Goal: Information Seeking & Learning: Find specific fact

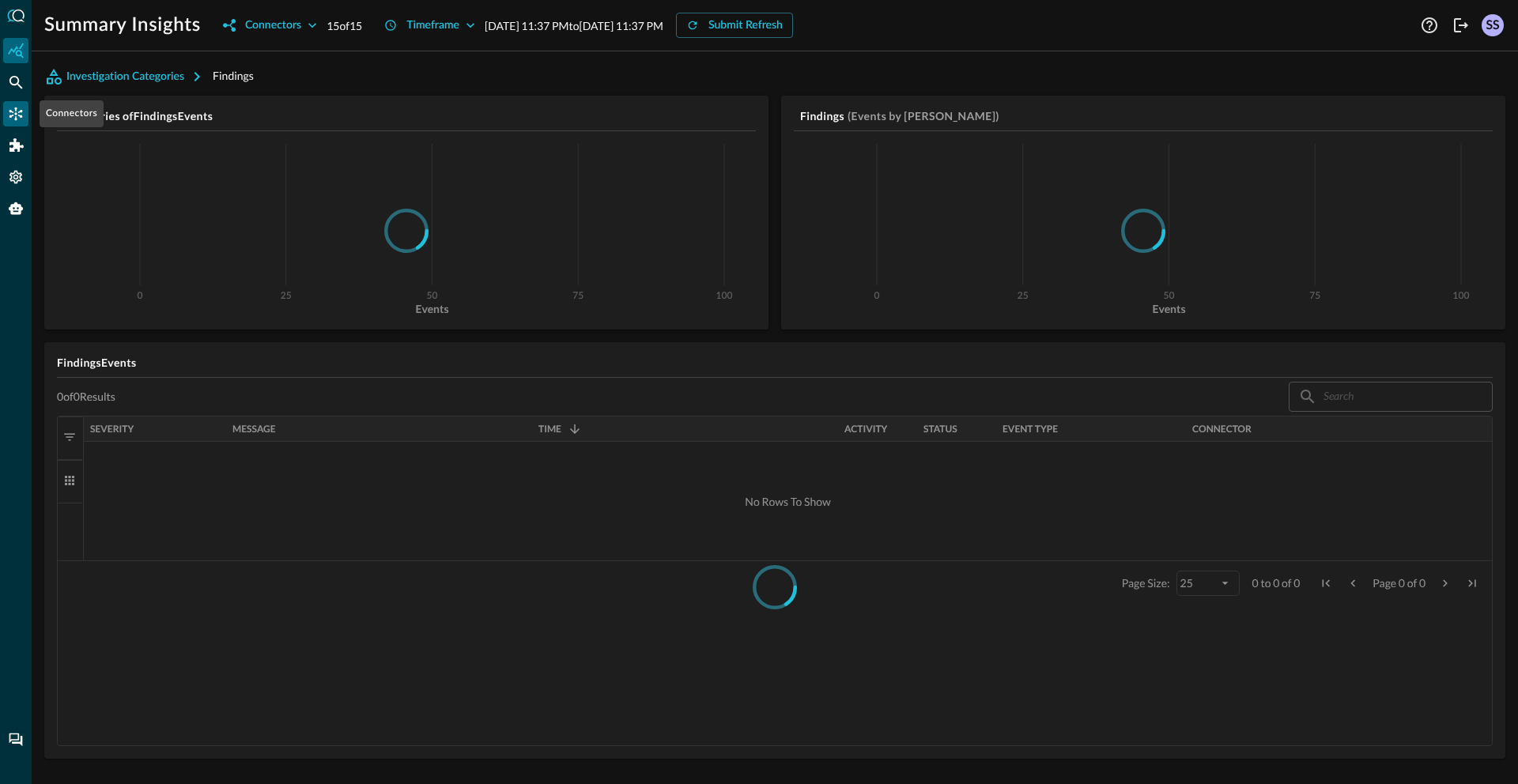
click at [8, 117] on icon "Connectors" at bounding box center [16, 113] width 16 height 16
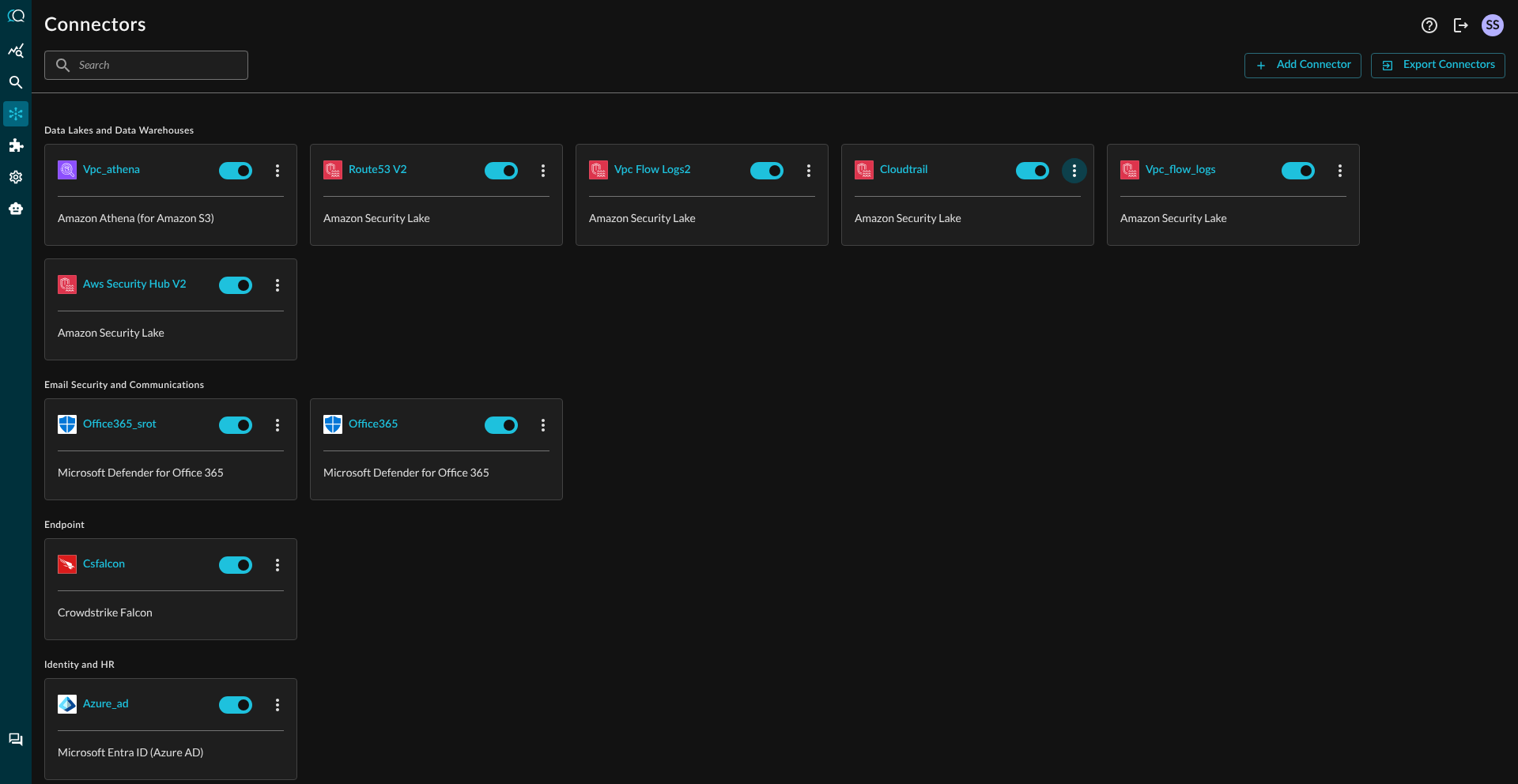
click at [1069, 173] on icon "button" at bounding box center [1074, 171] width 19 height 19
click at [1089, 205] on div "Edit" at bounding box center [1095, 205] width 41 height 20
click at [278, 292] on icon "button" at bounding box center [278, 285] width 19 height 19
click at [296, 315] on div "Edit" at bounding box center [298, 320] width 41 height 20
click at [11, 74] on icon "Federated Search" at bounding box center [16, 82] width 16 height 16
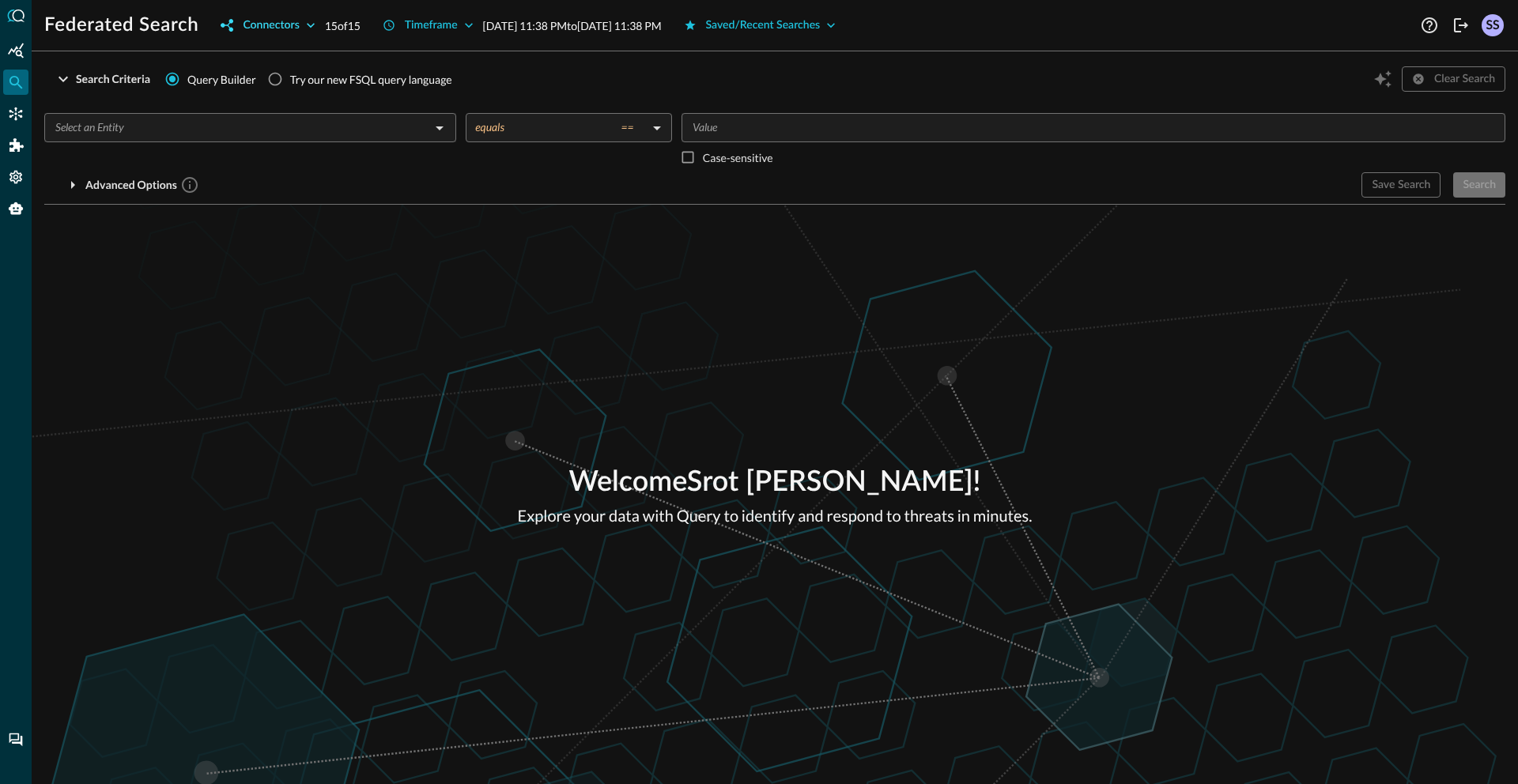
click at [276, 24] on div "Connectors" at bounding box center [270, 25] width 56 height 20
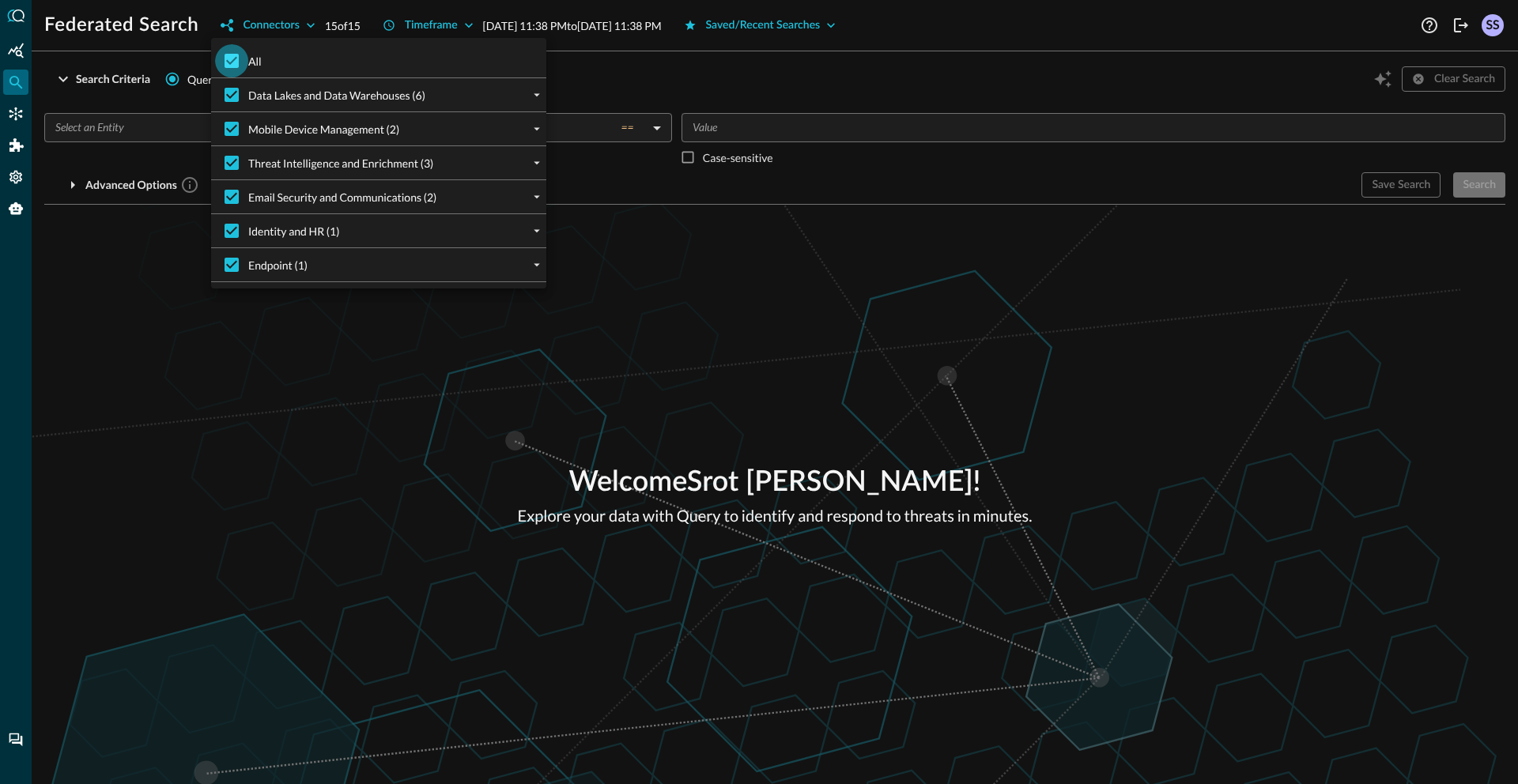
click at [234, 63] on input "All" at bounding box center [231, 61] width 33 height 33
checkbox input "false"
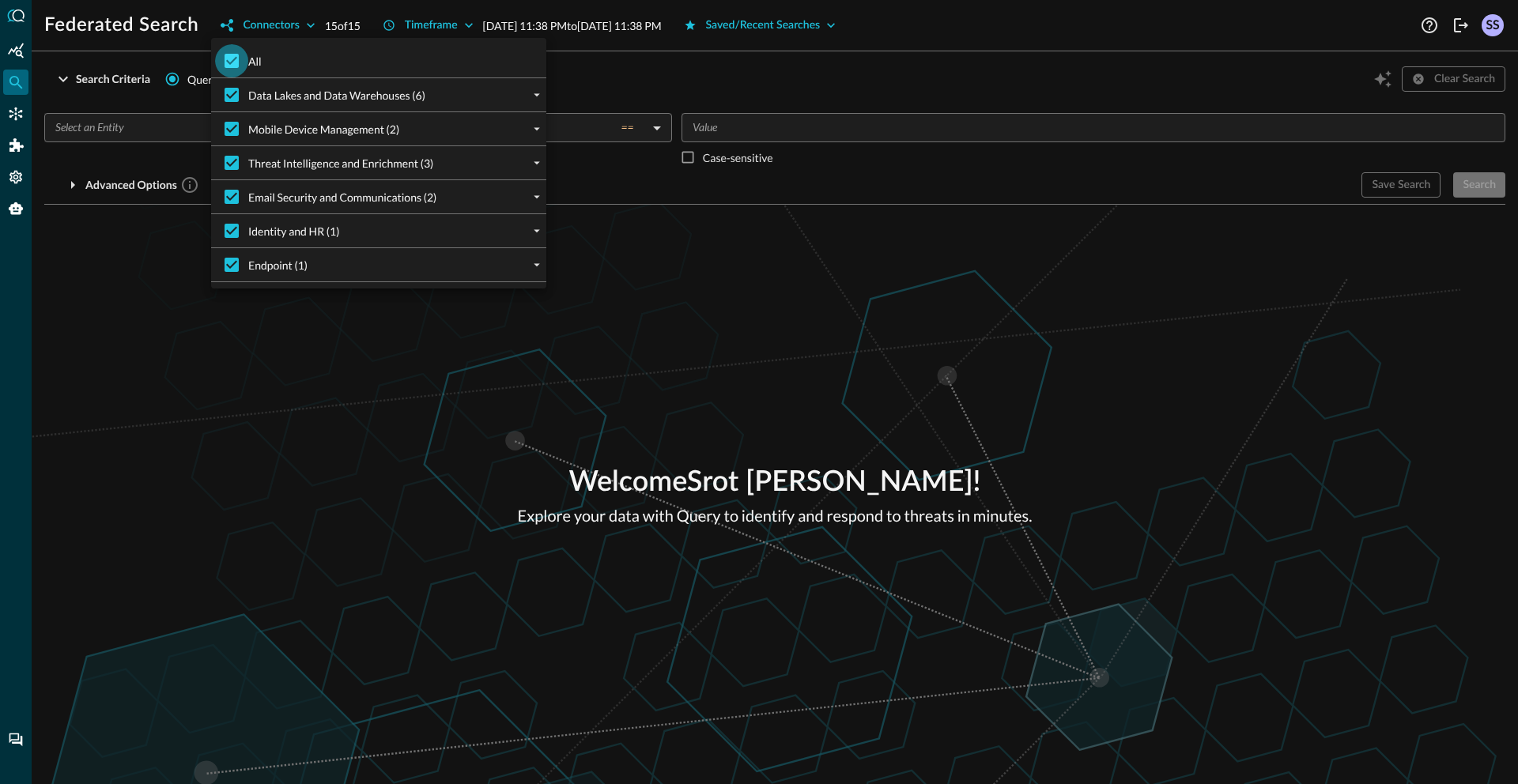
checkbox input "false"
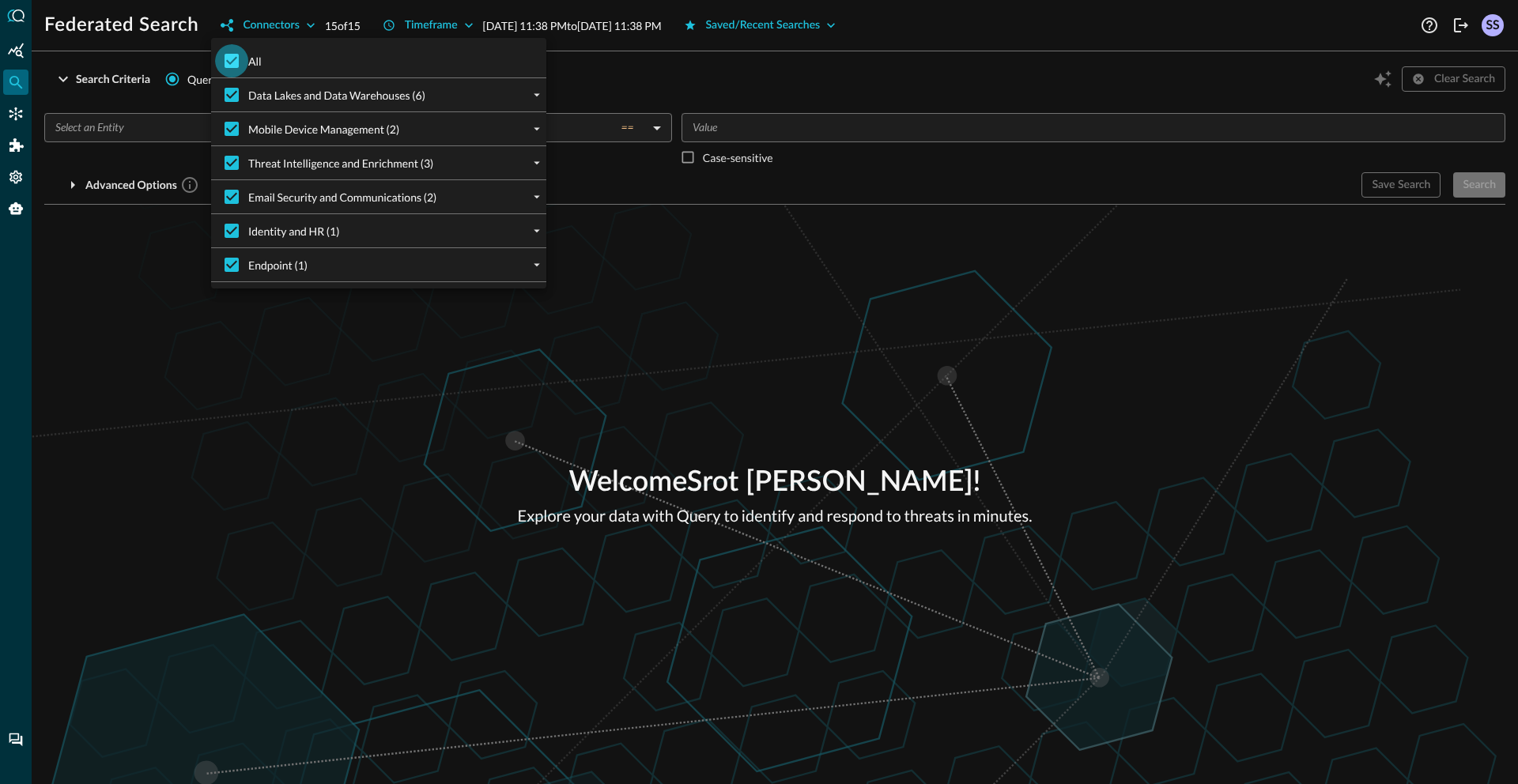
checkbox input "false"
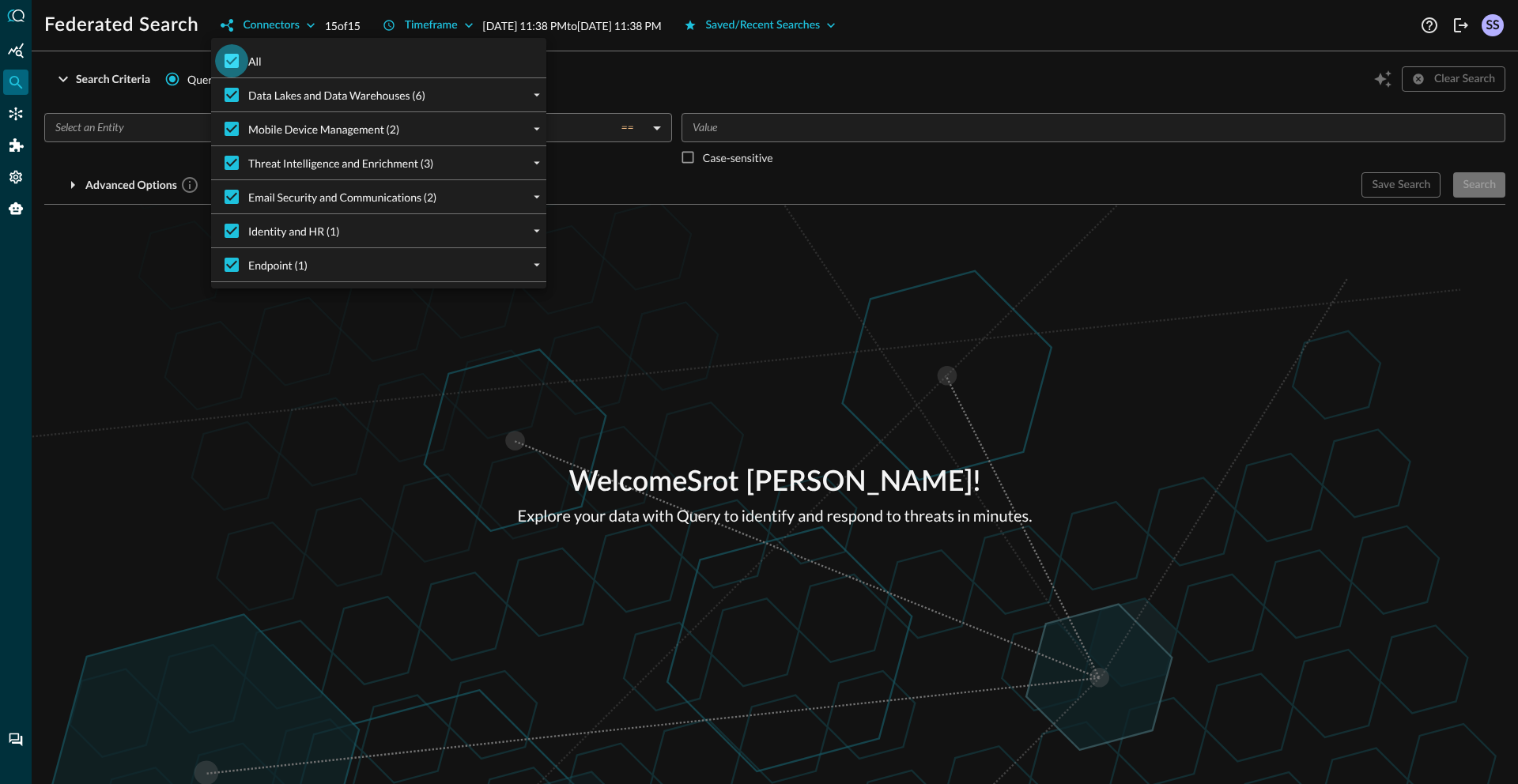
checkbox input "false"
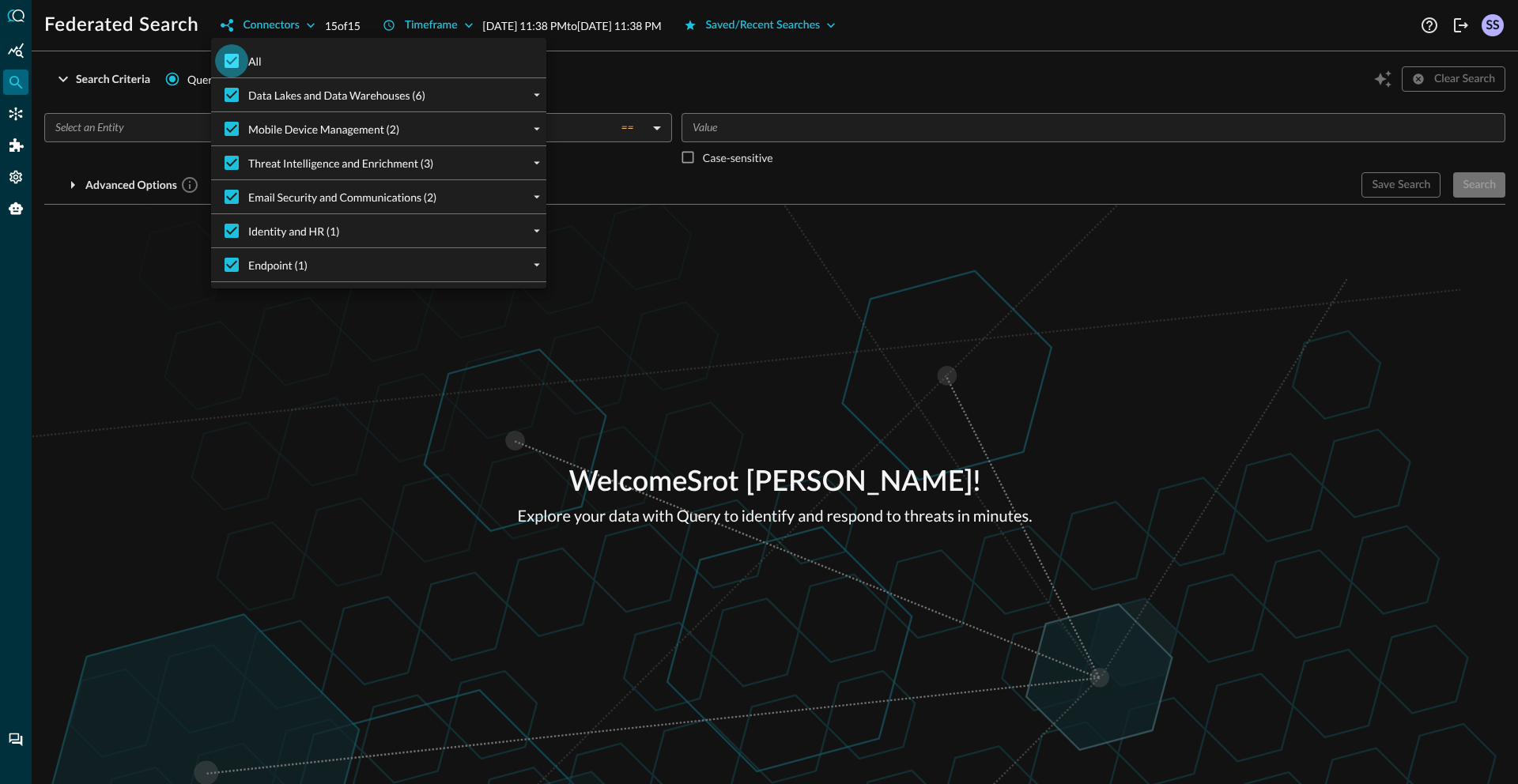
checkbox input "false"
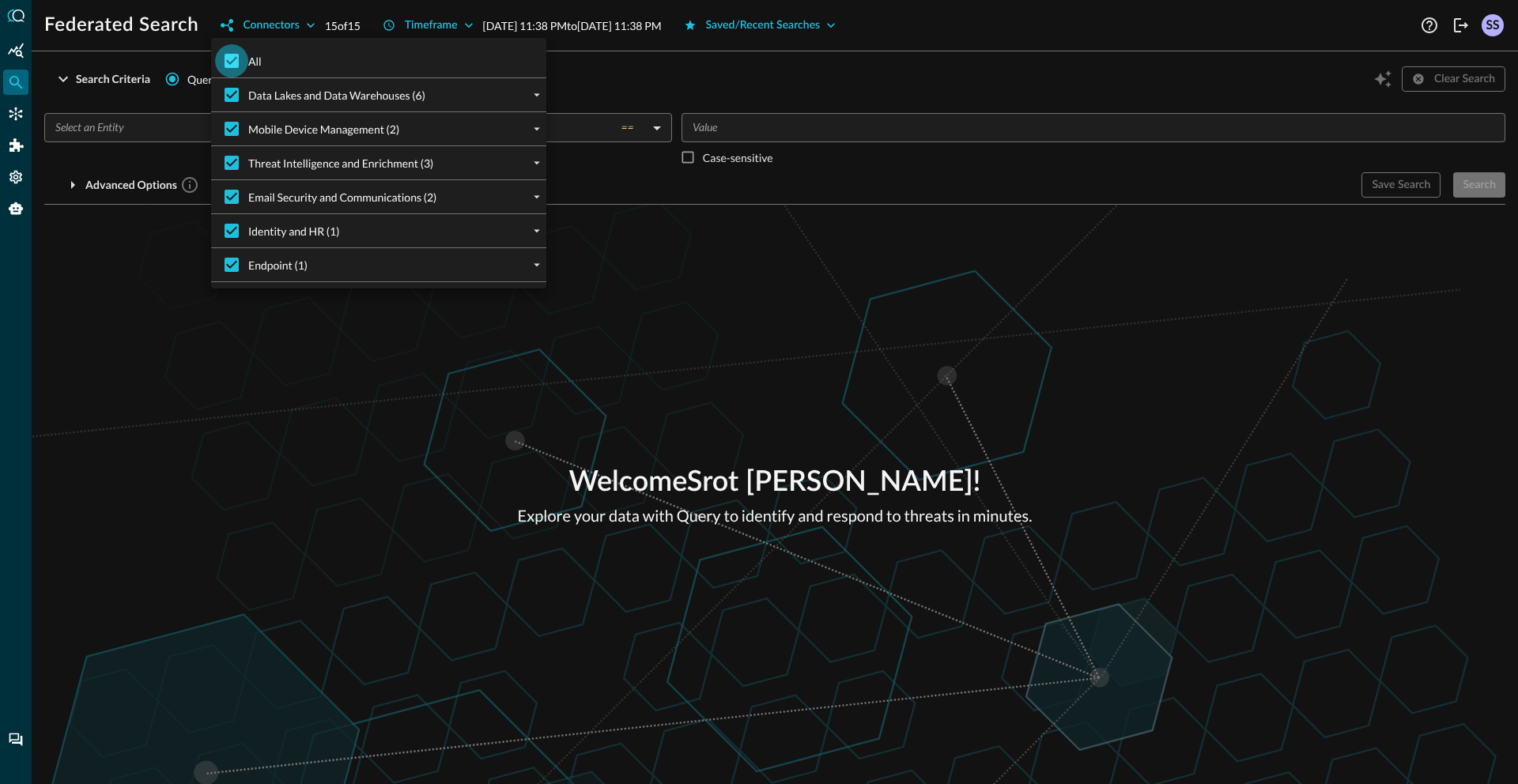
checkbox input "false"
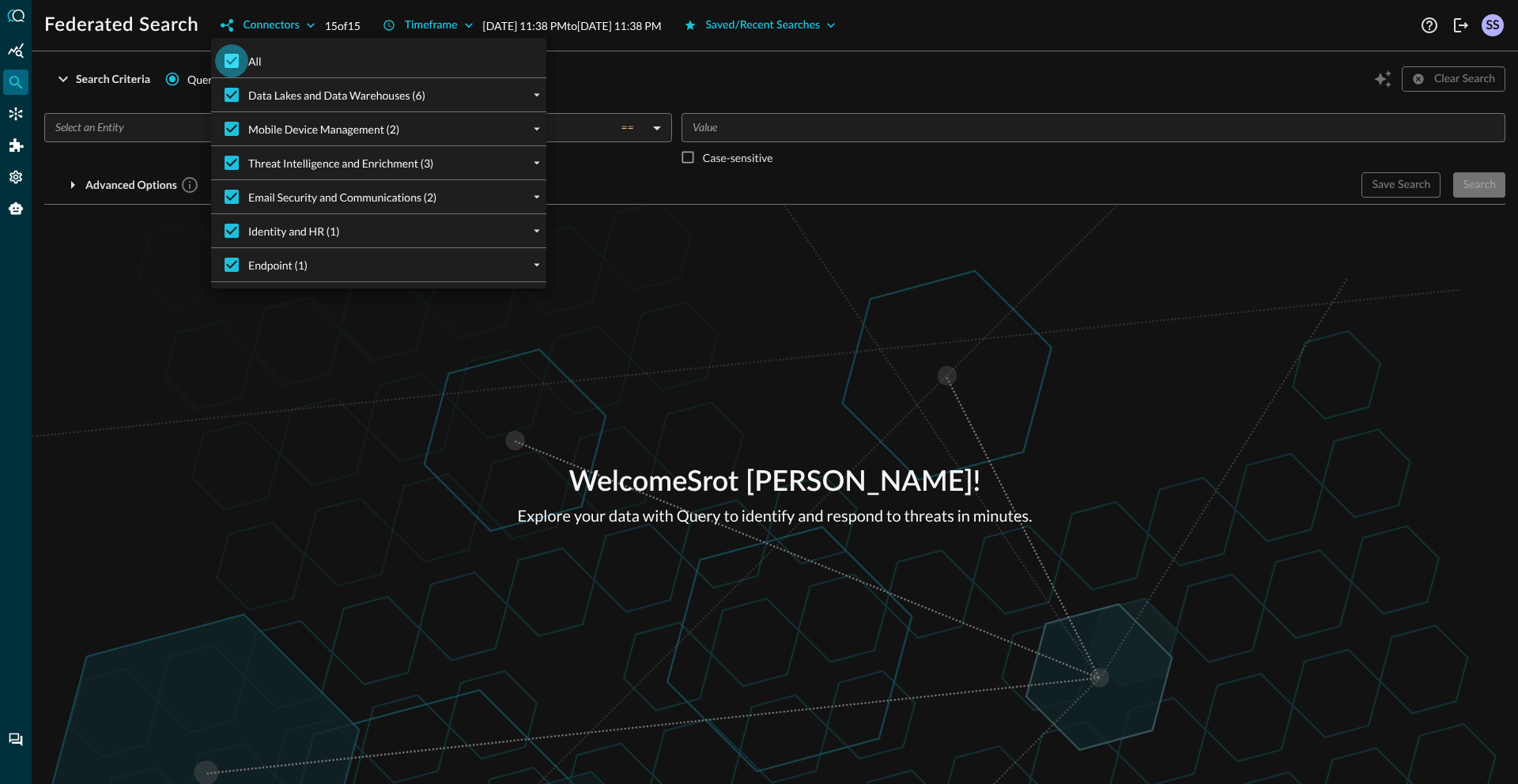
checkbox input "false"
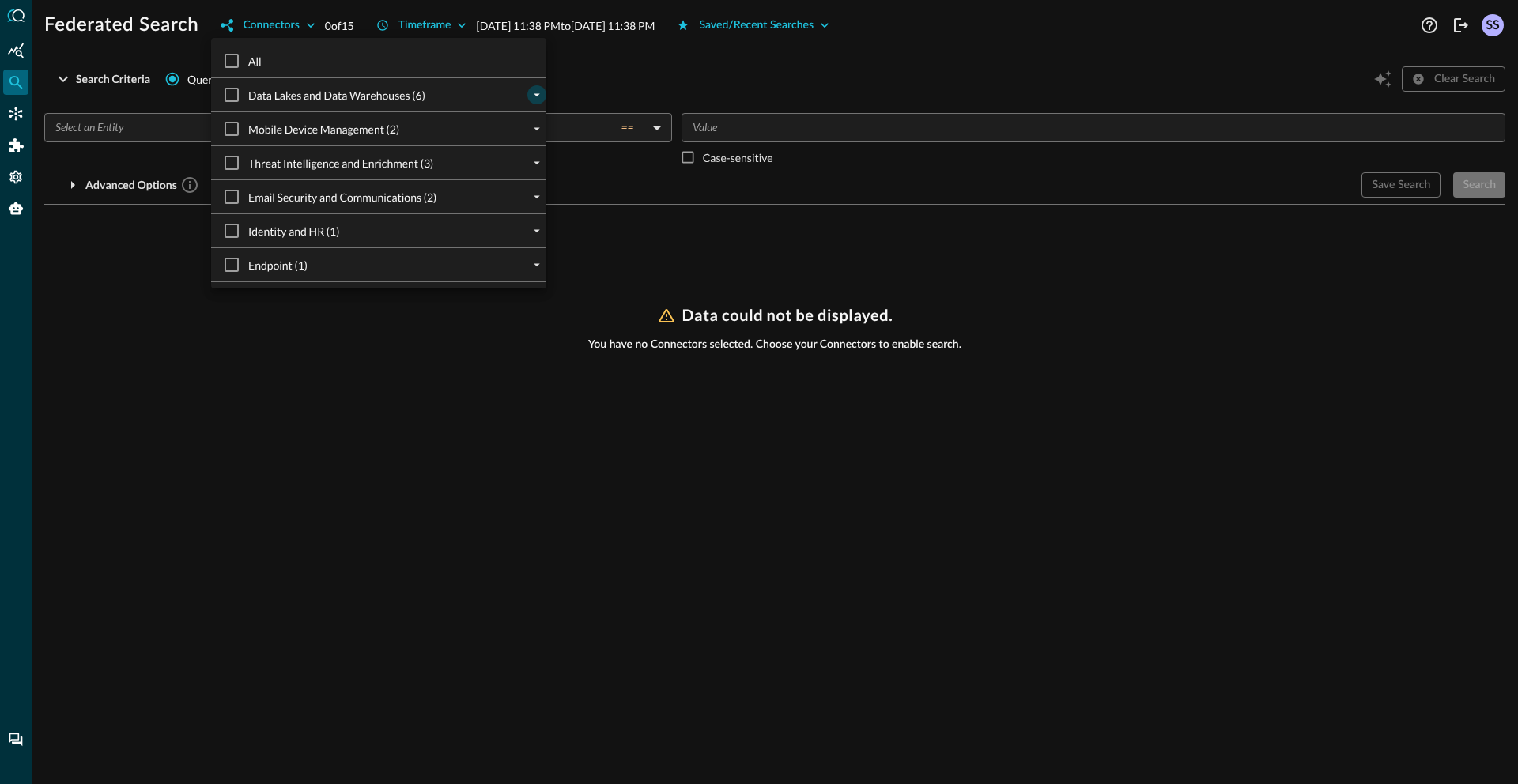
click at [530, 92] on icon "expand" at bounding box center [536, 94] width 14 height 14
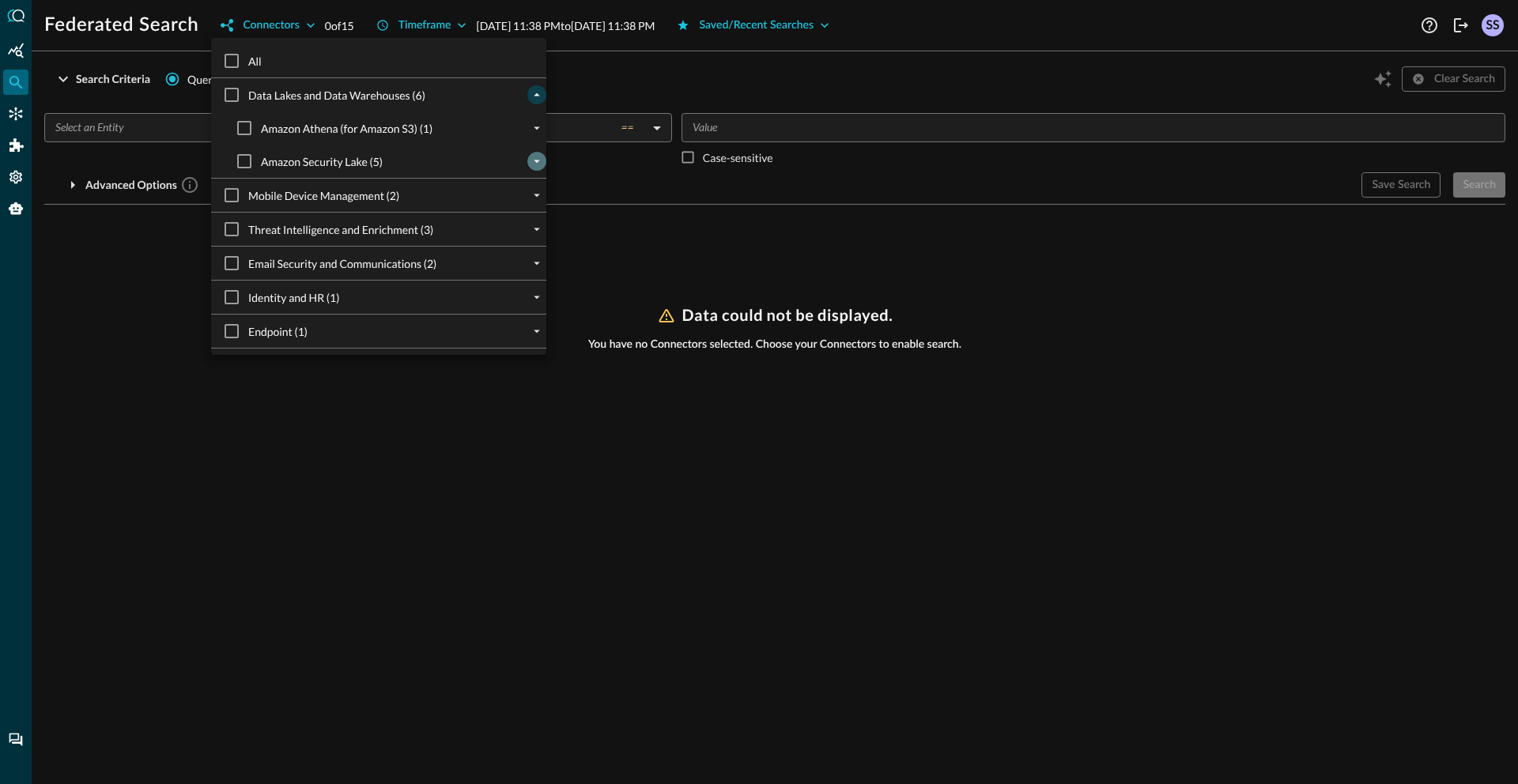
click at [530, 162] on icon "expand" at bounding box center [536, 161] width 14 height 14
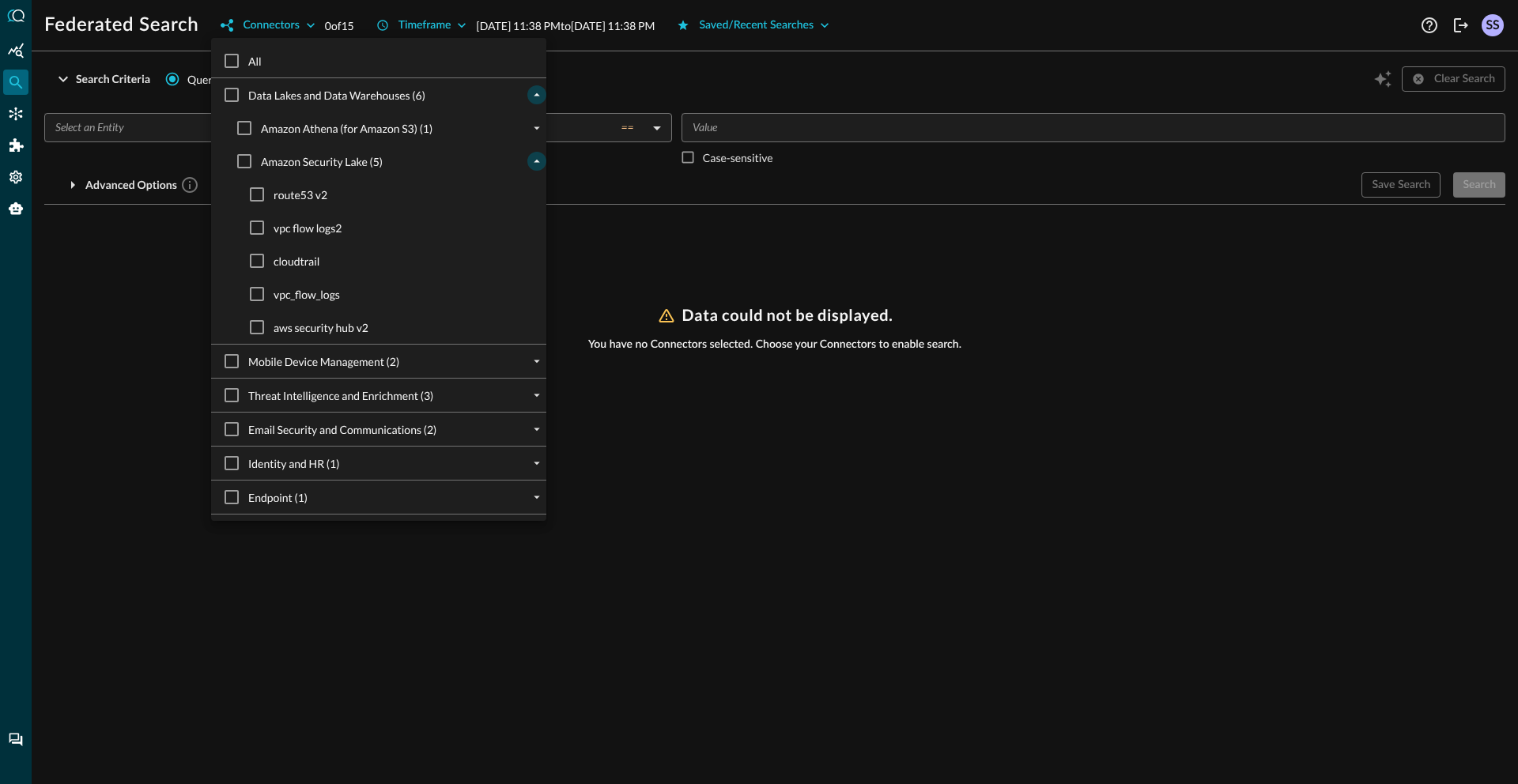
click at [321, 327] on span "aws security hub v2" at bounding box center [321, 328] width 95 height 17
click at [273, 327] on input "aws security hub v2" at bounding box center [257, 327] width 33 height 33
checkbox input "true"
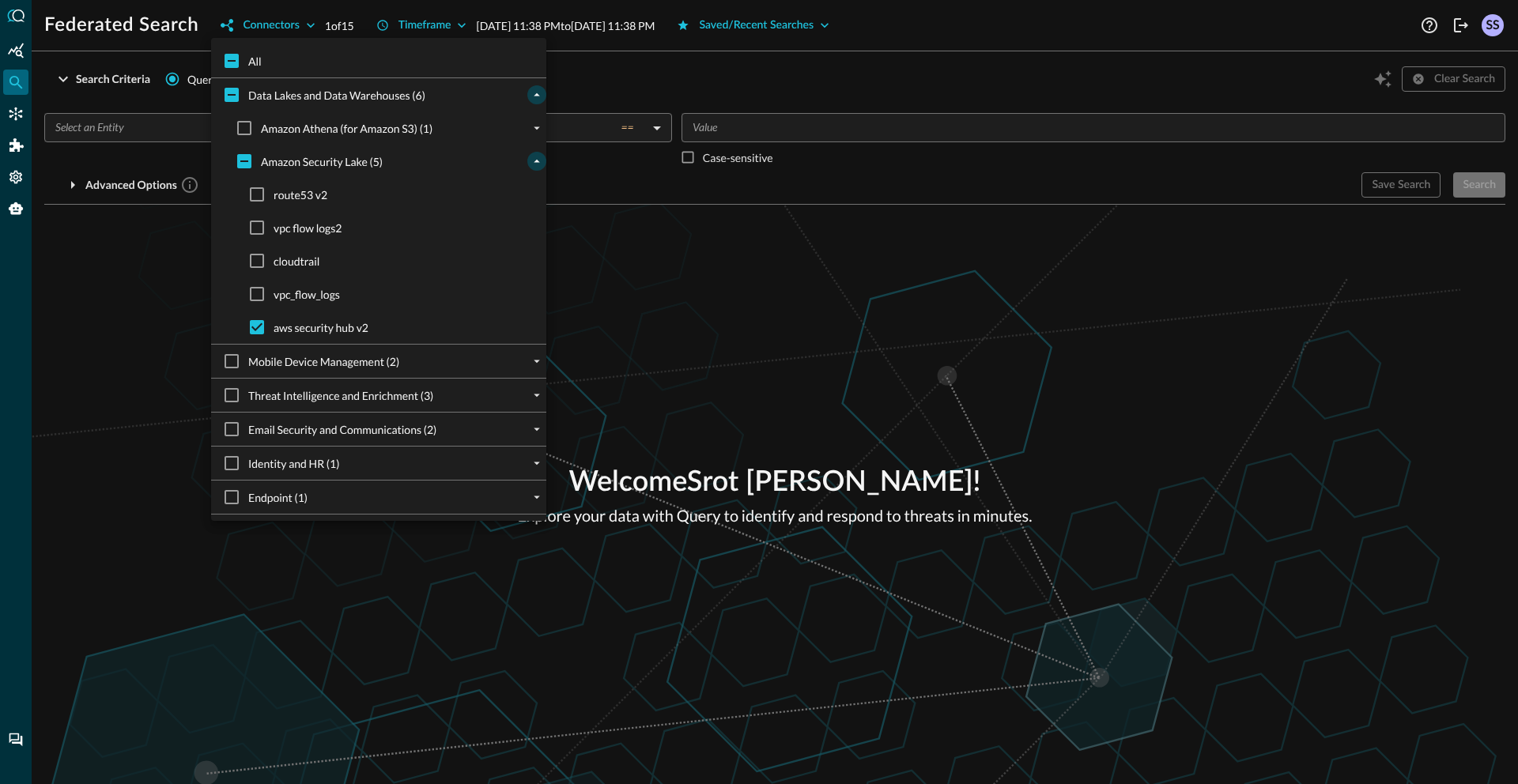
click at [661, 271] on div at bounding box center [759, 392] width 1518 height 784
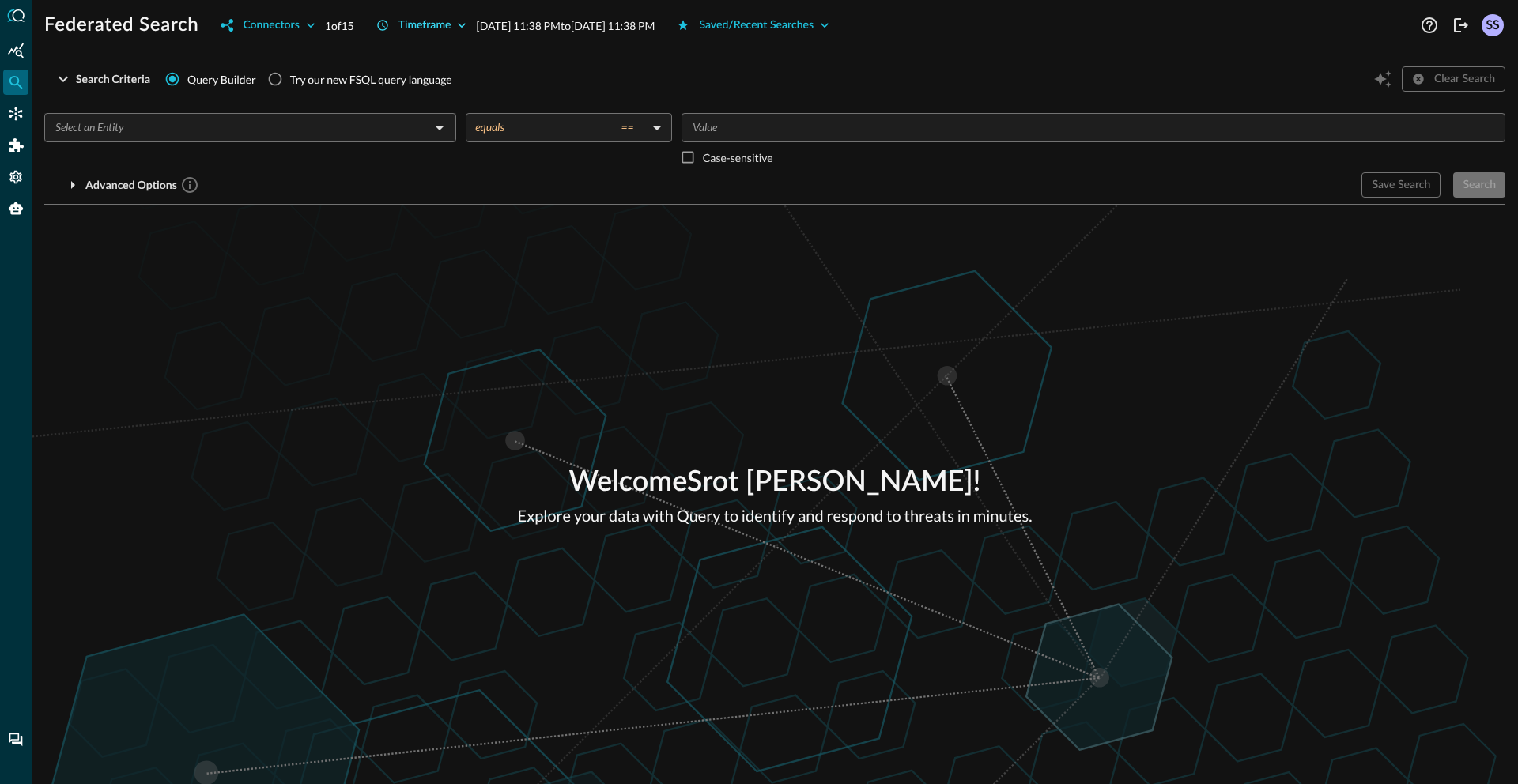
click at [433, 26] on div "Timeframe" at bounding box center [425, 25] width 53 height 20
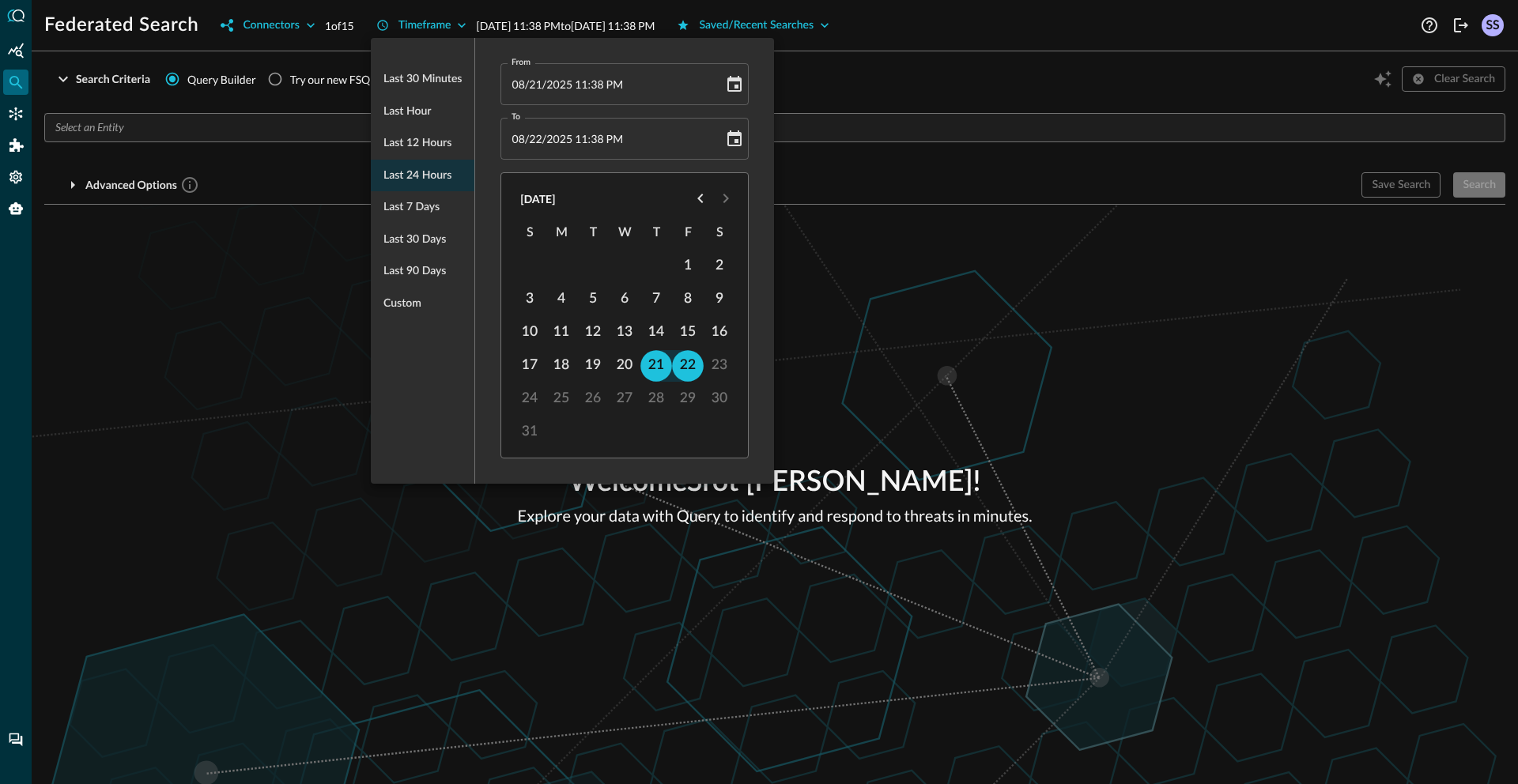
click at [419, 177] on ul "Last 30 minutes Last hour Last 12 hours Last 24 hours Last 7 days Last 30 days …" at bounding box center [422, 190] width 103 height 268
click at [261, 210] on div at bounding box center [759, 392] width 1518 height 784
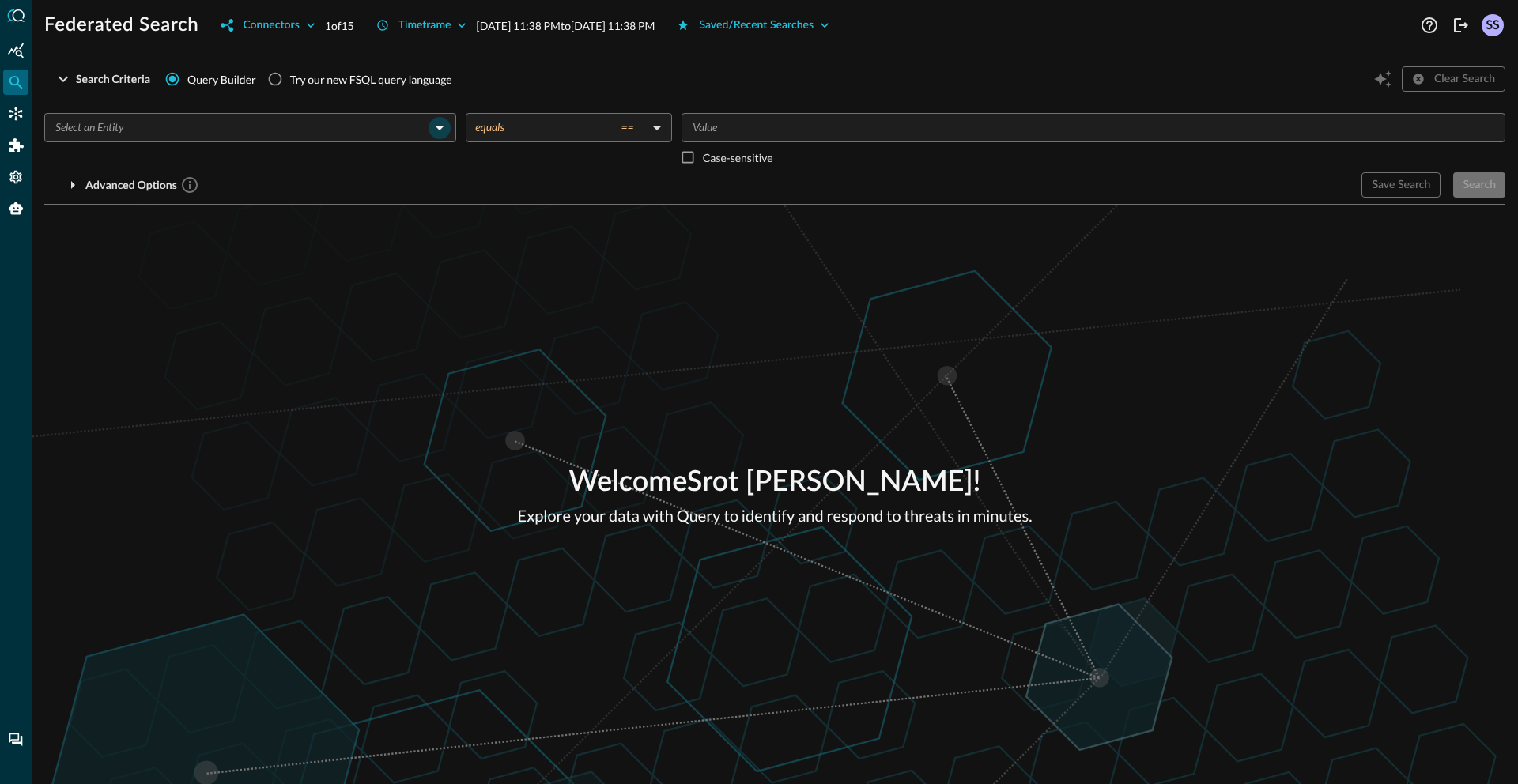
click at [438, 128] on icon "Open" at bounding box center [439, 128] width 19 height 19
click at [433, 126] on icon "Open" at bounding box center [439, 128] width 19 height 19
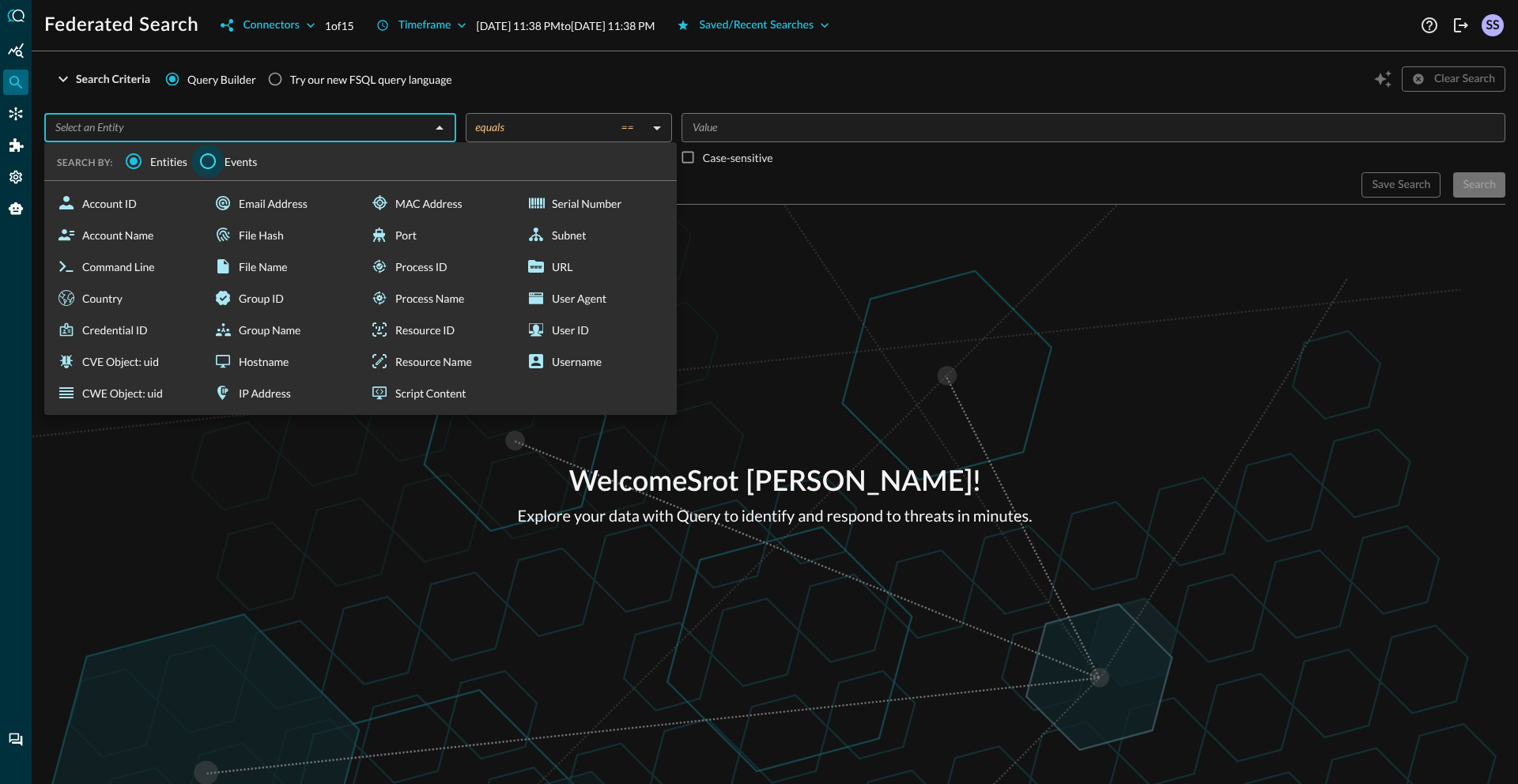
click at [206, 160] on input "Events" at bounding box center [208, 162] width 33 height 33
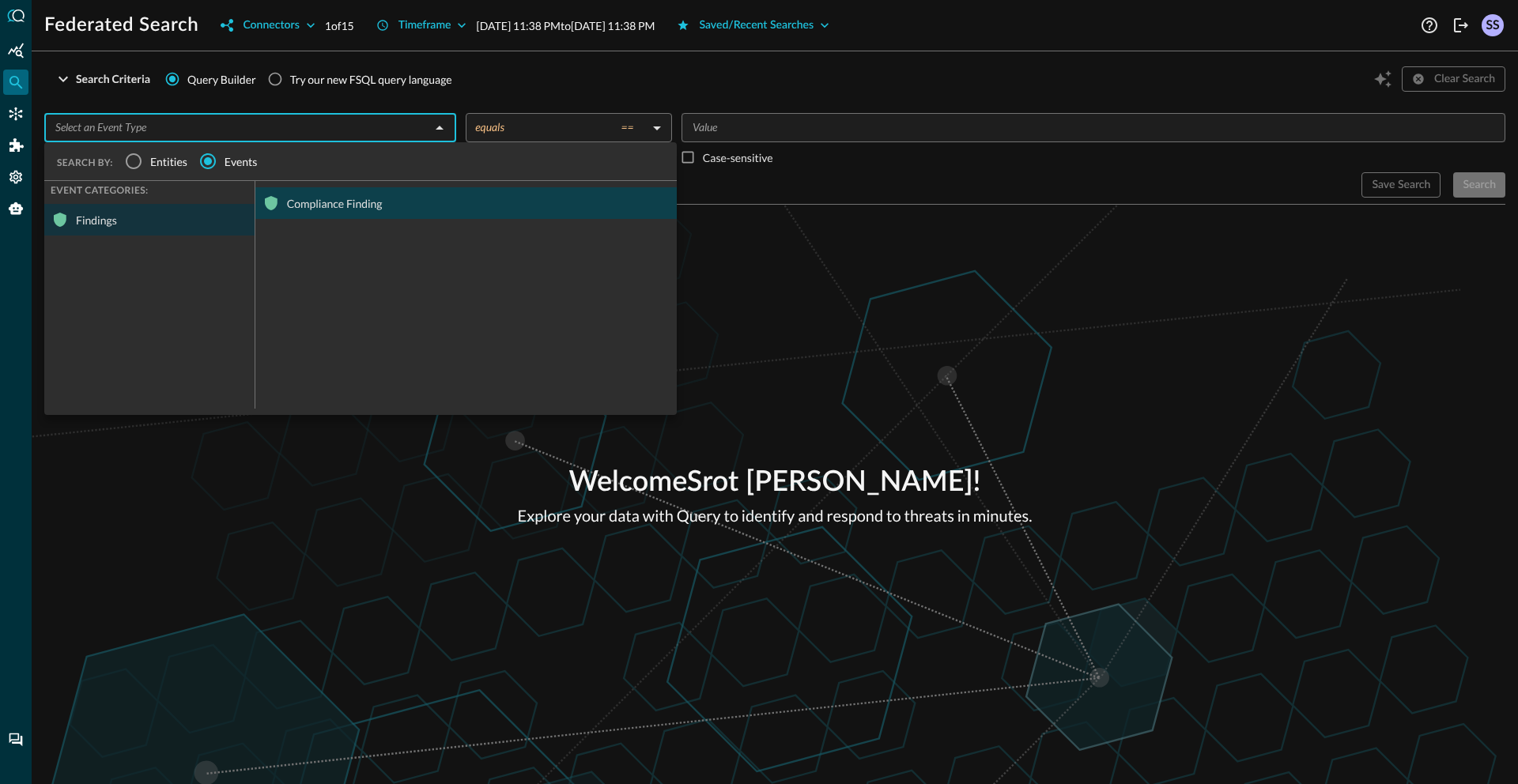
click at [290, 197] on div "Compliance Finding" at bounding box center [466, 203] width 422 height 32
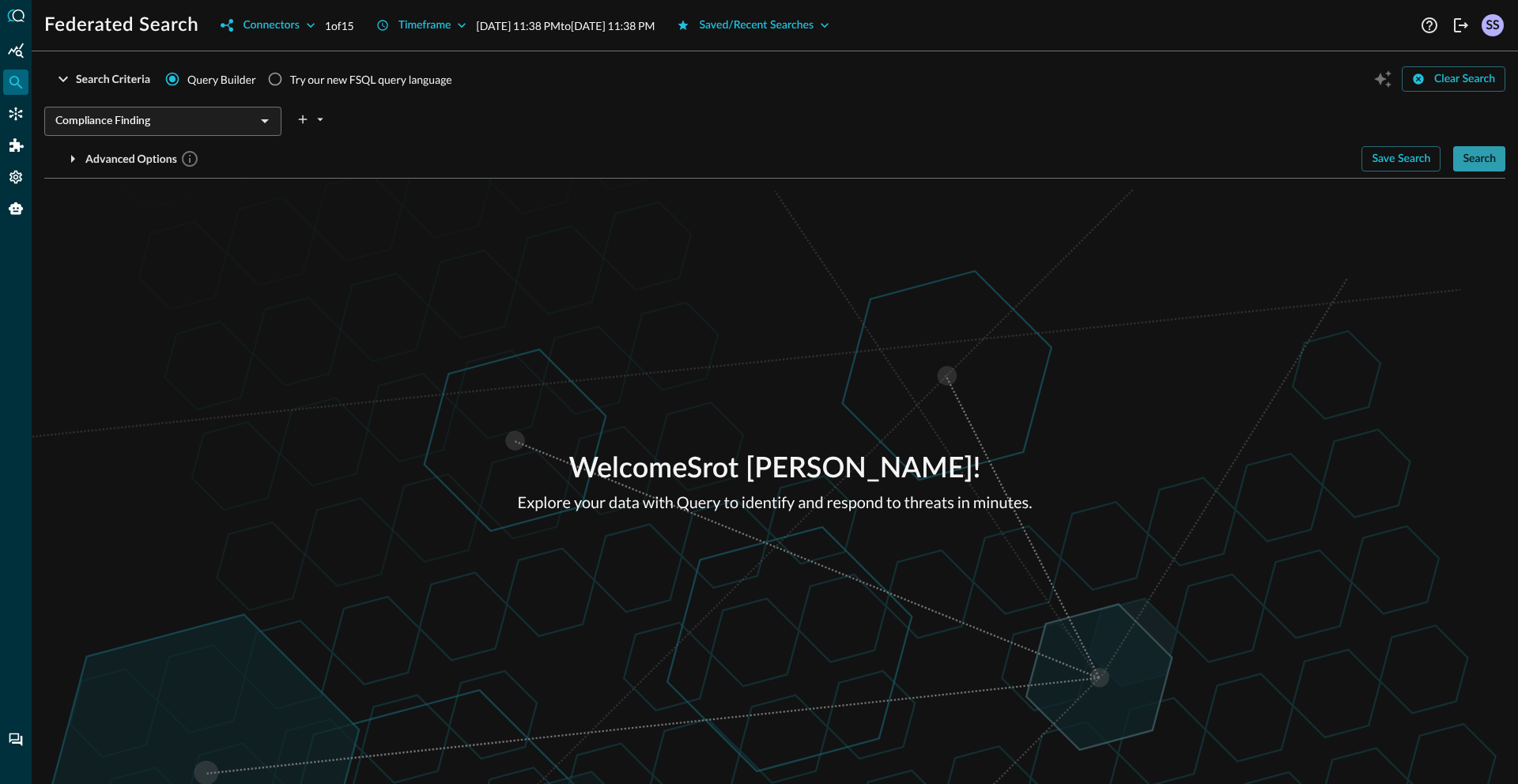
click at [1478, 157] on div "Search" at bounding box center [1480, 159] width 33 height 20
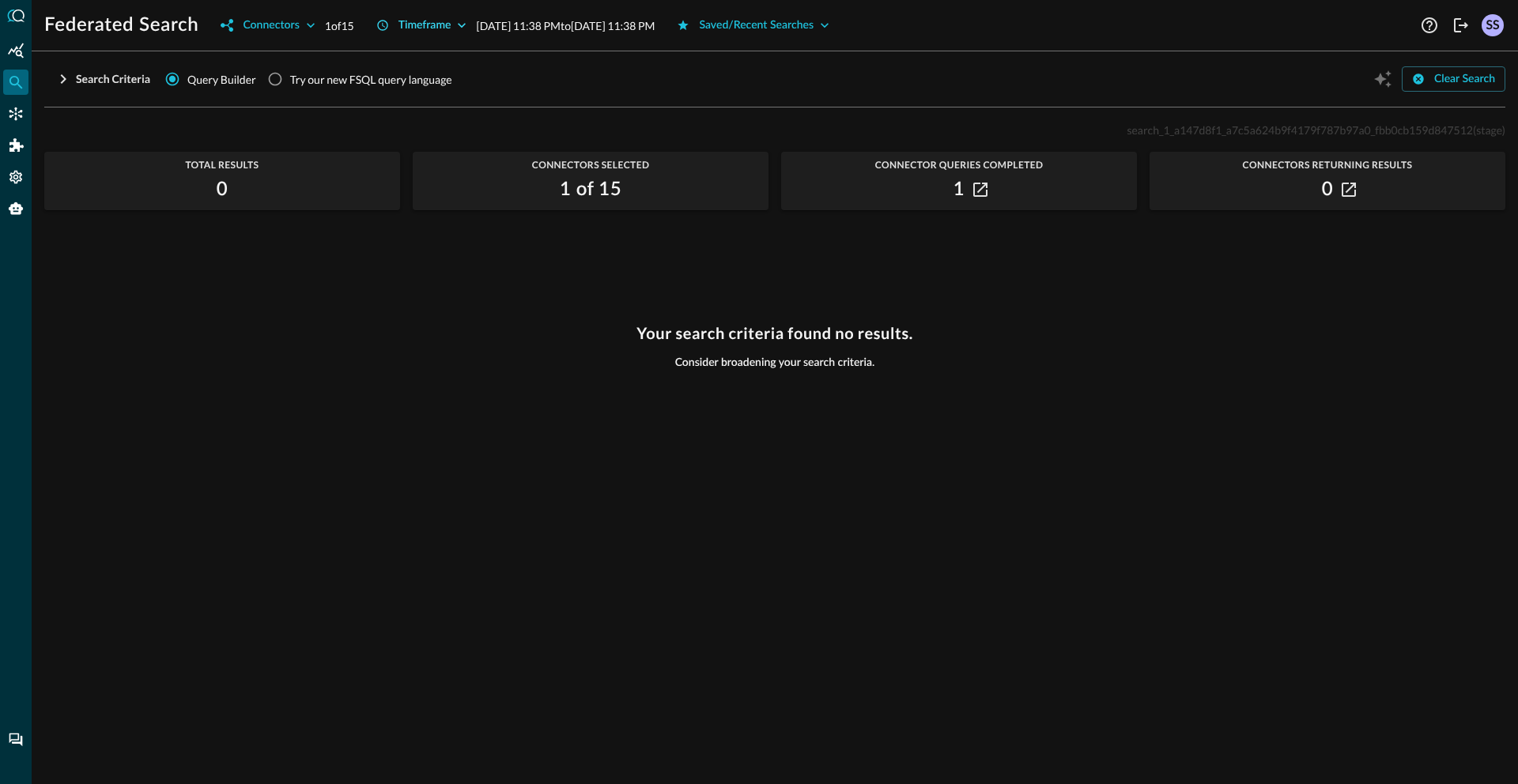
click at [419, 30] on div "Timeframe" at bounding box center [425, 25] width 53 height 20
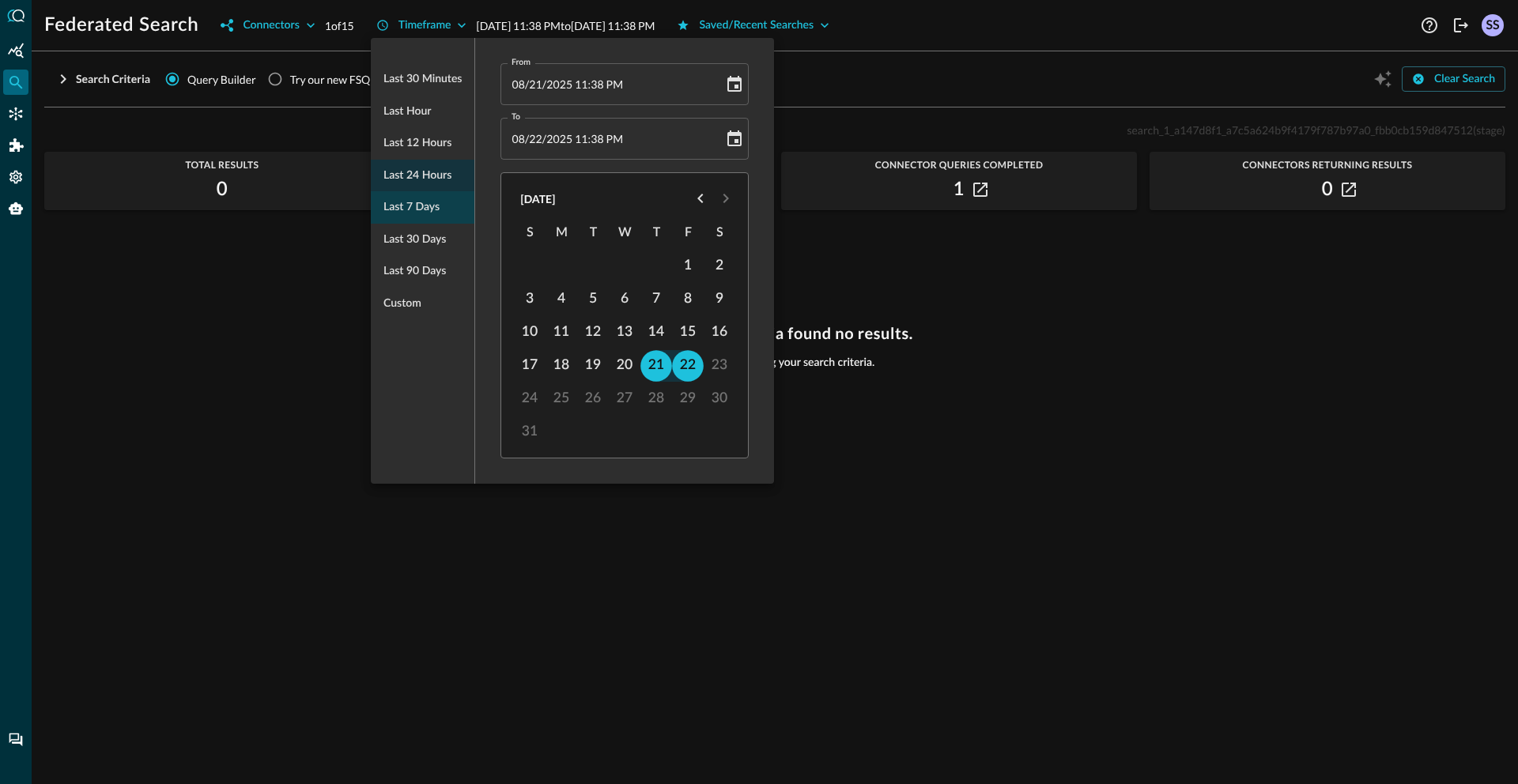
click at [411, 203] on span "Last 7 days" at bounding box center [412, 207] width 56 height 20
type input "08/15/2025 11:39 PM"
type input "08/22/2025 11:39 PM"
click at [977, 299] on div at bounding box center [759, 392] width 1518 height 784
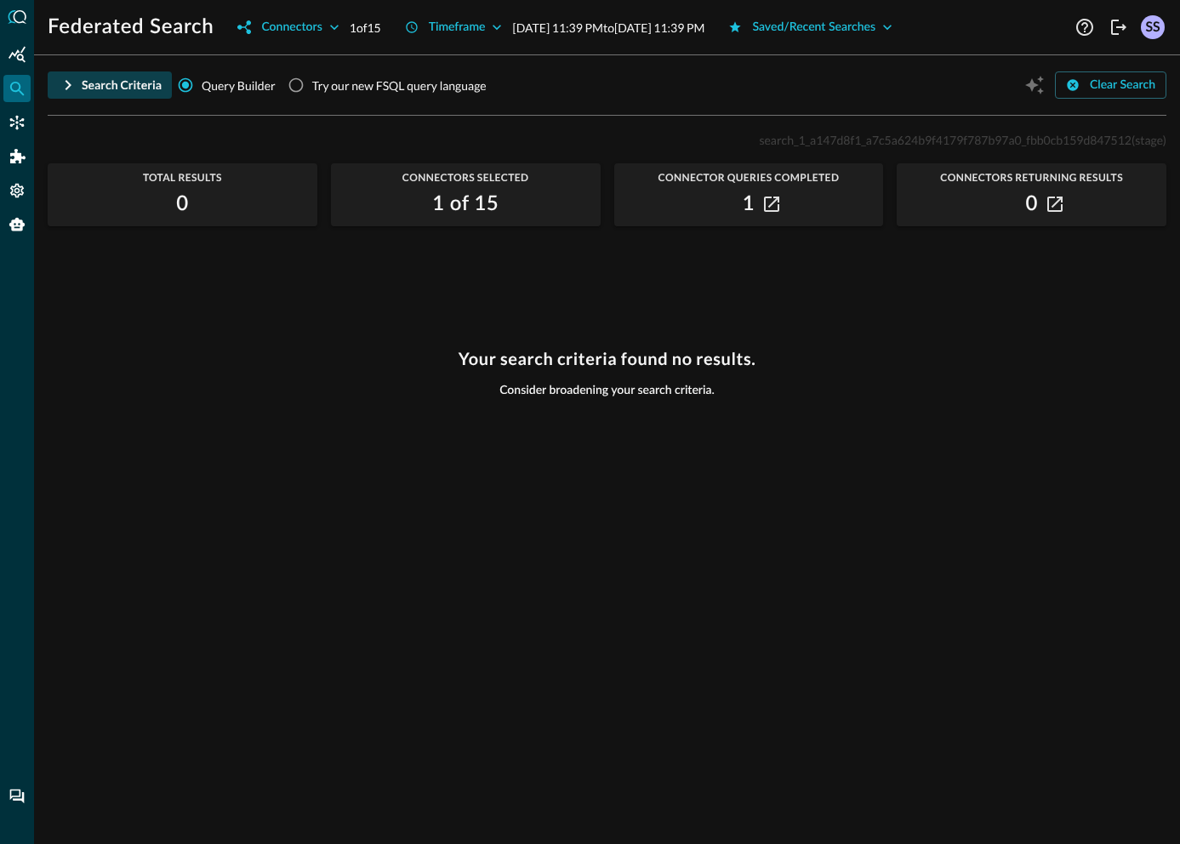
click at [107, 83] on div "Search Criteria" at bounding box center [122, 85] width 80 height 21
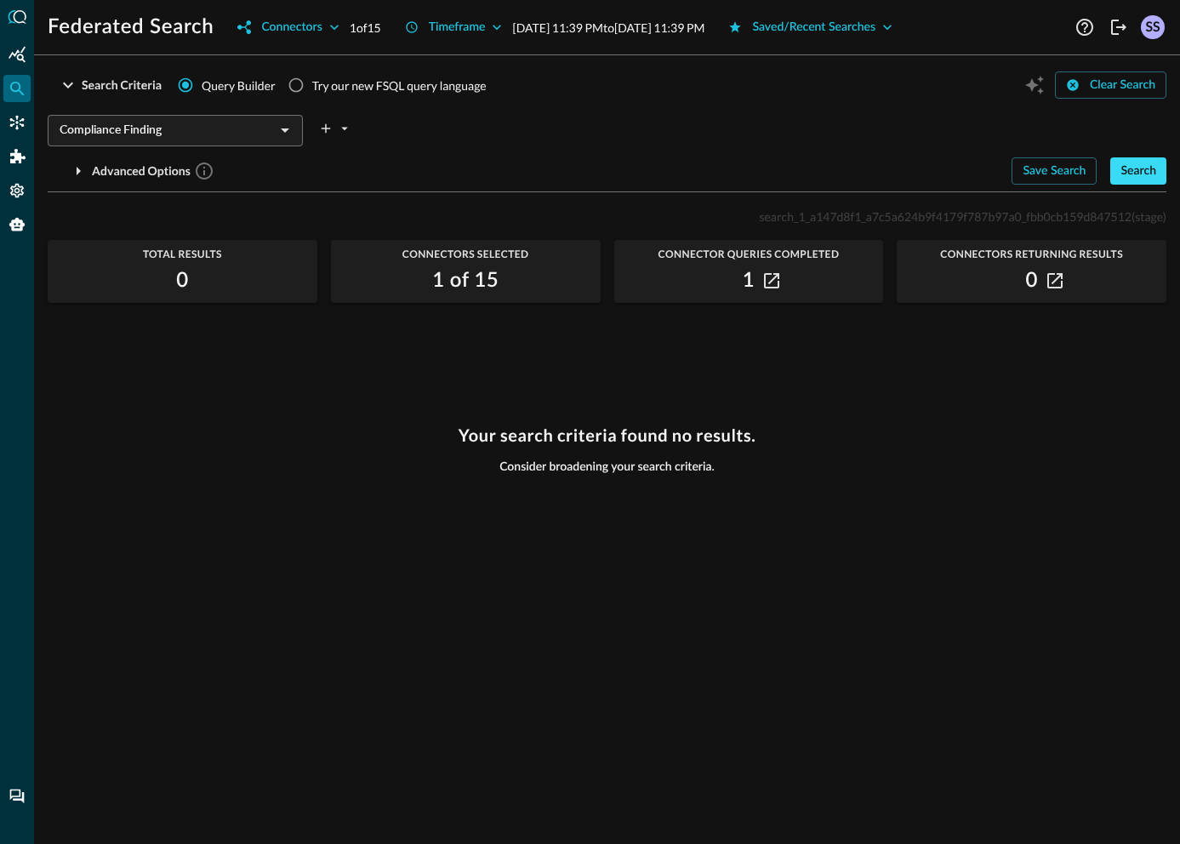
click at [1144, 169] on div "Search" at bounding box center [1139, 171] width 36 height 21
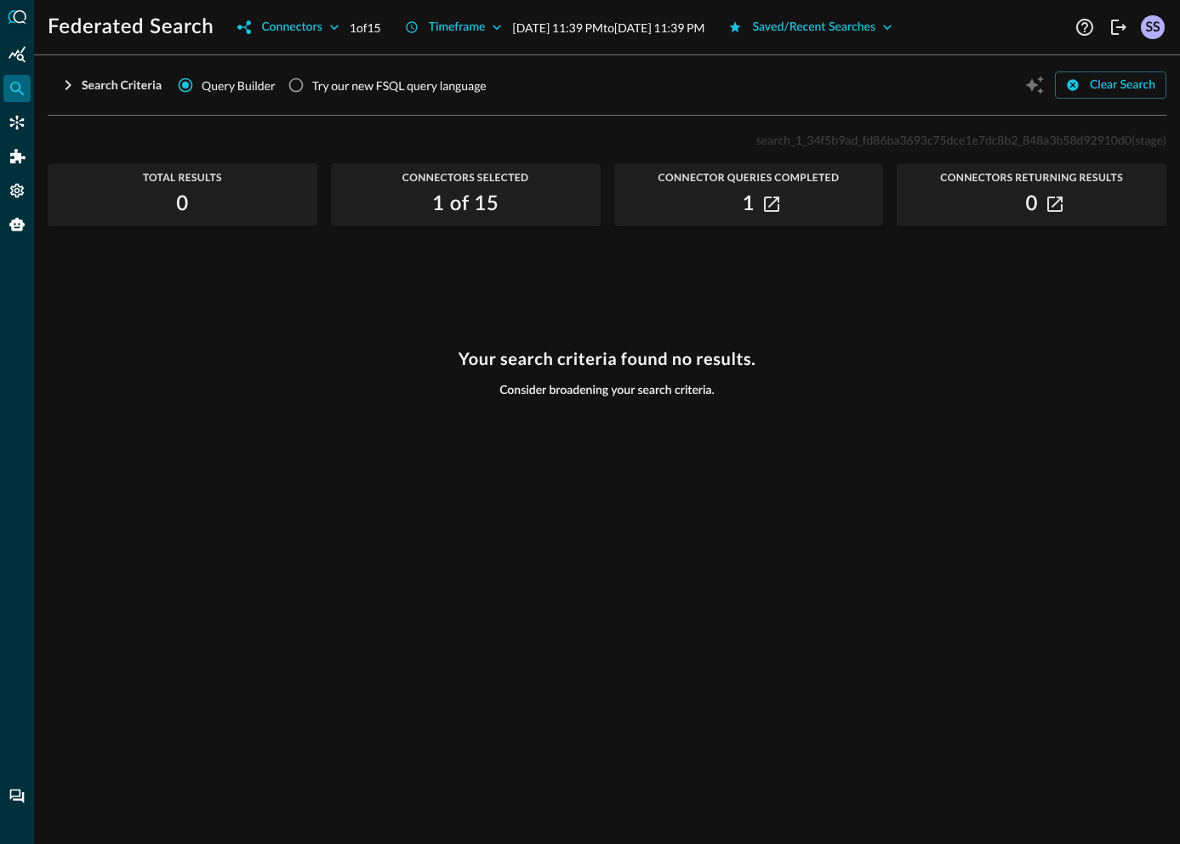
click at [795, 142] on span "search_1_34f5b9ad_fd86ba3693c75dce1e7dc8b2_848a3b58d92910d0" at bounding box center [944, 140] width 375 height 14
drag, startPoint x: 754, startPoint y: 144, endPoint x: 1129, endPoint y: 145, distance: 375.3
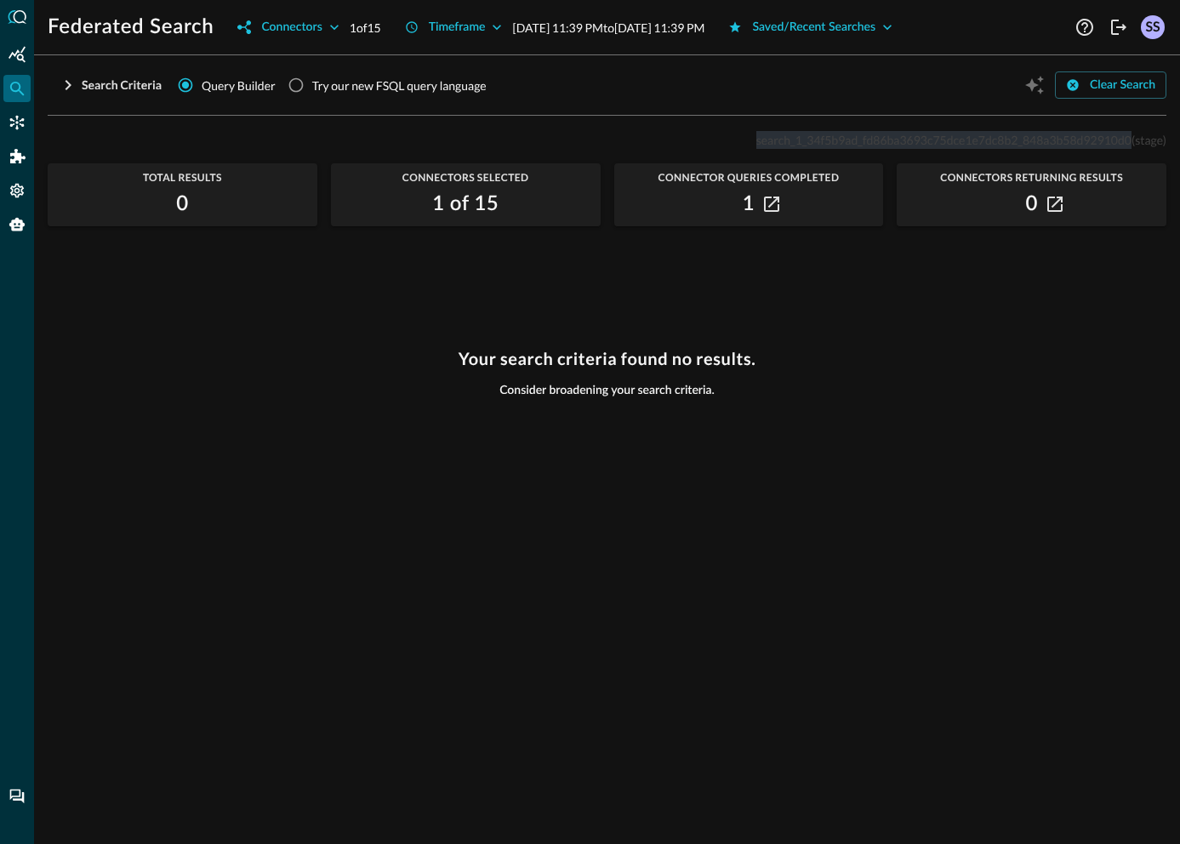
click at [1129, 145] on p "search_1_34f5b9ad_fd86ba3693c75dce1e7dc8b2_848a3b58d92910d0 (stage)" at bounding box center [962, 140] width 410 height 18
copy span "search_1_34f5b9ad_fd86ba3693c75dce1e7dc8b2_848a3b58d92910d0"
click at [23, 127] on icon "Connectors" at bounding box center [17, 122] width 17 height 17
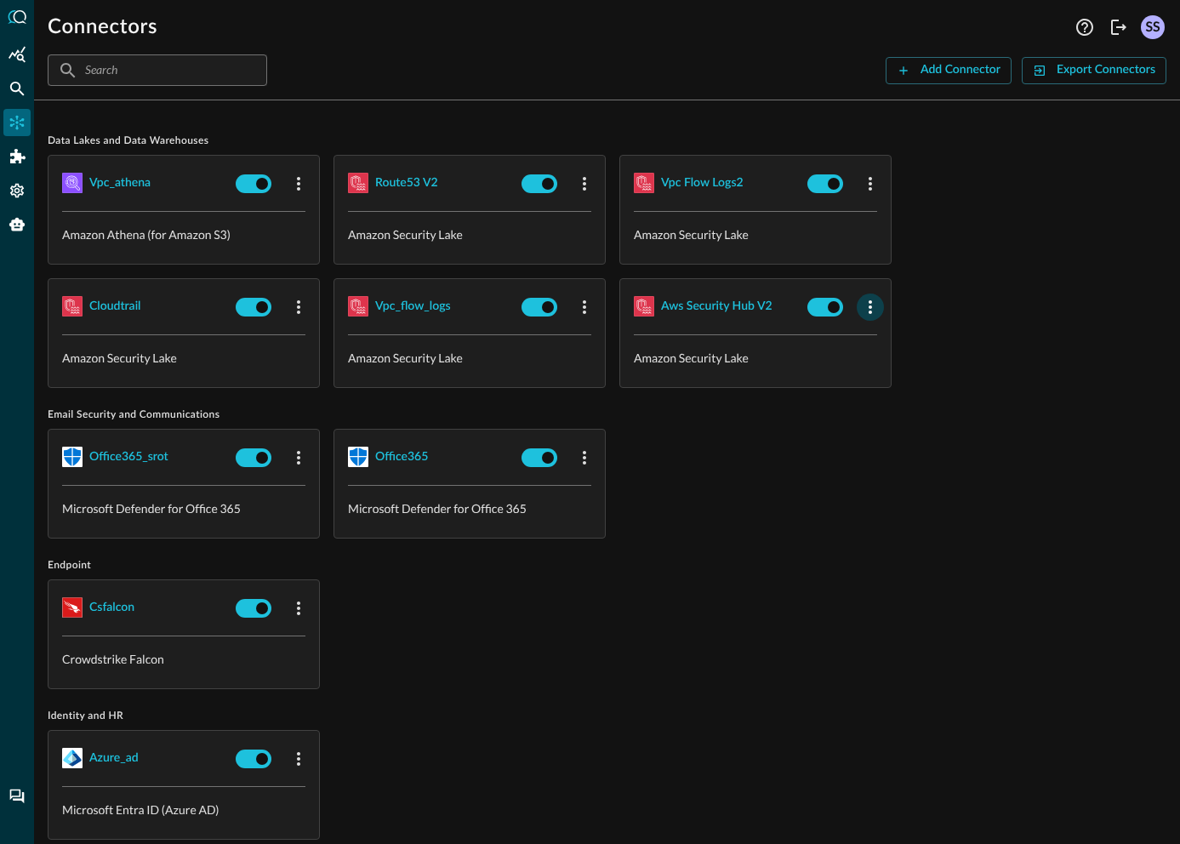
click at [871, 308] on icon "button" at bounding box center [870, 307] width 3 height 14
click at [878, 342] on icon at bounding box center [878, 344] width 12 height 12
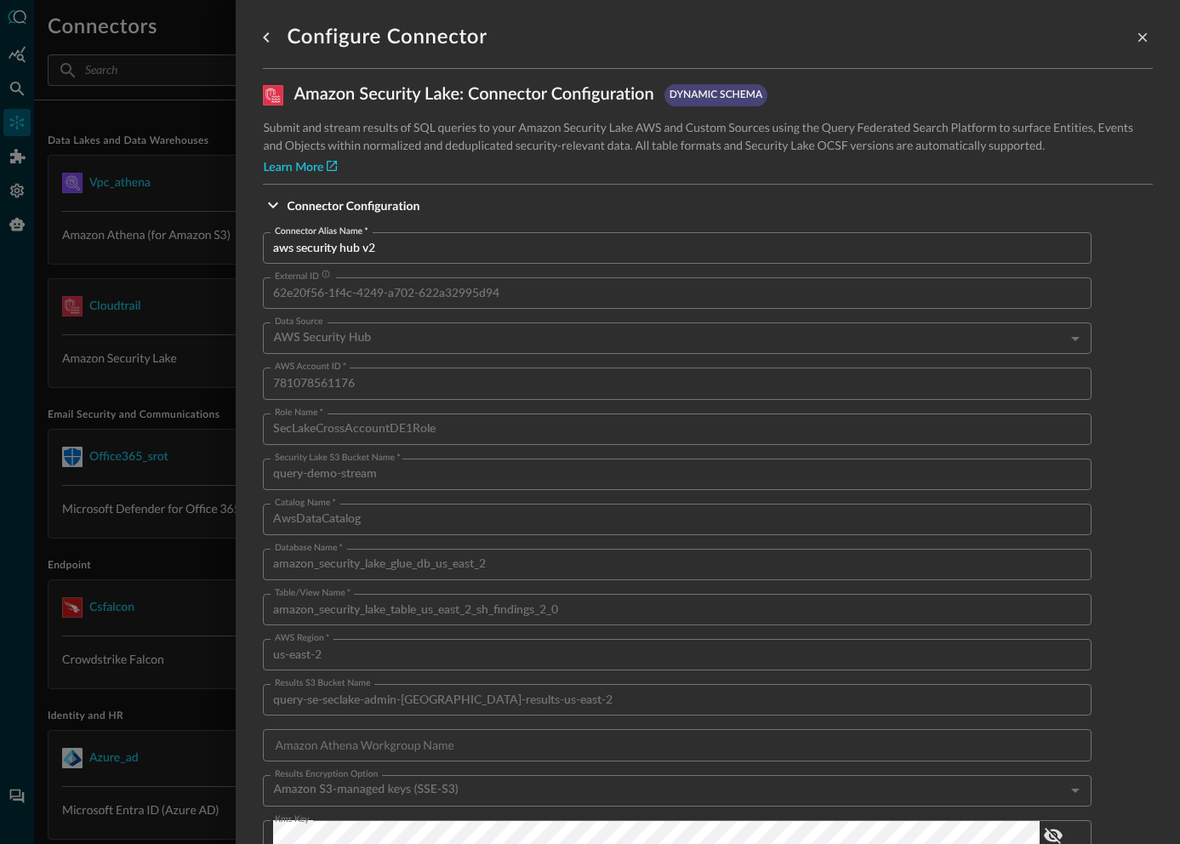
scroll to position [997, 0]
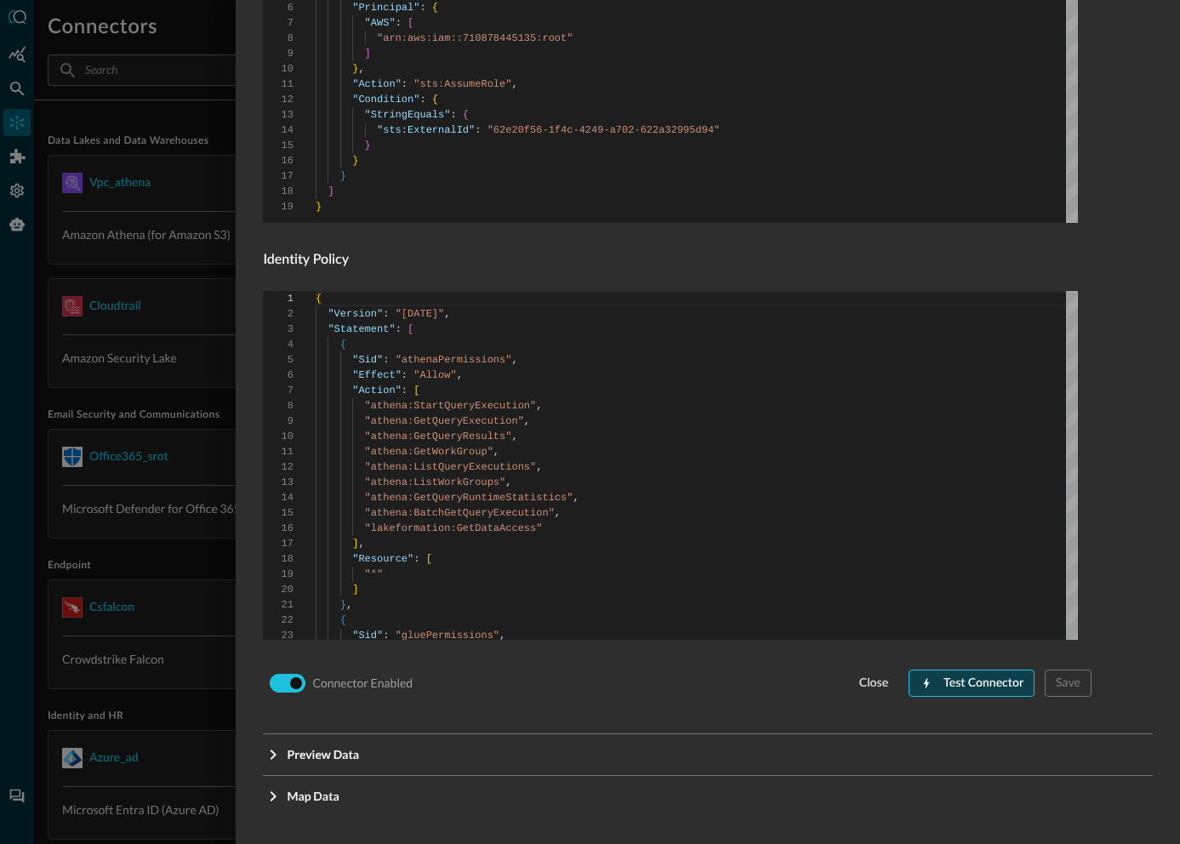
click at [969, 681] on div "Test Connector" at bounding box center [984, 683] width 80 height 21
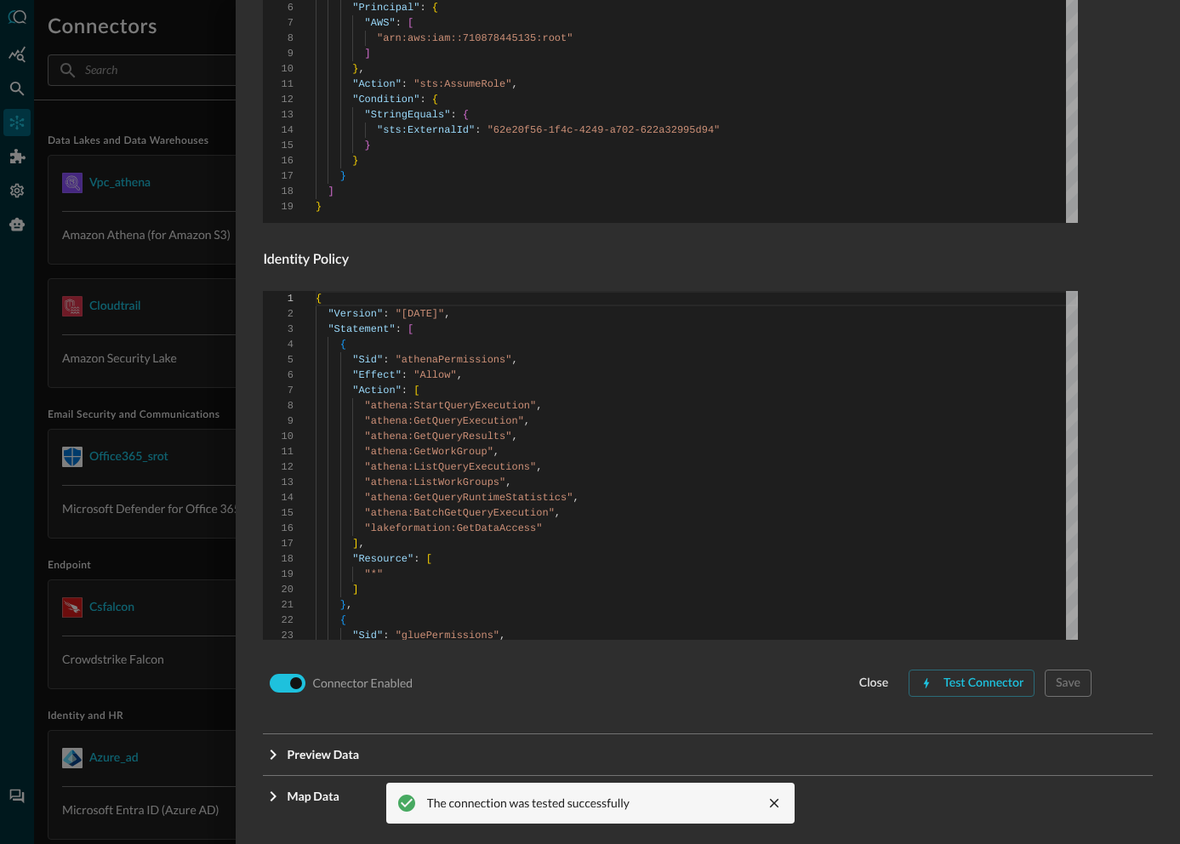
click at [213, 558] on div at bounding box center [590, 422] width 1180 height 844
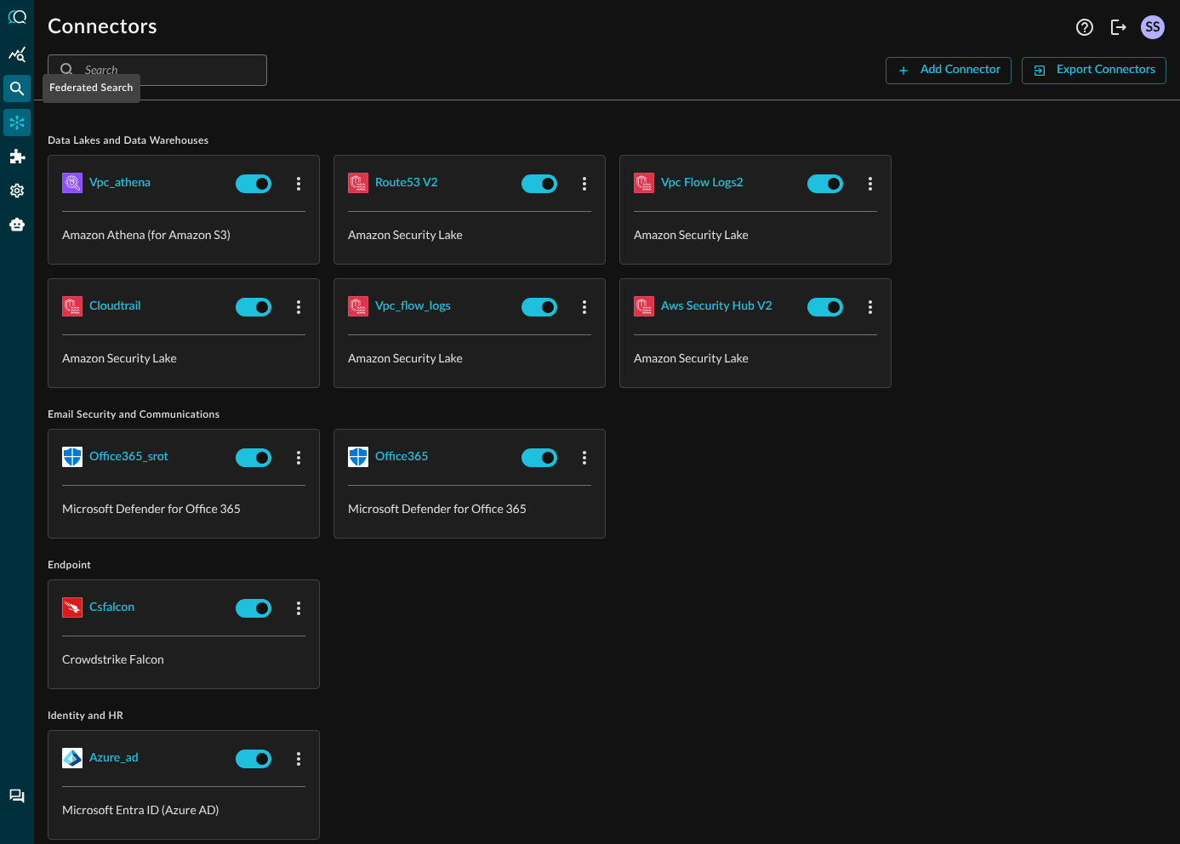
click at [13, 88] on icon "Federated Search" at bounding box center [17, 88] width 17 height 17
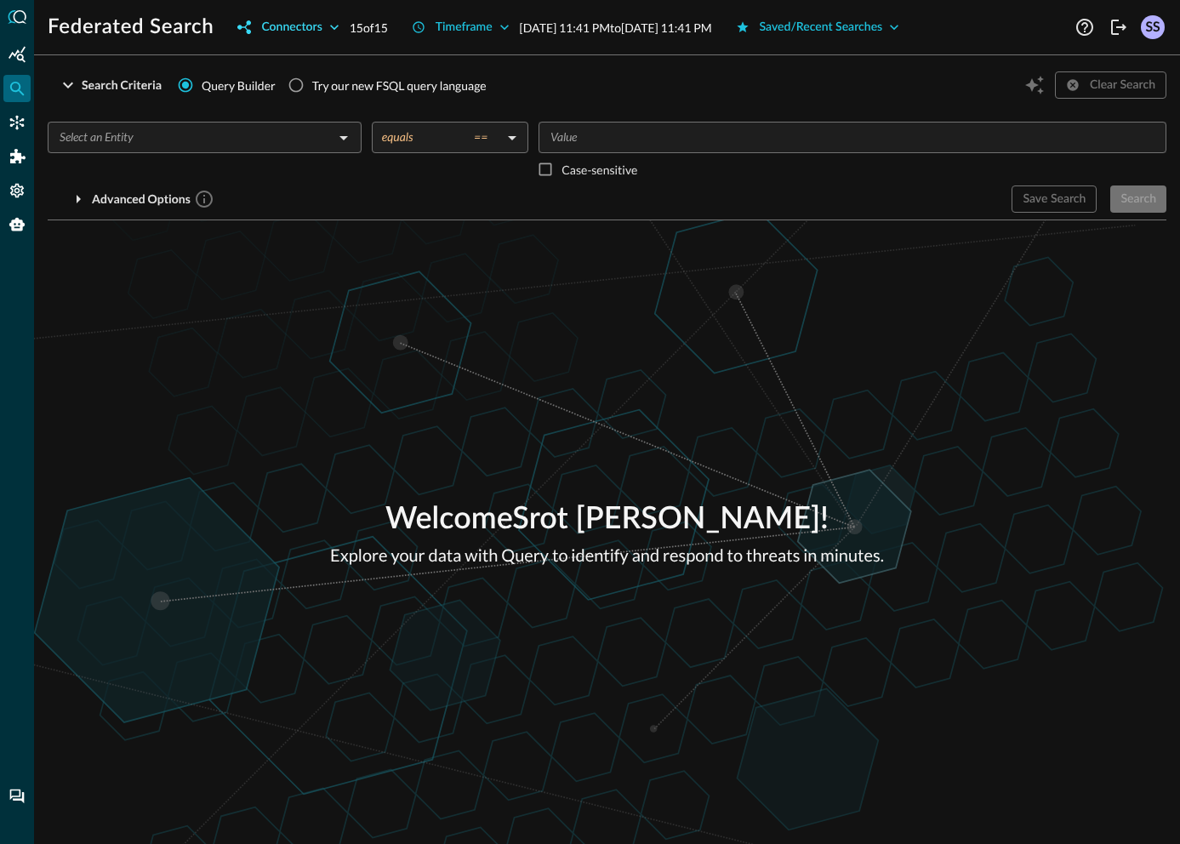
click at [317, 30] on div "Connectors" at bounding box center [291, 27] width 60 height 21
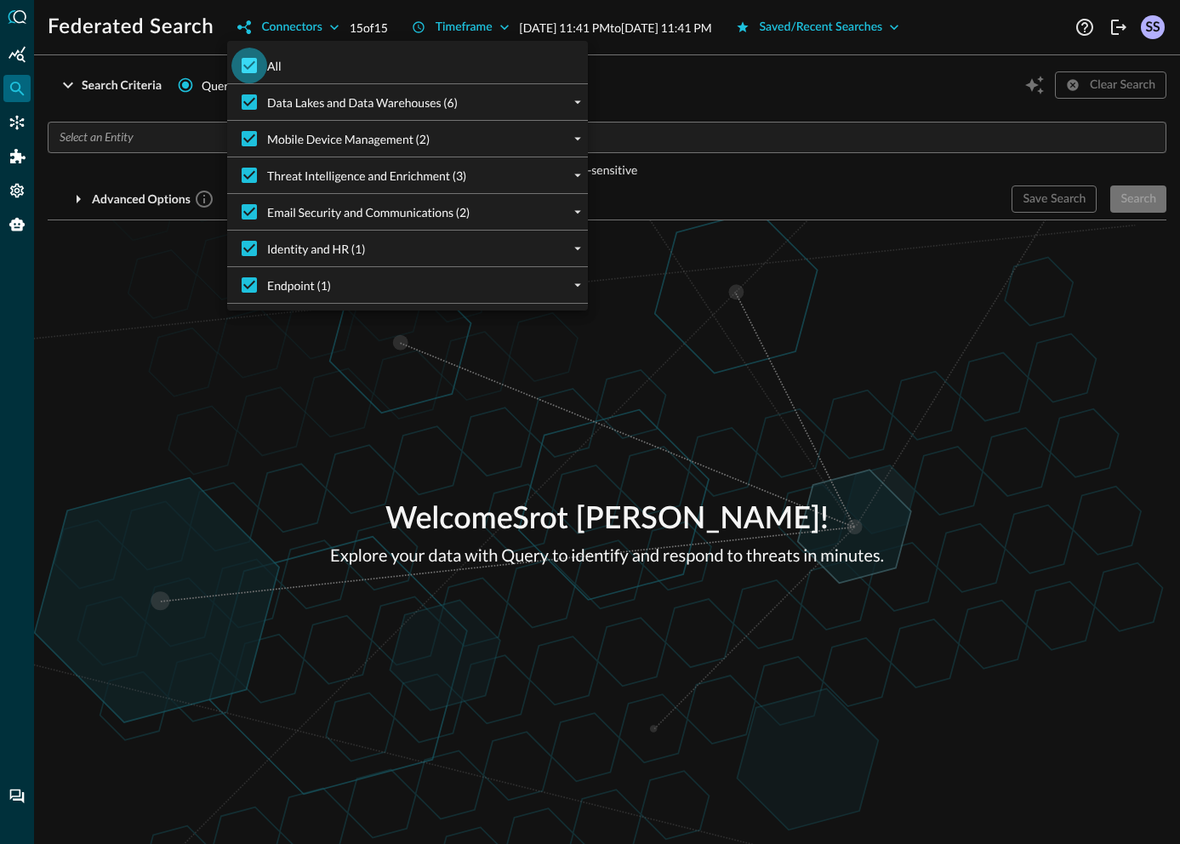
click at [256, 58] on input "All" at bounding box center [249, 66] width 36 height 36
checkbox input "false"
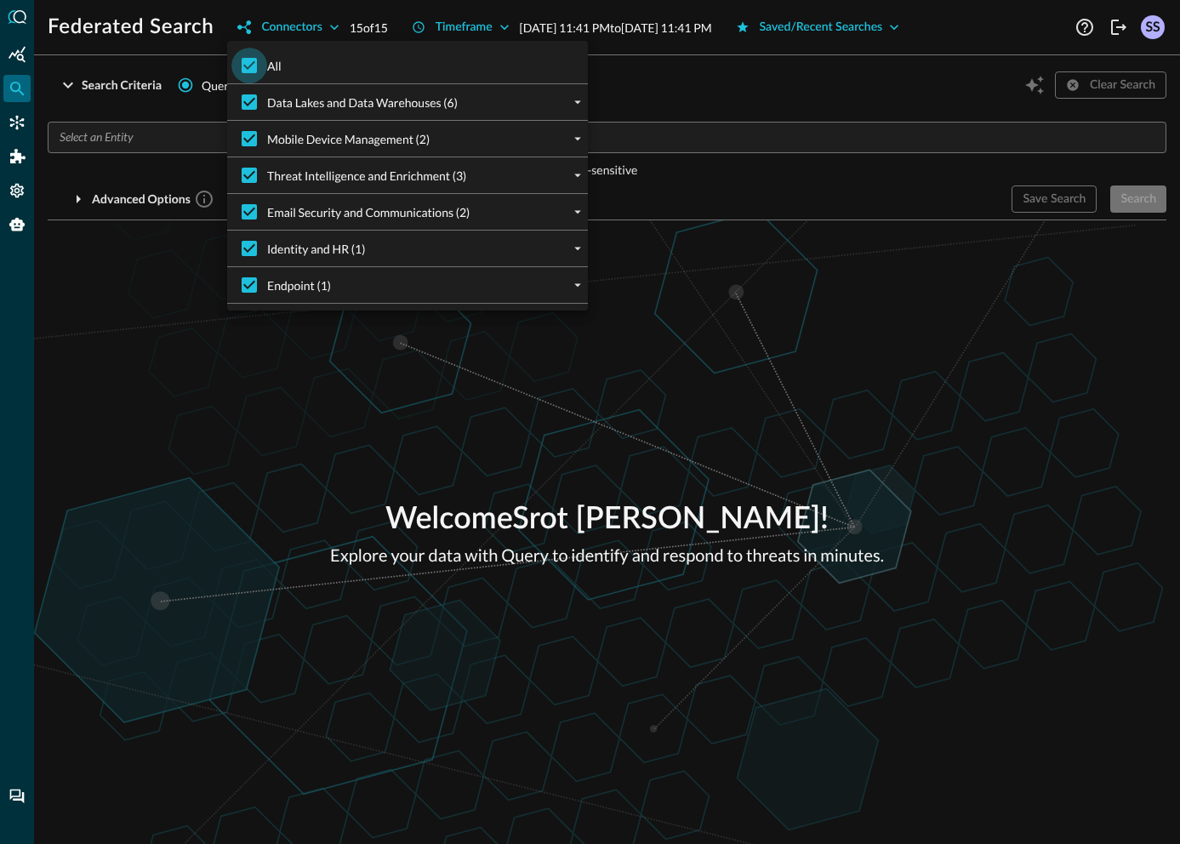
checkbox input "false"
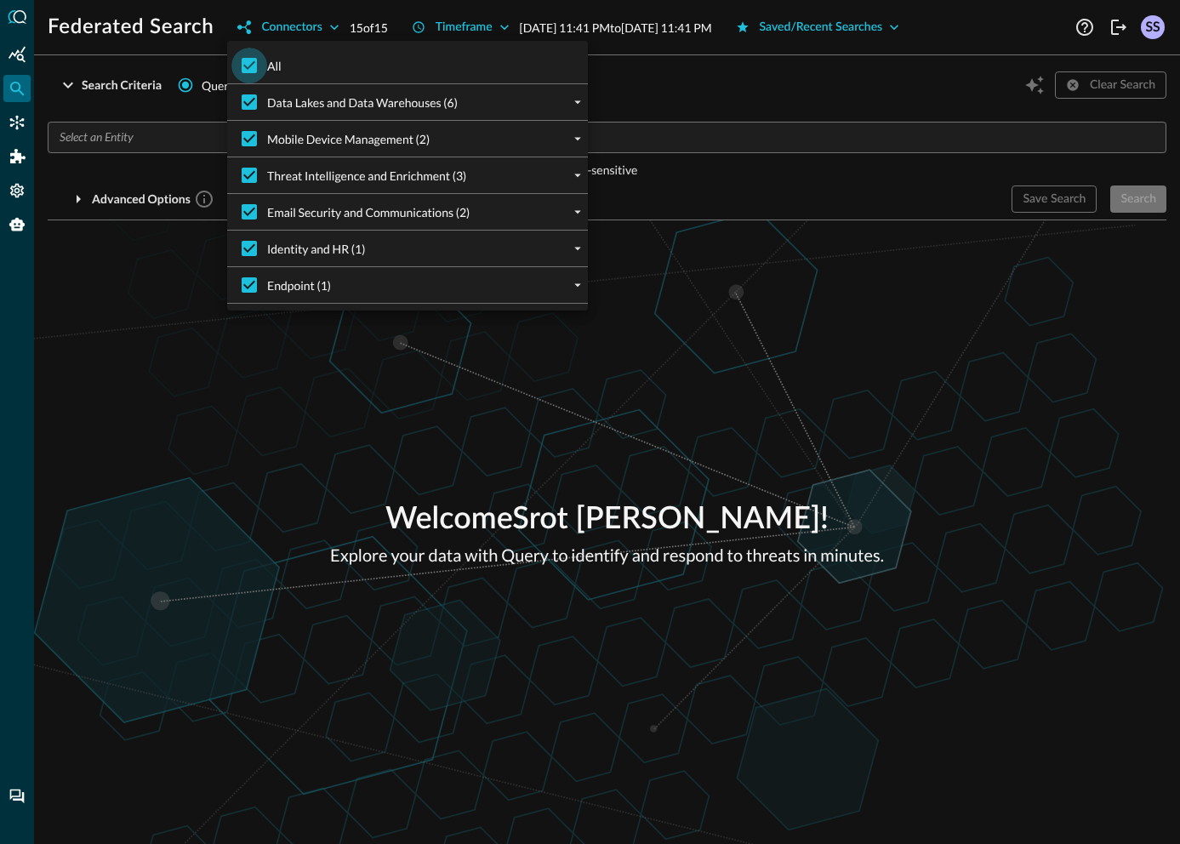
checkbox input "false"
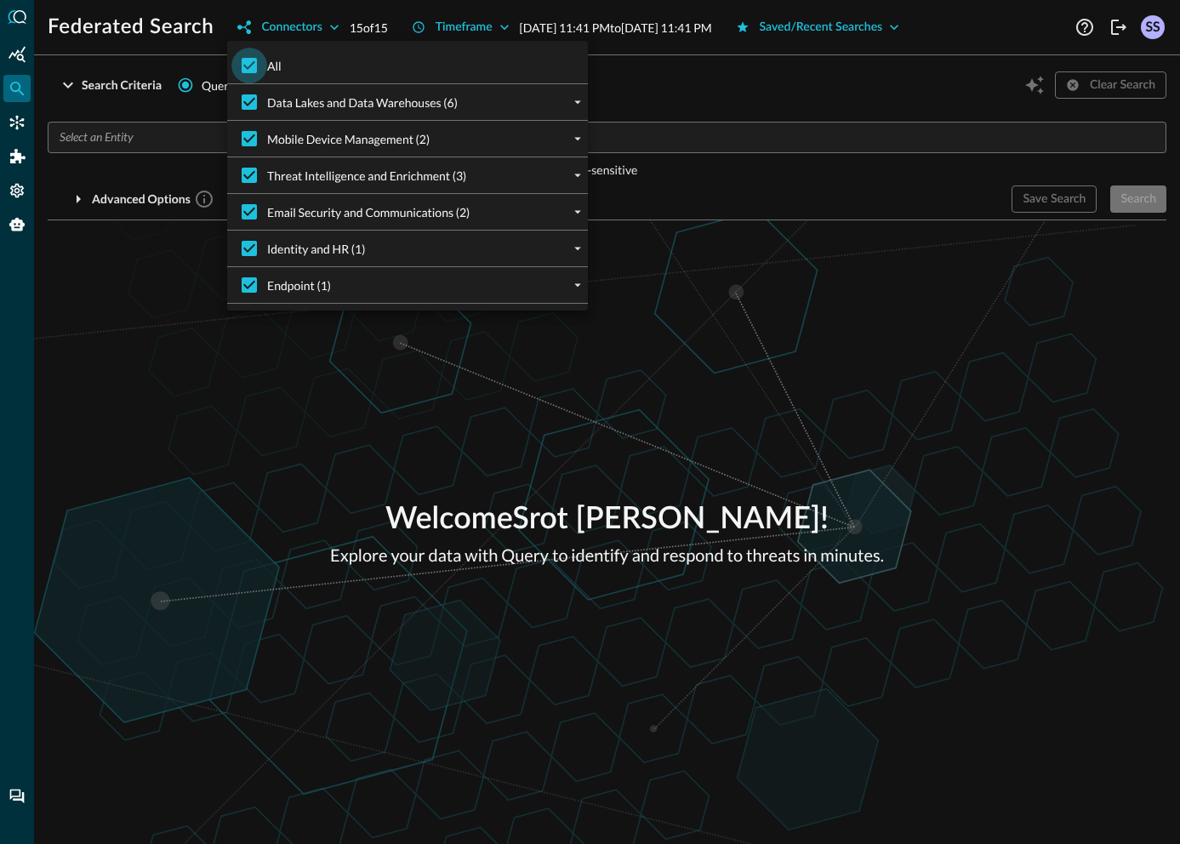
checkbox input "false"
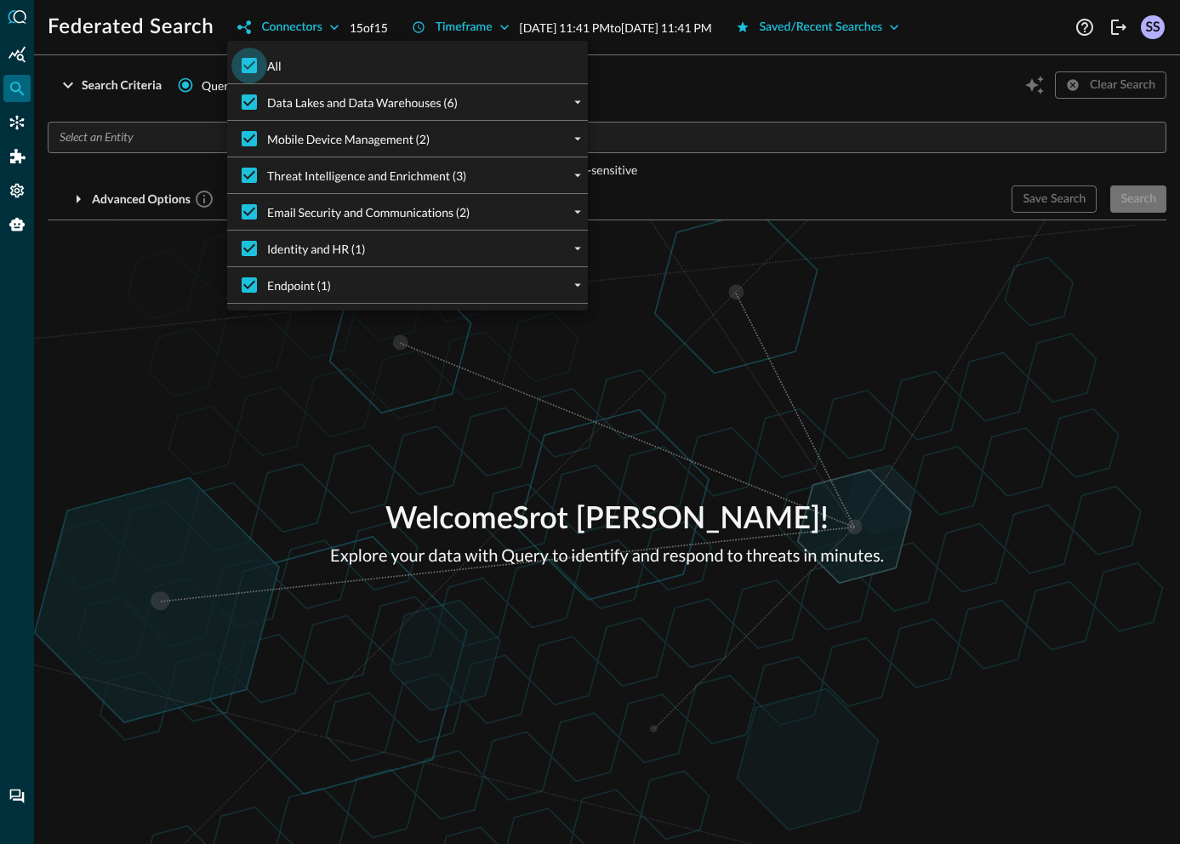
checkbox input "false"
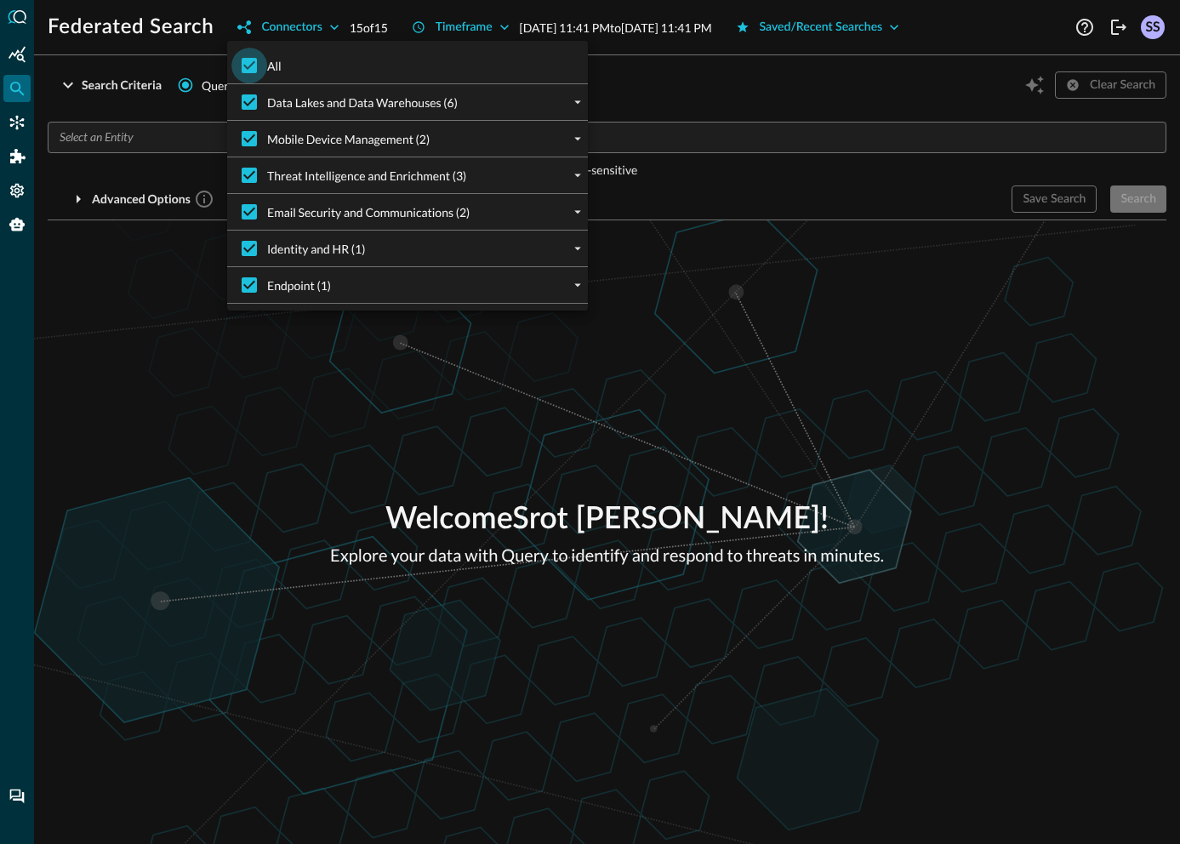
checkbox input "false"
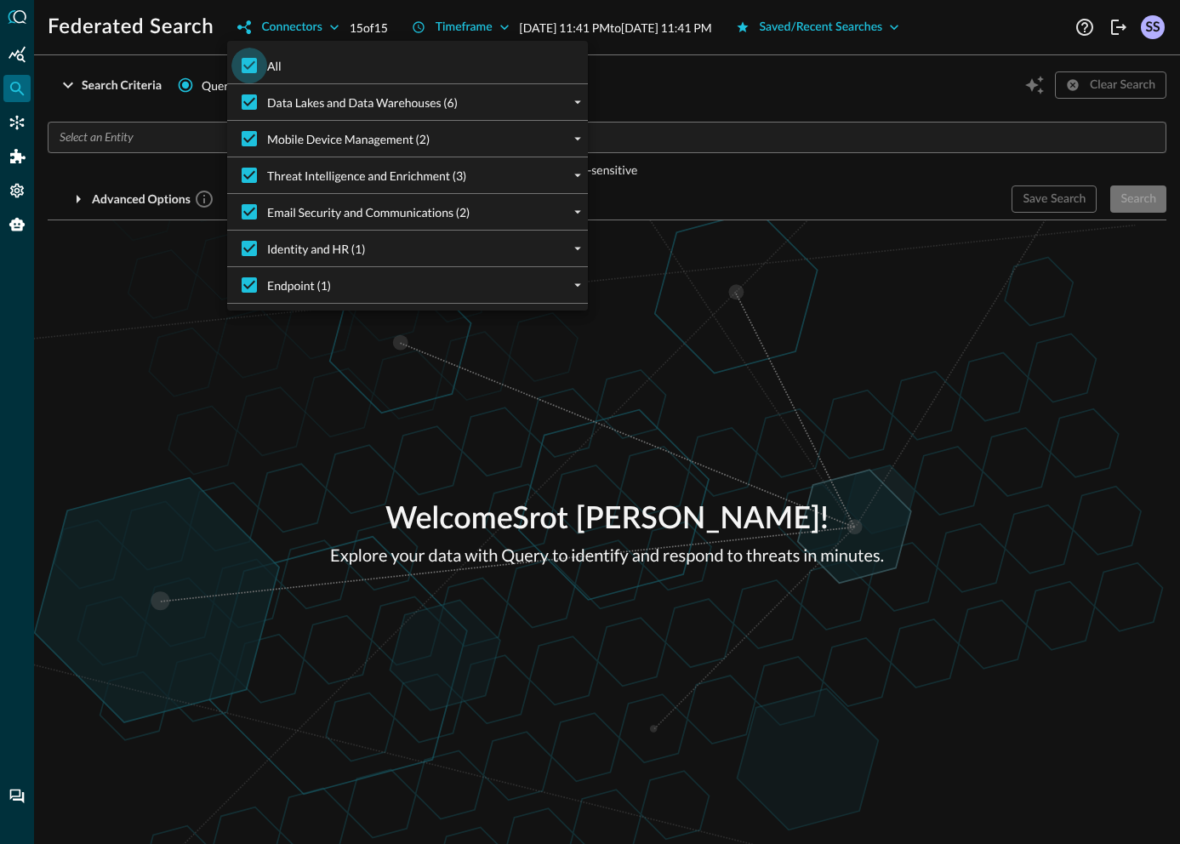
checkbox input "false"
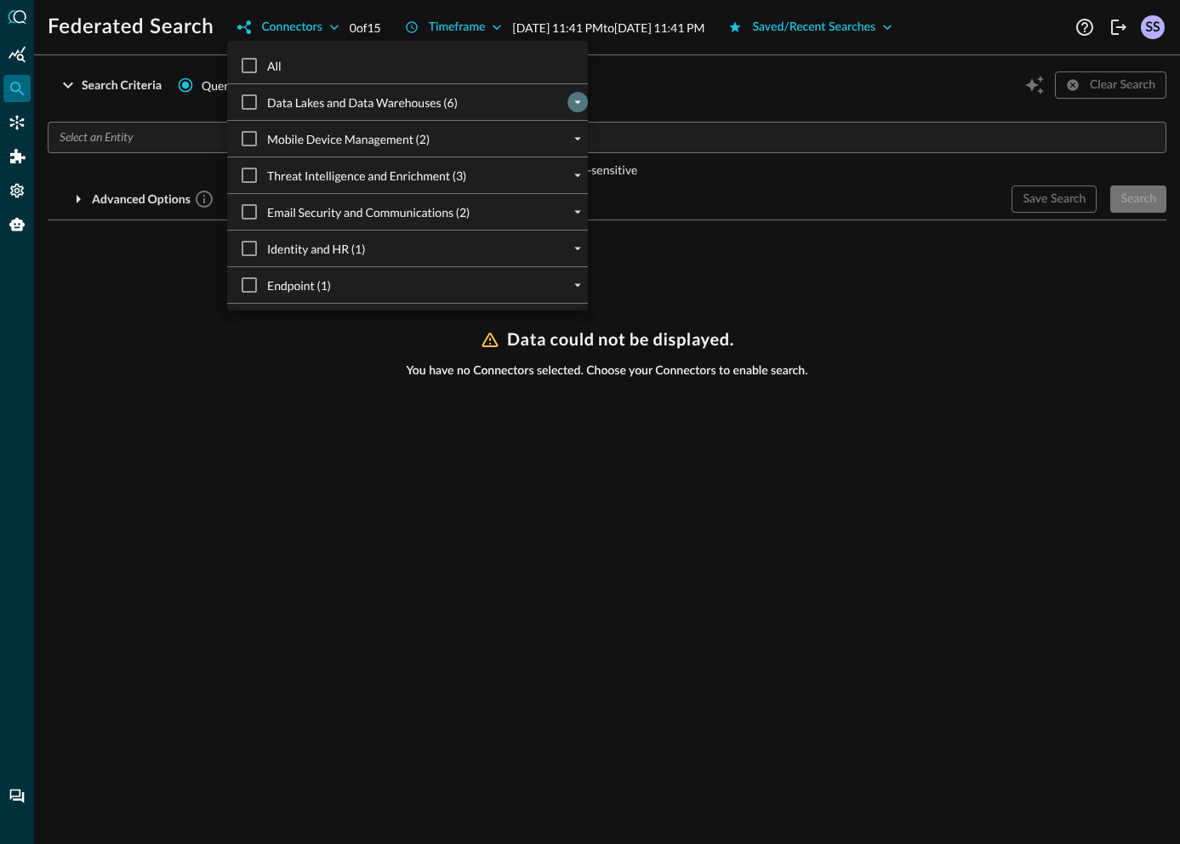
click at [570, 104] on icon "expand" at bounding box center [577, 101] width 15 height 15
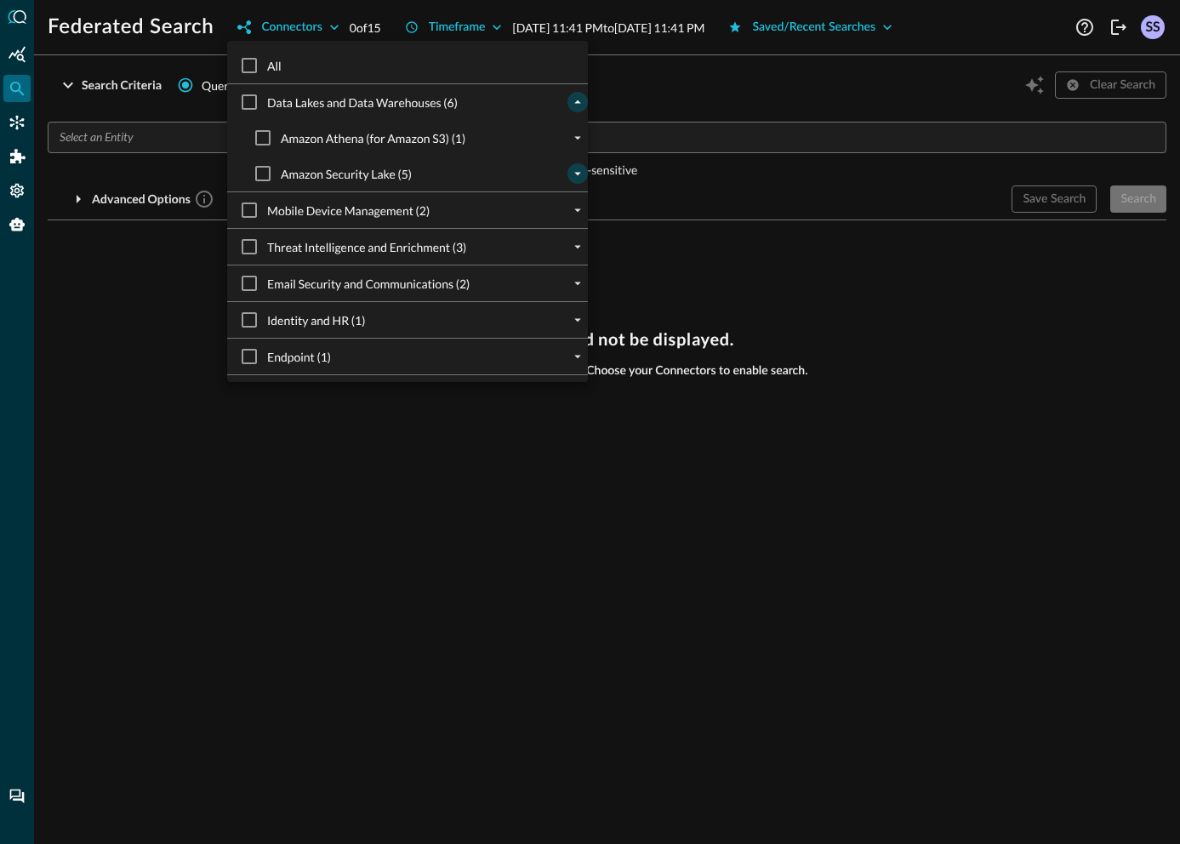
click at [570, 168] on icon "expand" at bounding box center [577, 173] width 15 height 15
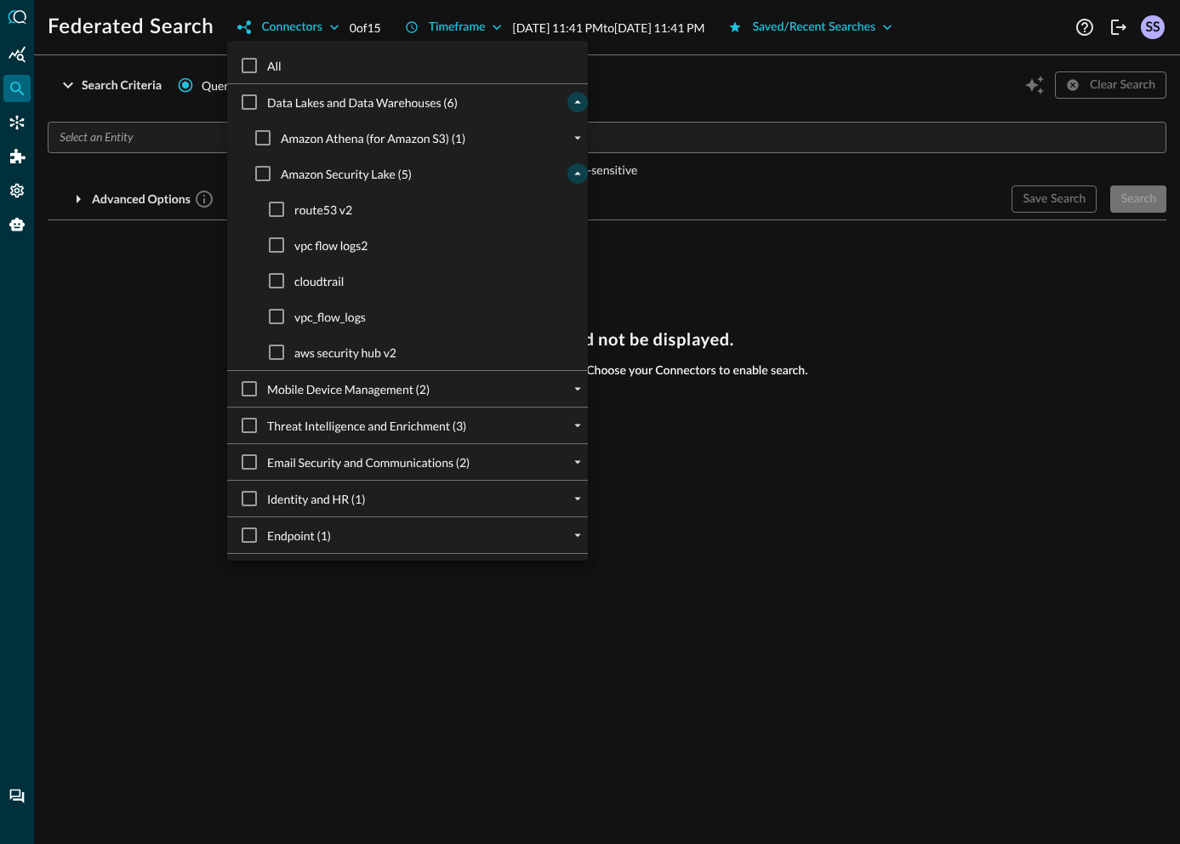
click at [329, 209] on span "route53 v2" at bounding box center [323, 210] width 58 height 18
click at [294, 209] on input "route53 v2" at bounding box center [277, 209] width 36 height 36
checkbox input "true"
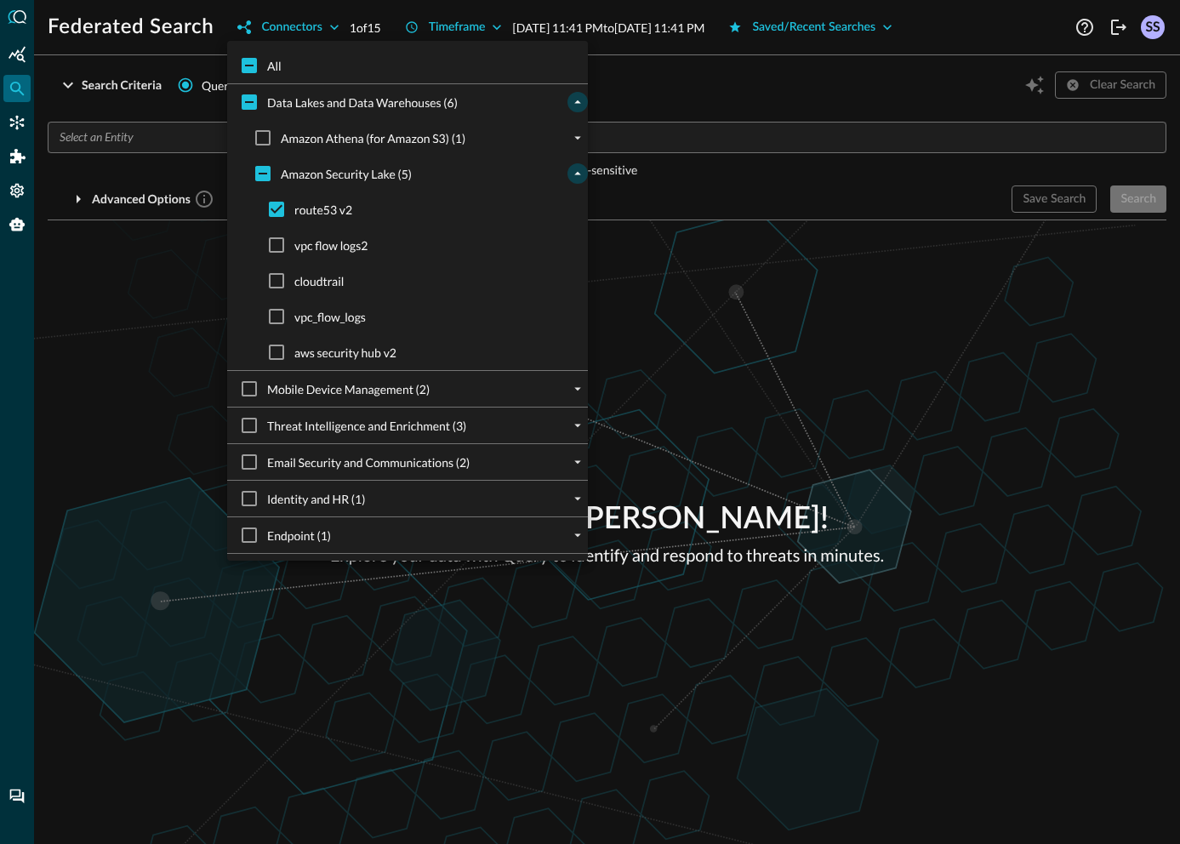
click at [747, 216] on div at bounding box center [590, 422] width 1180 height 844
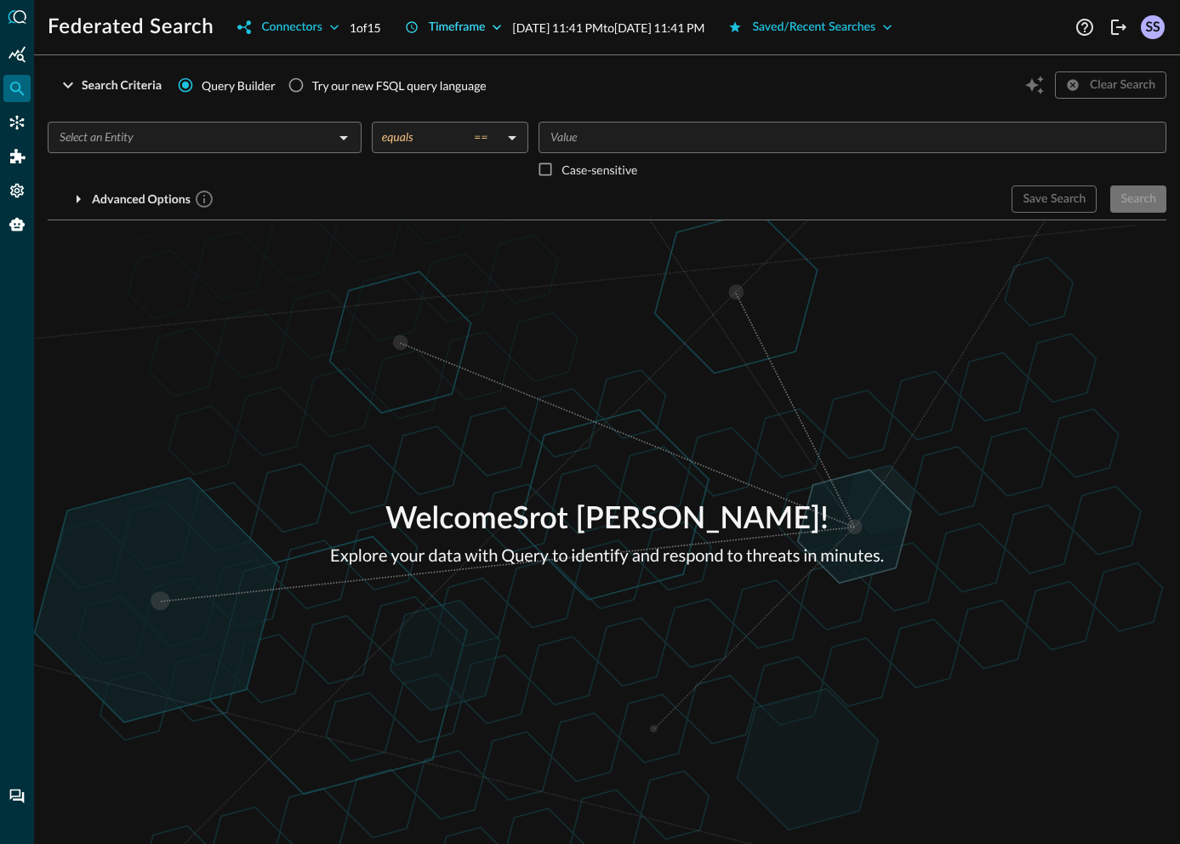
click at [471, 31] on div "Timeframe" at bounding box center [457, 27] width 57 height 21
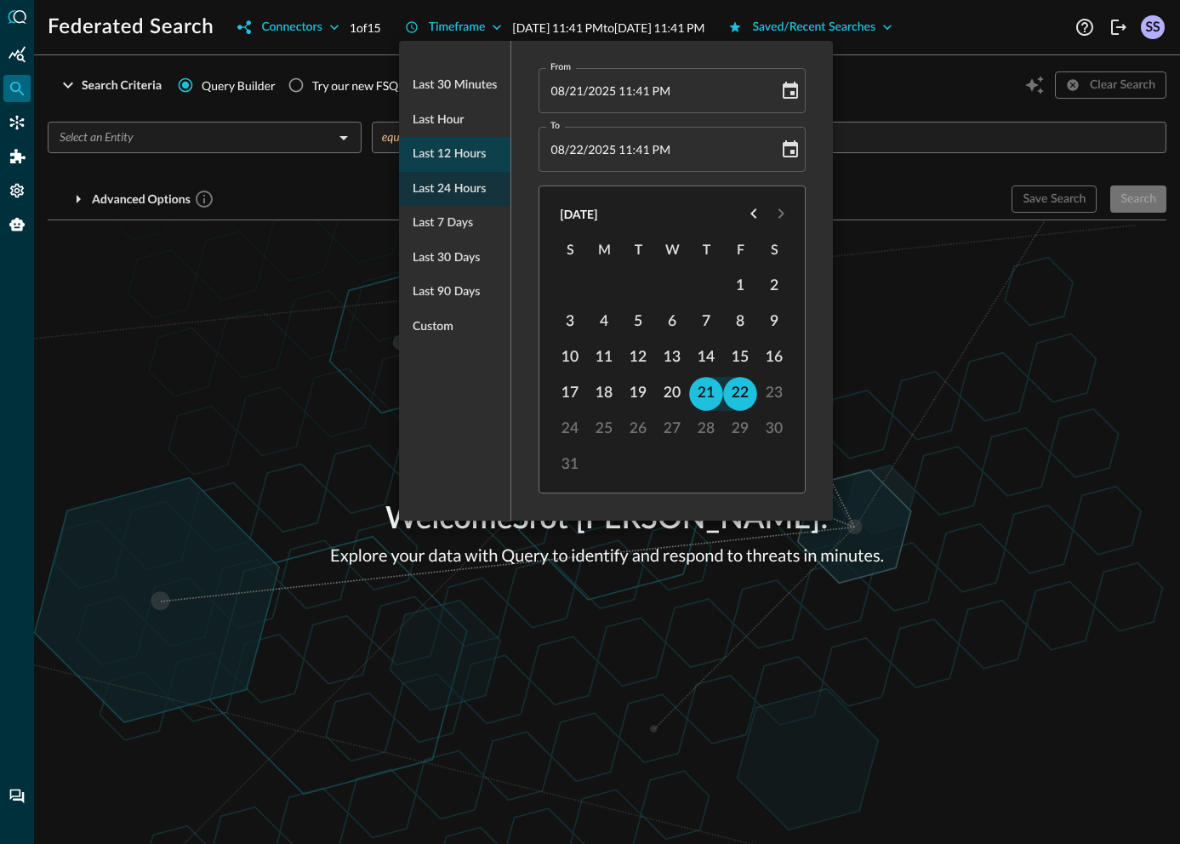
click at [451, 153] on span "Last 12 hours" at bounding box center [449, 154] width 73 height 21
type input "08/22/2025 11:42 AM"
type input "08/22/2025 11:42 PM"
click at [305, 410] on div at bounding box center [590, 422] width 1180 height 844
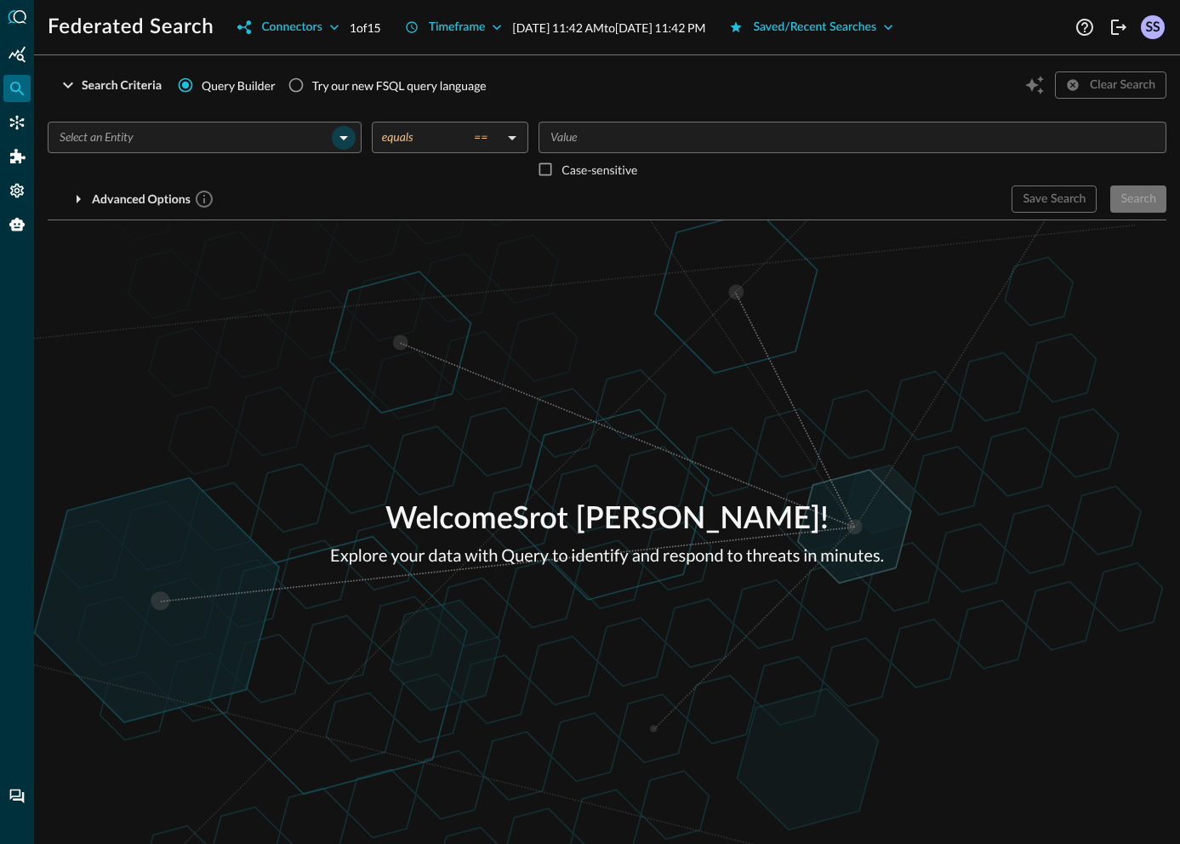
click at [346, 134] on icon "Open" at bounding box center [344, 138] width 20 height 20
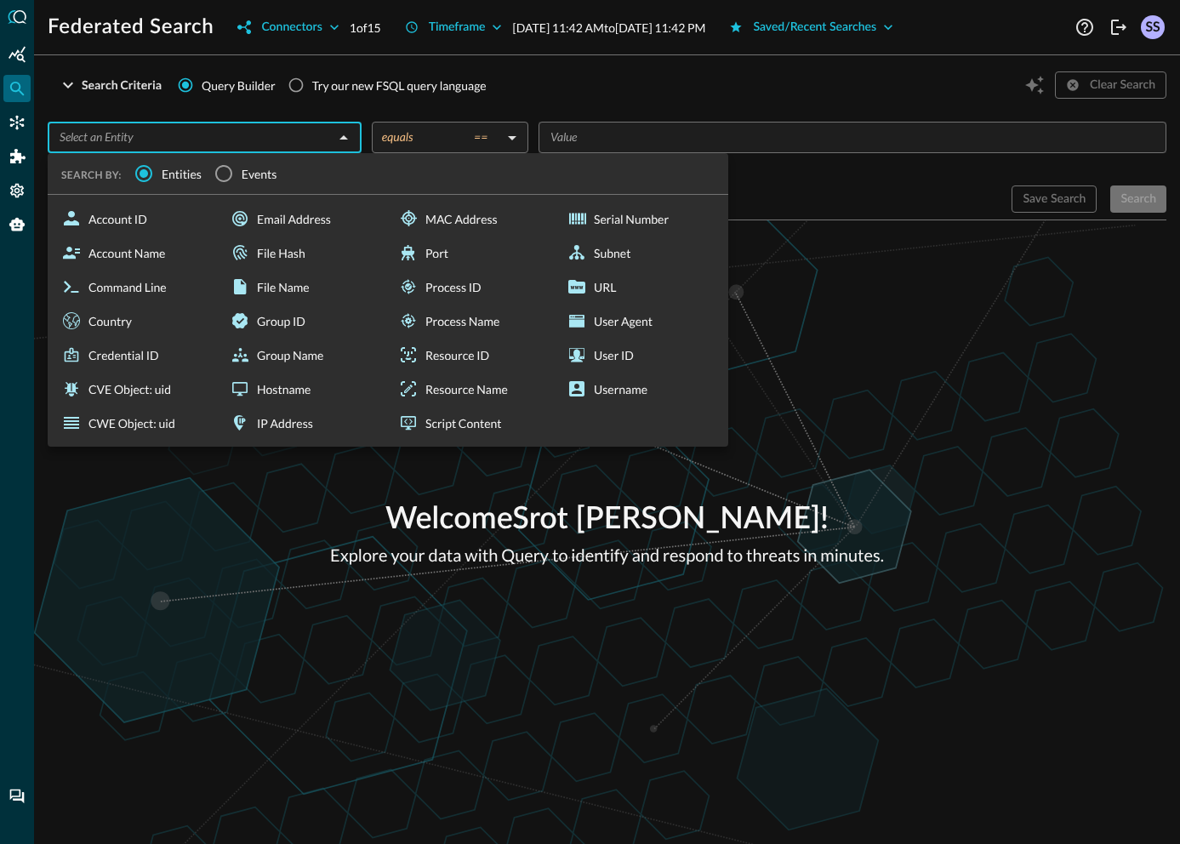
click at [252, 180] on span "Events" at bounding box center [260, 174] width 36 height 18
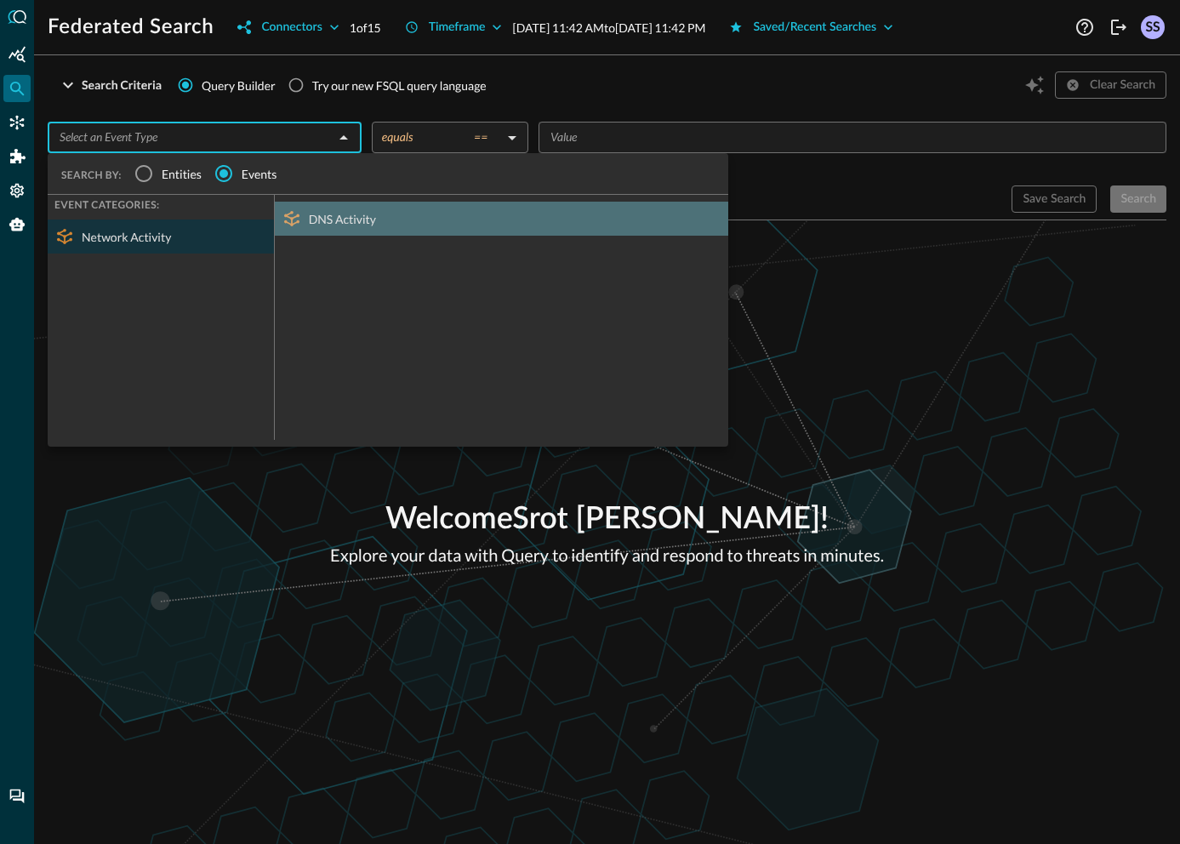
click at [309, 220] on div "DNS Activity" at bounding box center [502, 219] width 454 height 34
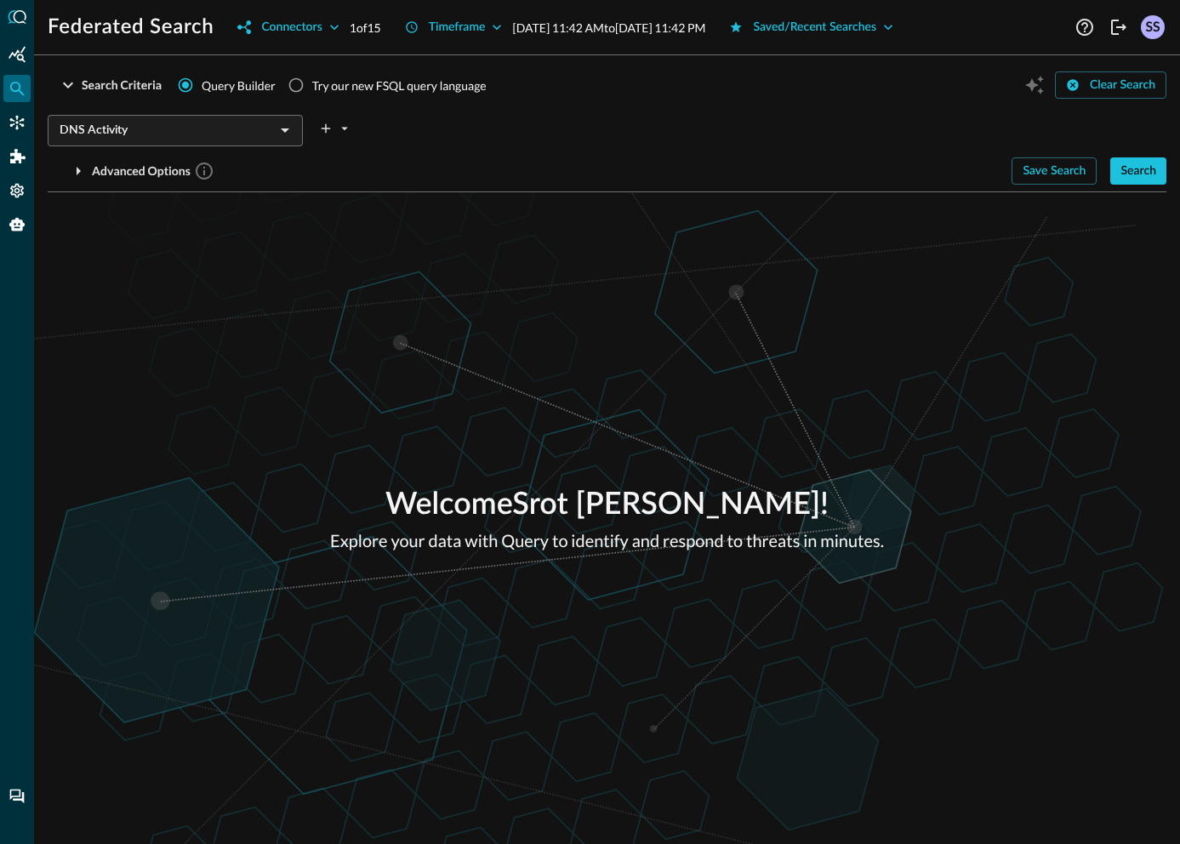
click at [889, 242] on div "Welcome Srot [PERSON_NAME] ! Explore your data with Query to identify and respo…" at bounding box center [607, 518] width 1146 height 652
click at [1136, 166] on div "Search" at bounding box center [1139, 171] width 36 height 21
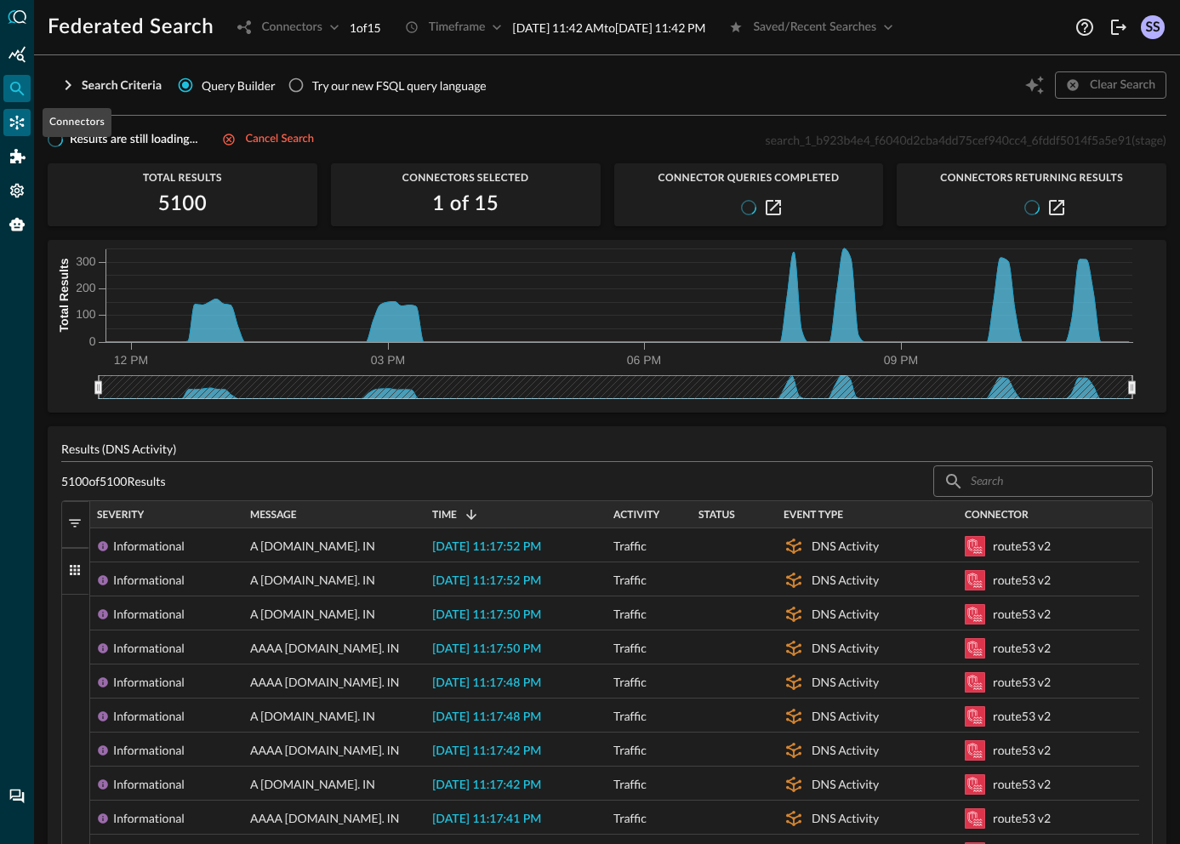
click at [19, 130] on icon "Connectors" at bounding box center [17, 122] width 17 height 17
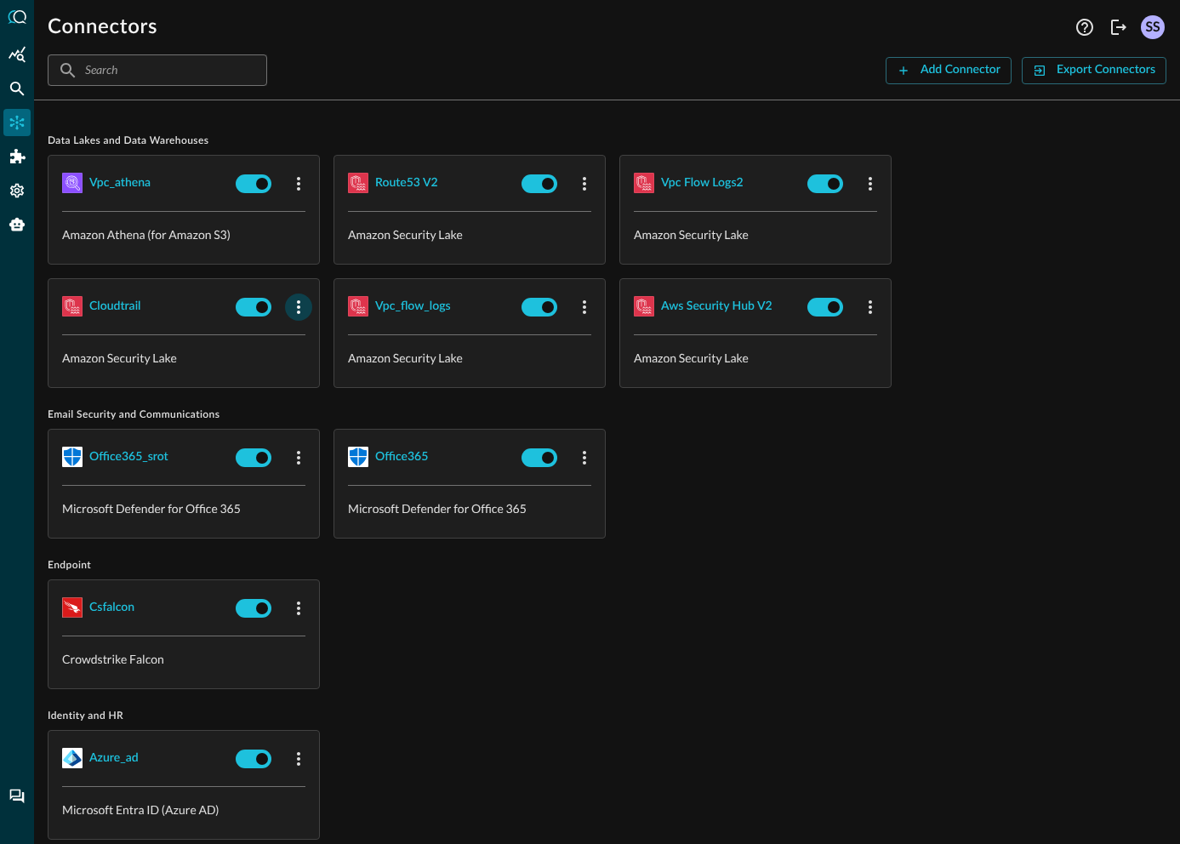
click at [301, 306] on icon "button" at bounding box center [299, 307] width 20 height 20
click at [323, 349] on span "Edit" at bounding box center [332, 345] width 22 height 12
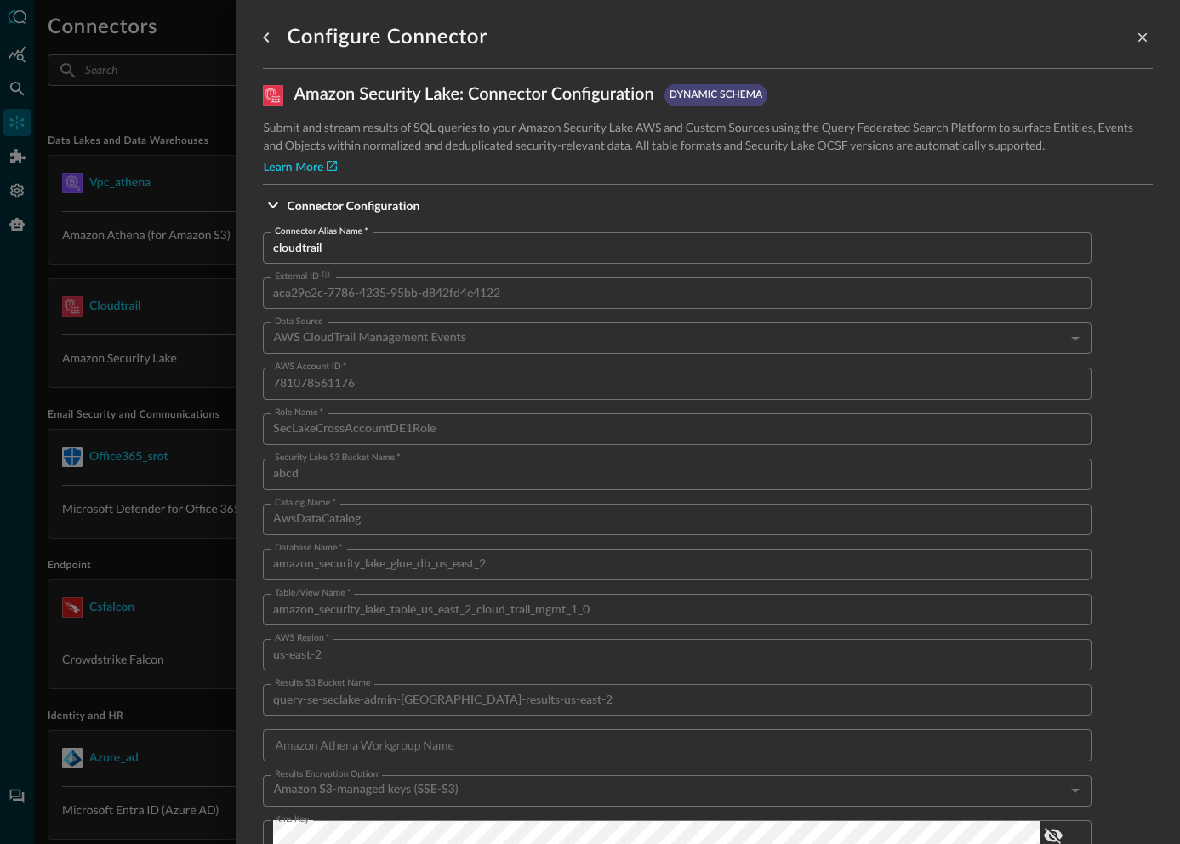
click at [182, 475] on div at bounding box center [590, 422] width 1180 height 844
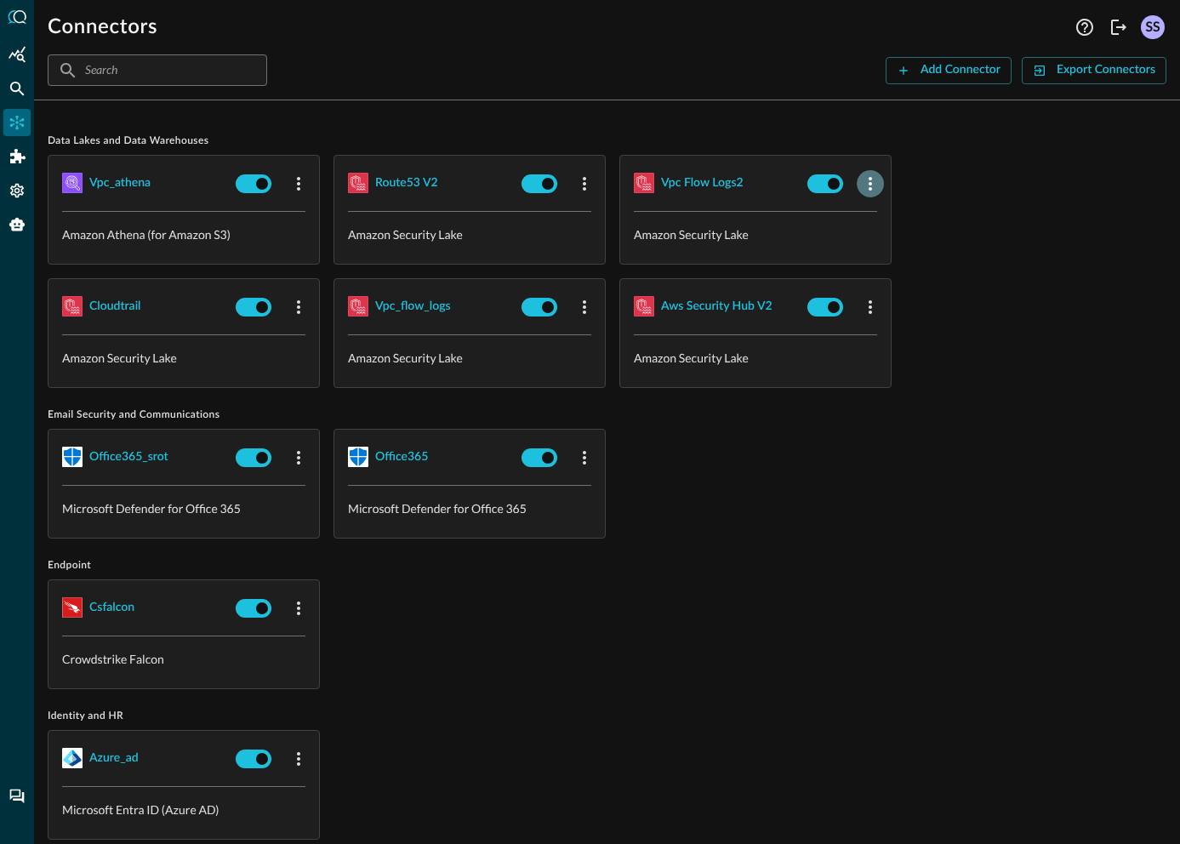
click at [870, 186] on icon "button" at bounding box center [870, 184] width 20 height 20
click at [875, 215] on icon at bounding box center [878, 220] width 15 height 15
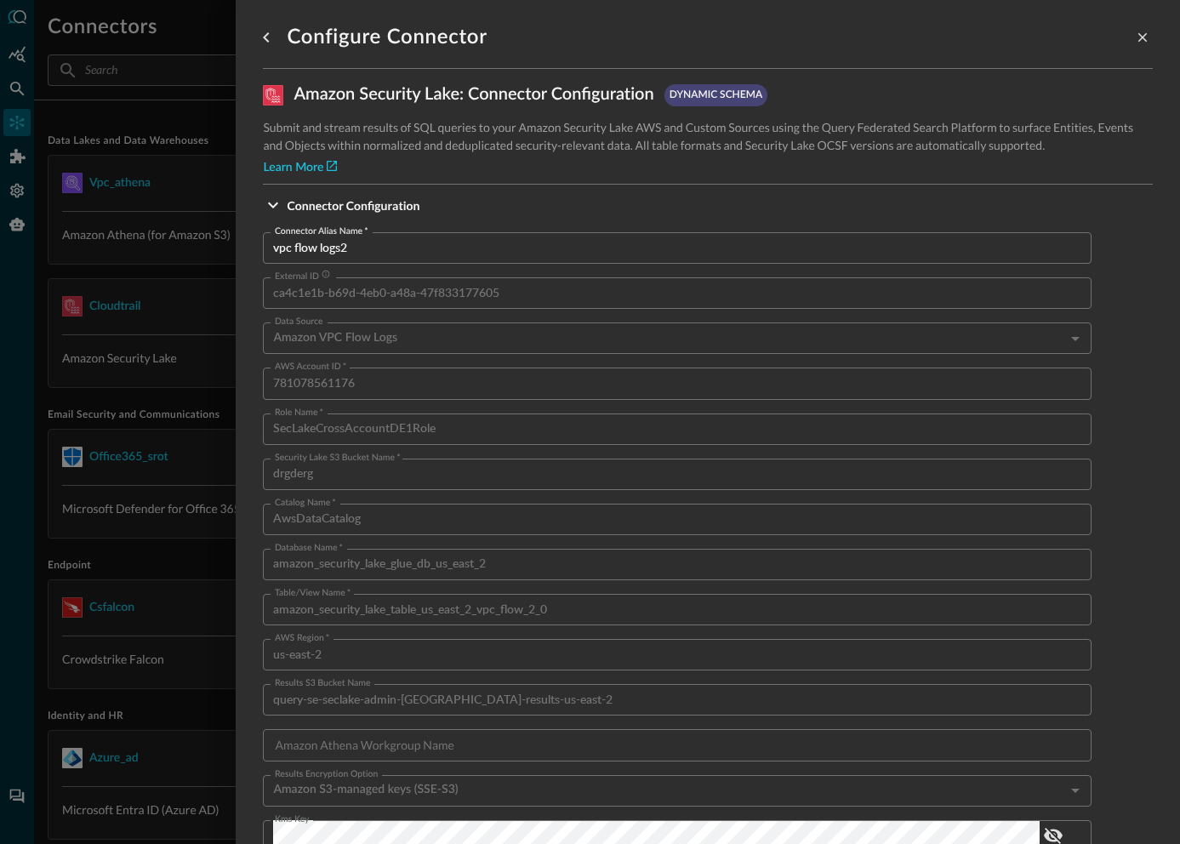
click at [81, 555] on div at bounding box center [590, 422] width 1180 height 844
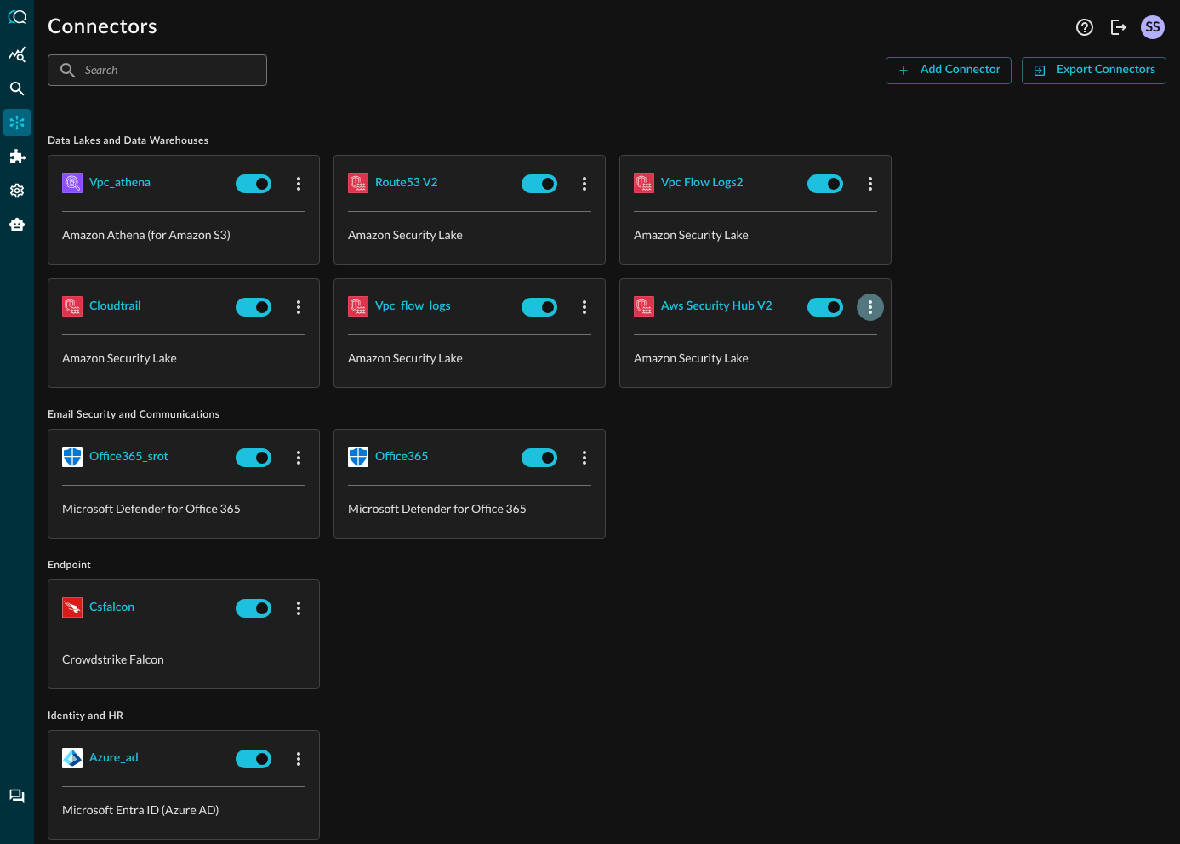
click at [867, 315] on icon "button" at bounding box center [870, 307] width 20 height 20
click at [815, 468] on div at bounding box center [590, 422] width 1180 height 844
click at [876, 316] on icon "button" at bounding box center [870, 307] width 20 height 20
click at [889, 344] on div "Edit" at bounding box center [893, 344] width 44 height 21
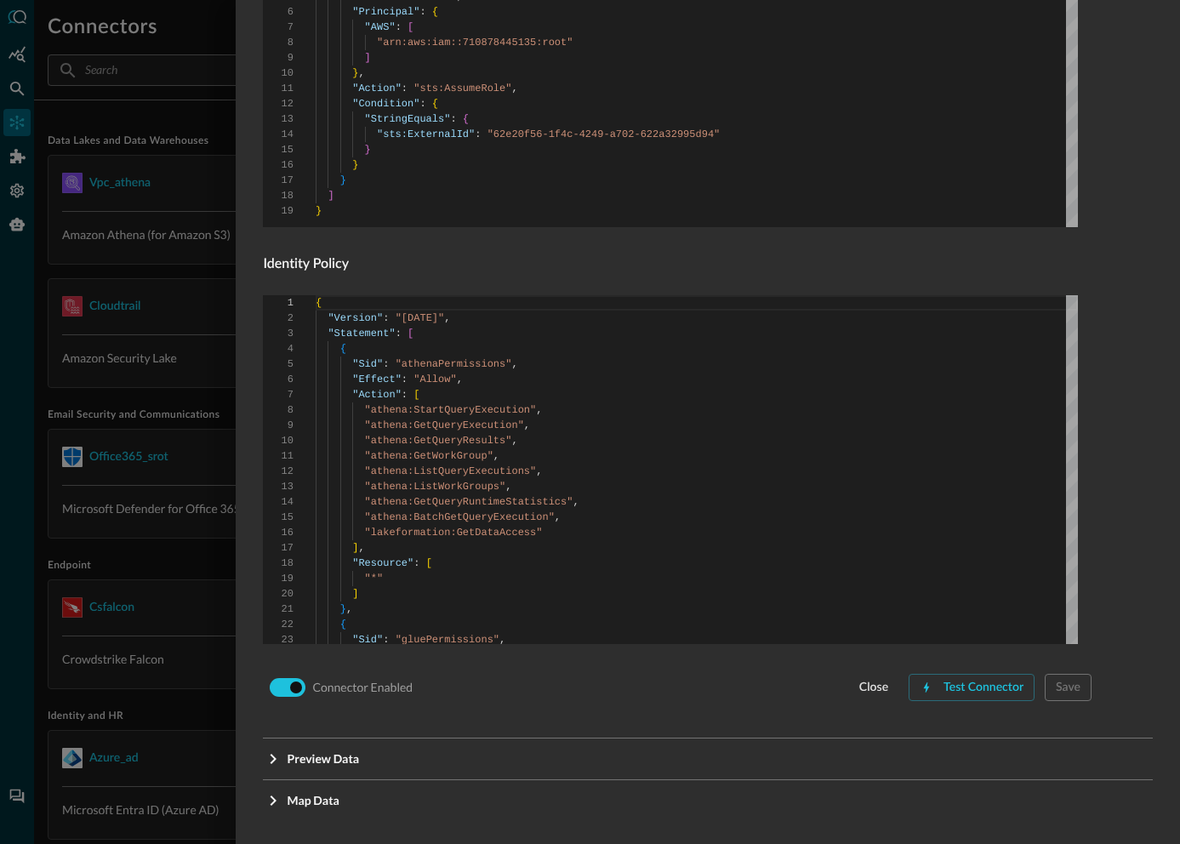
scroll to position [997, 0]
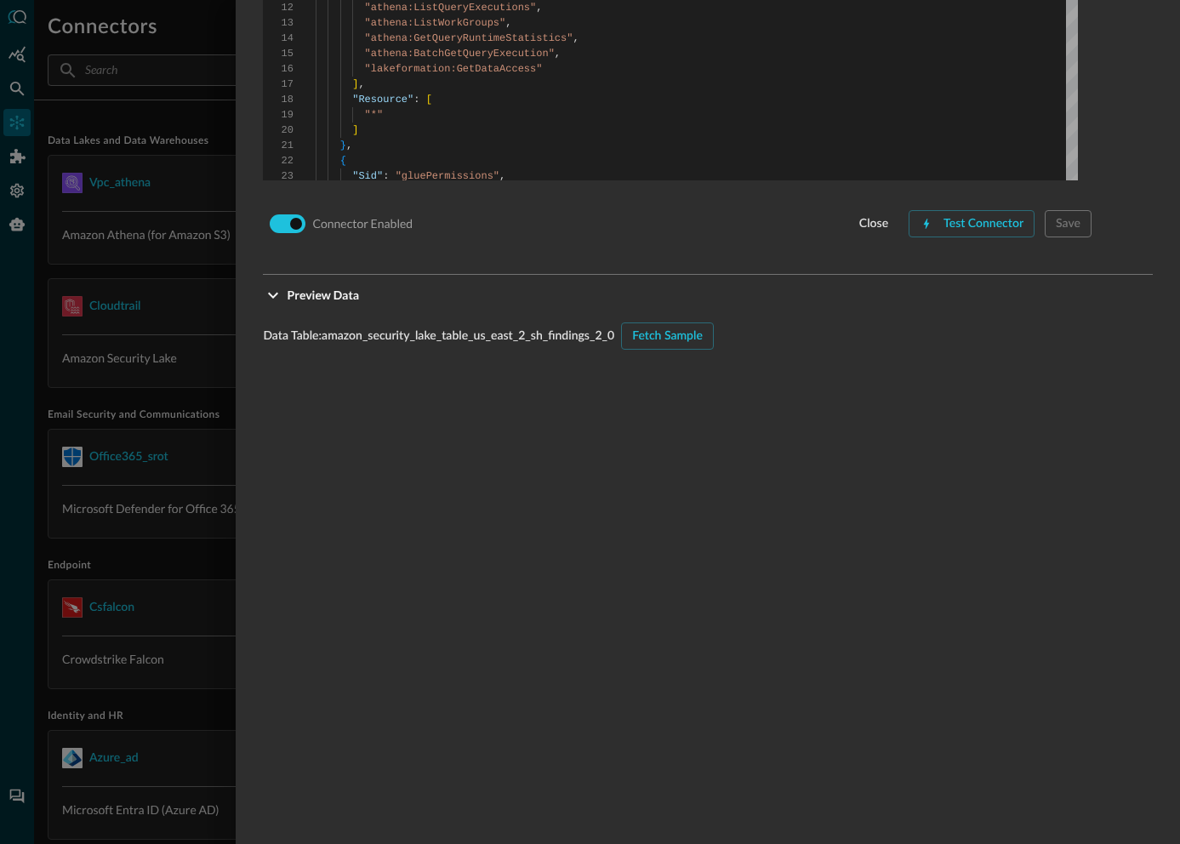
scroll to position [1529, 0]
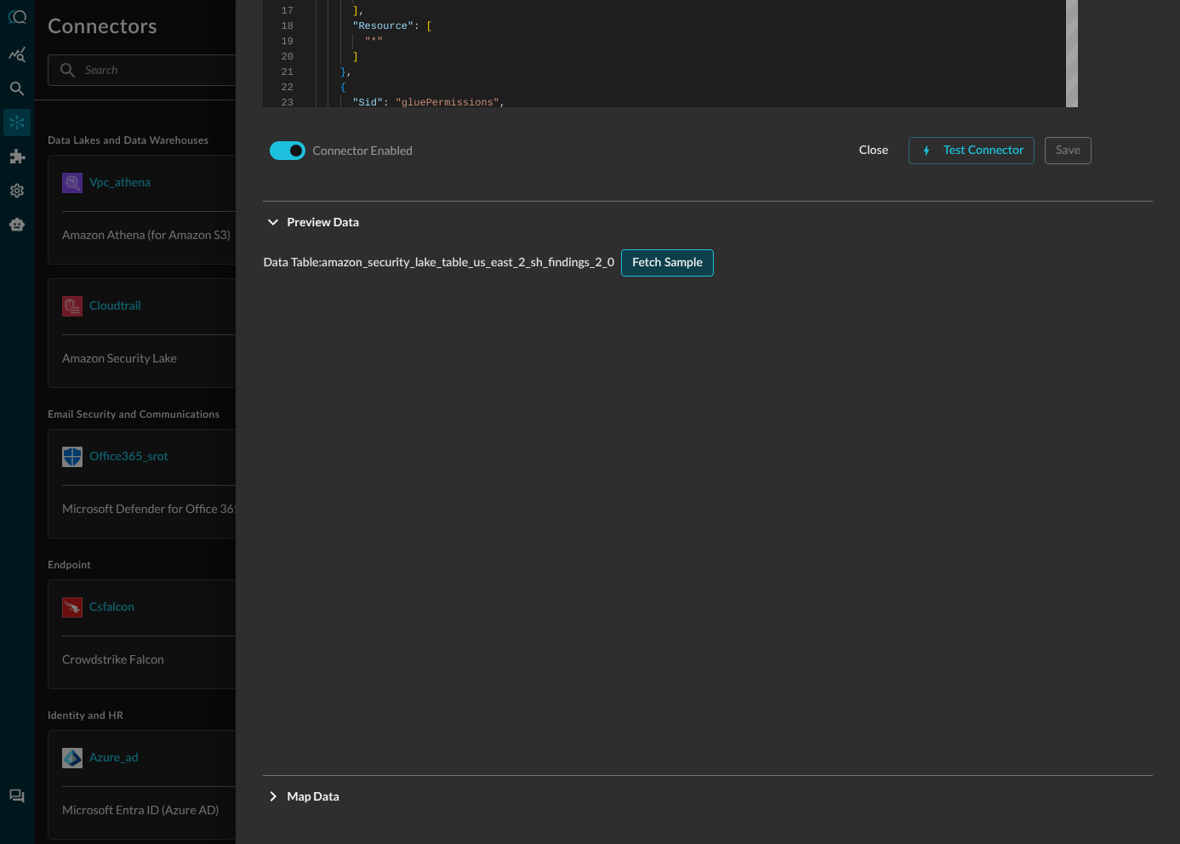
click at [671, 262] on div "Fetch Sample" at bounding box center [667, 263] width 71 height 21
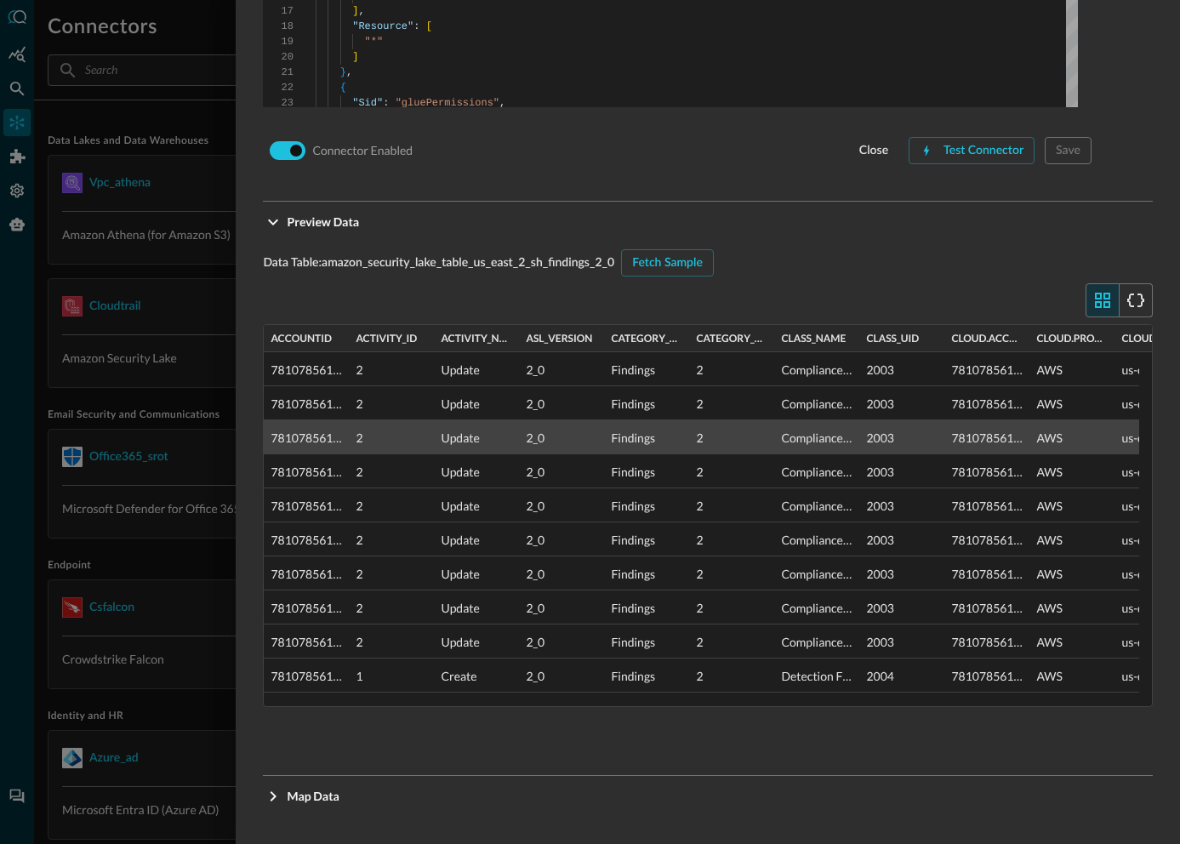
scroll to position [578, 0]
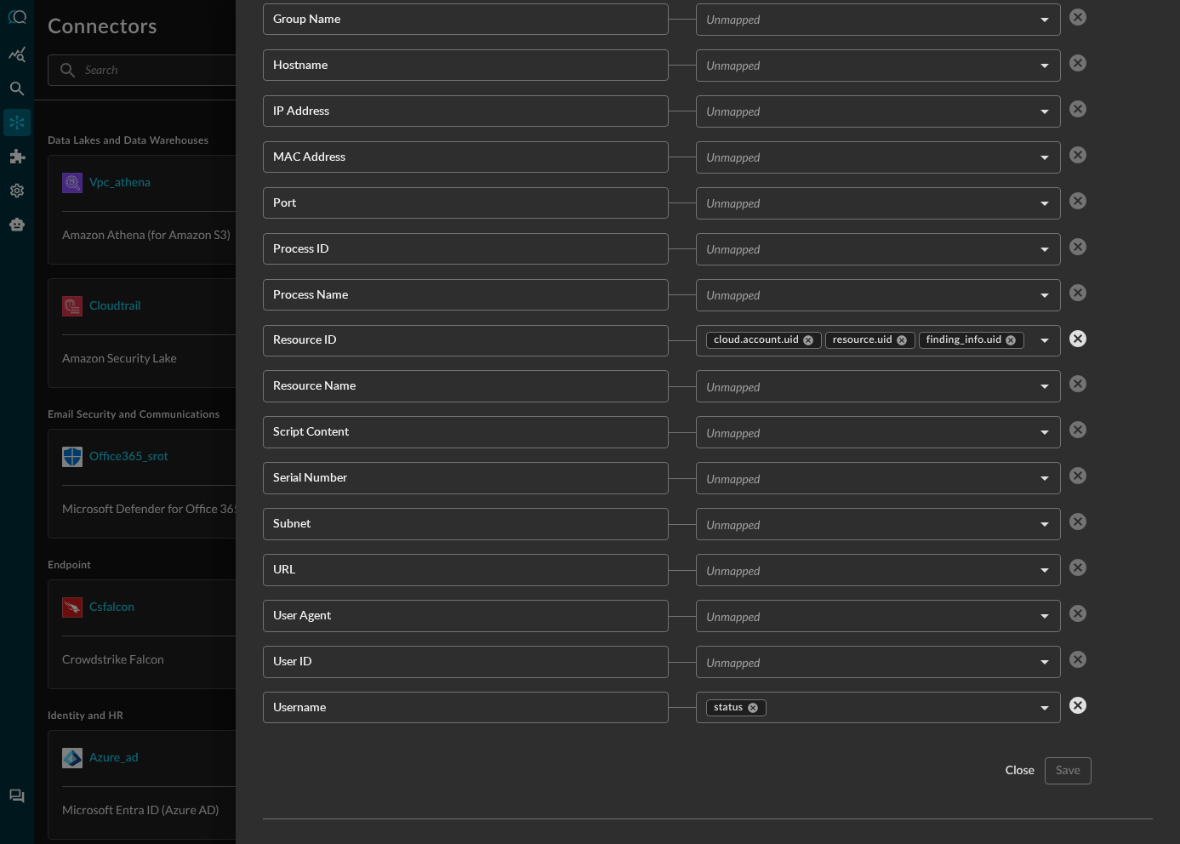
scroll to position [3051, 0]
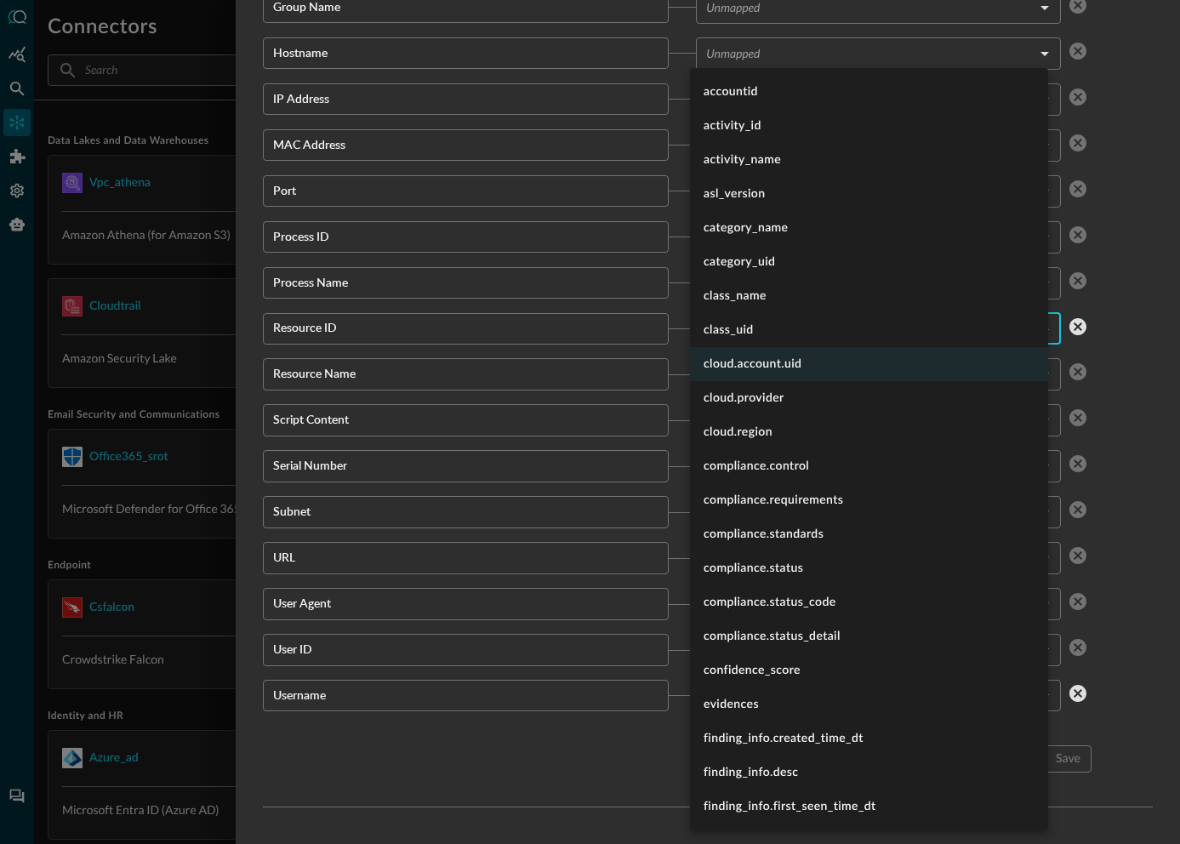
click at [1032, 328] on body "Connectors Help Logout SS ​ ​ Add Connector Export Connectors Data Lakes and Da…" at bounding box center [590, 422] width 1180 height 844
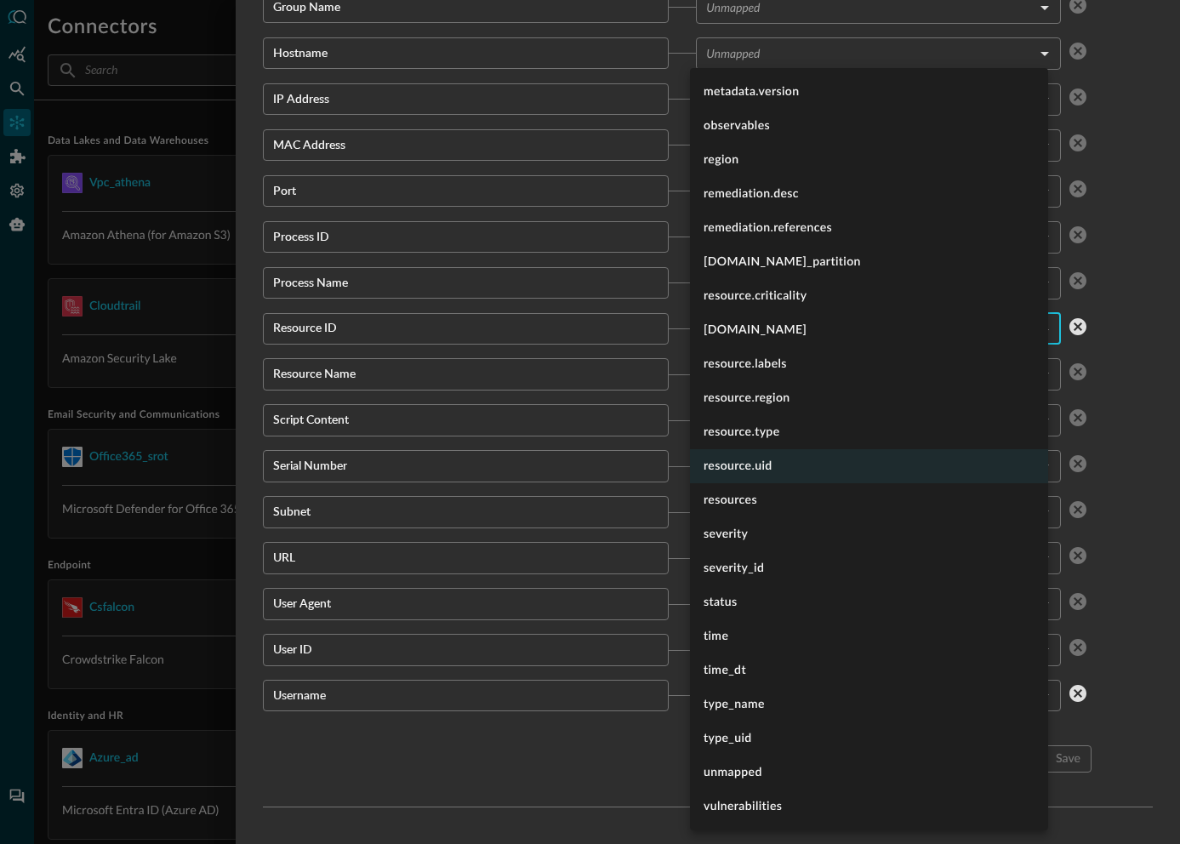
click at [561, 457] on div at bounding box center [590, 422] width 1180 height 844
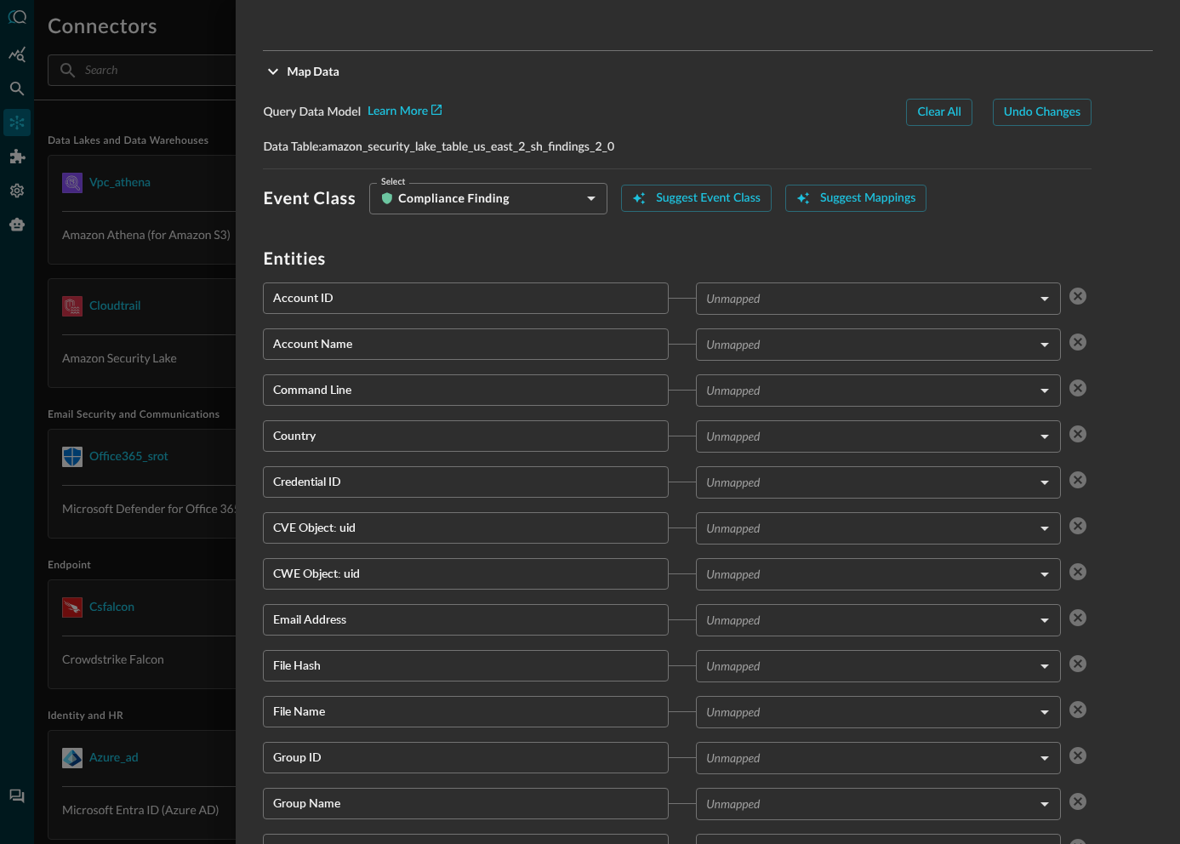
scroll to position [3062, 0]
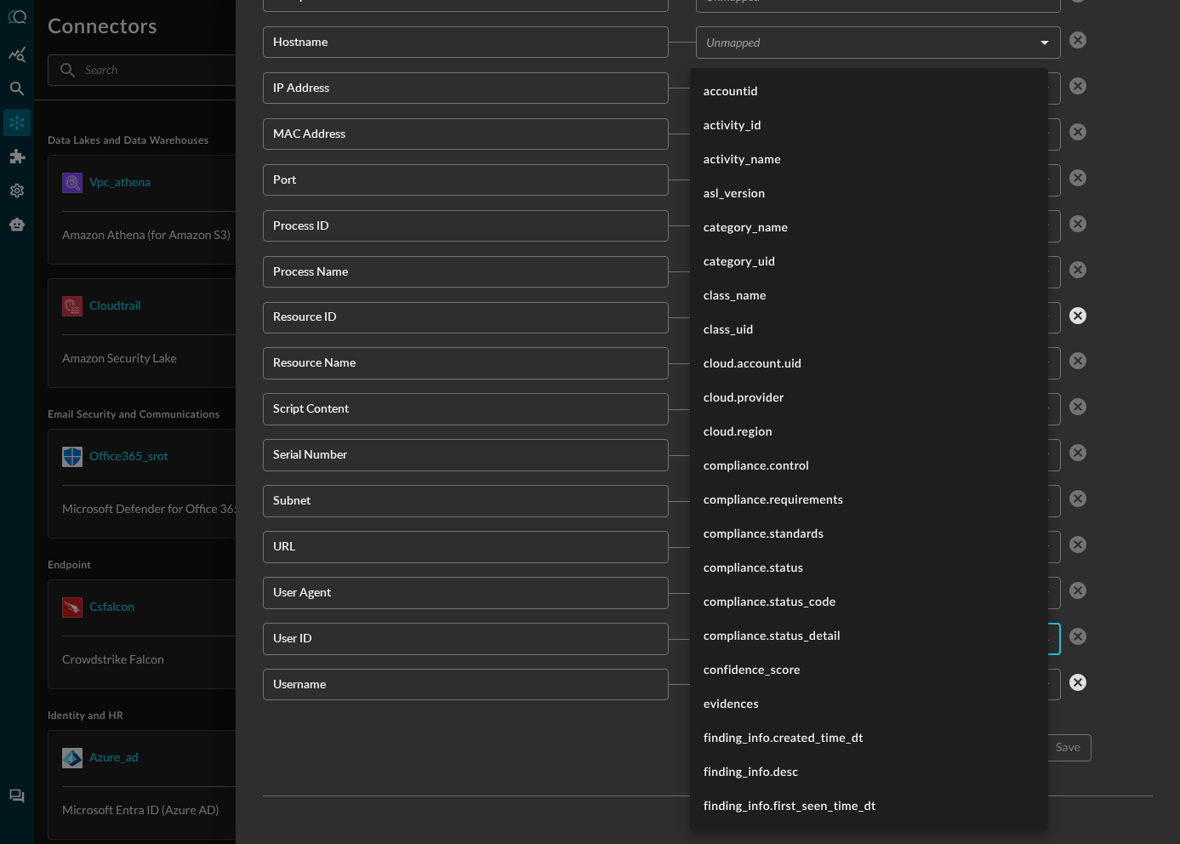
click at [729, 643] on body "Connectors Help Logout SS ​ ​ Add Connector Export Connectors Data Lakes and Da…" at bounding box center [590, 422] width 1180 height 844
click at [729, 643] on li "compliance.status_detail" at bounding box center [869, 637] width 358 height 34
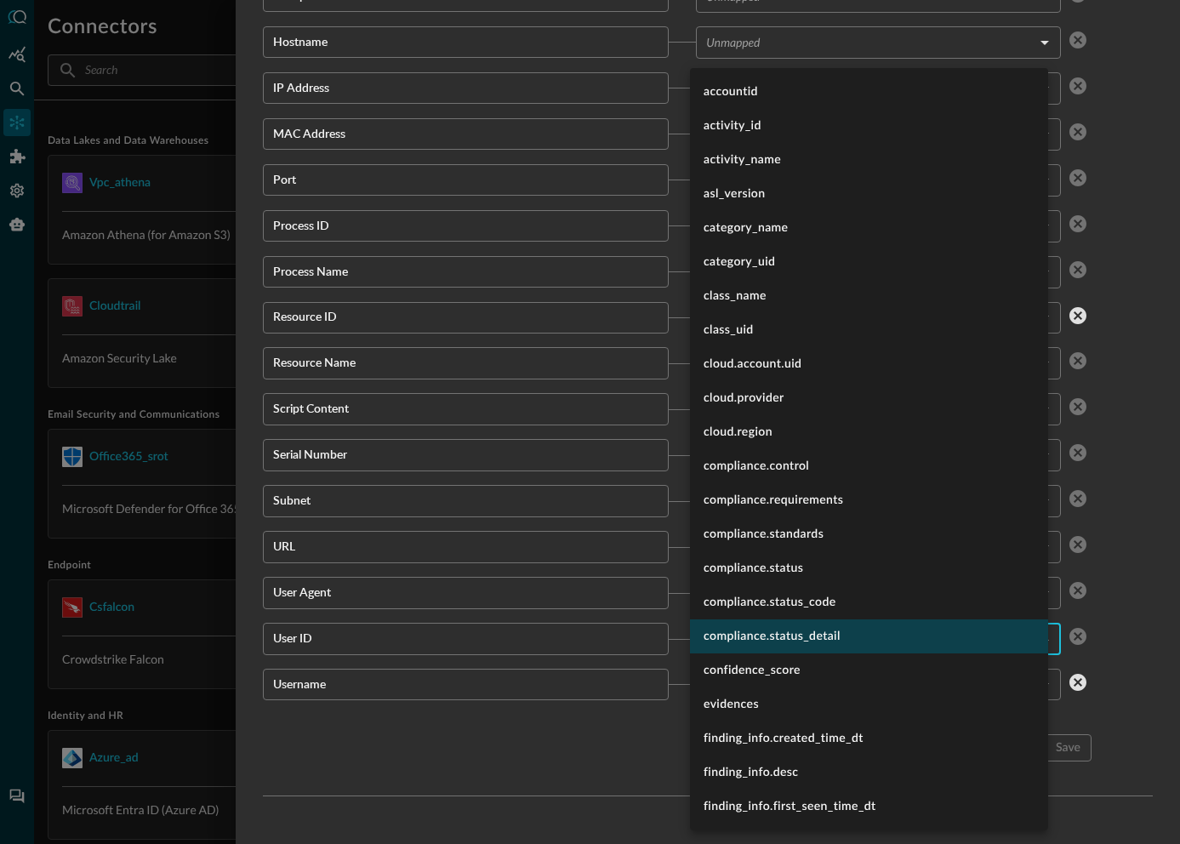
type input "compliance.status_detail"
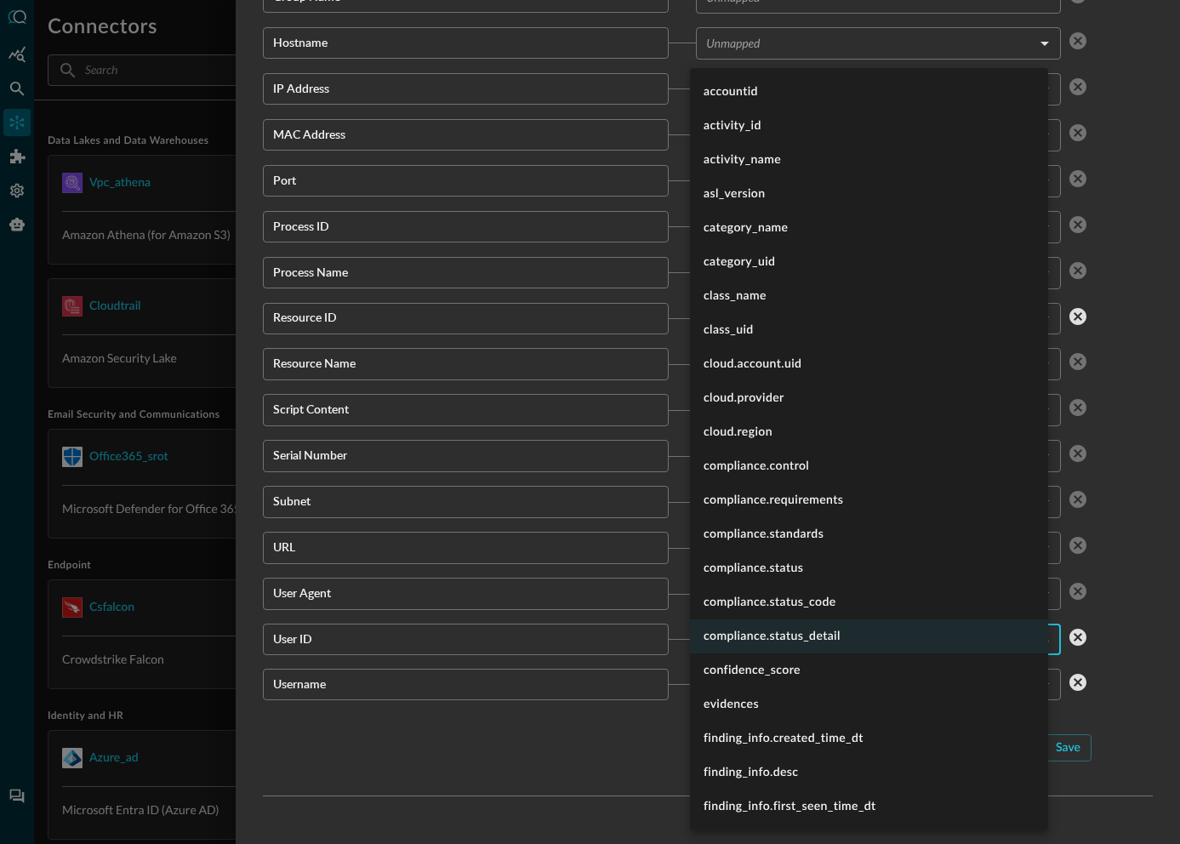
scroll to position [3061, 0]
click at [1114, 633] on div at bounding box center [590, 422] width 1180 height 844
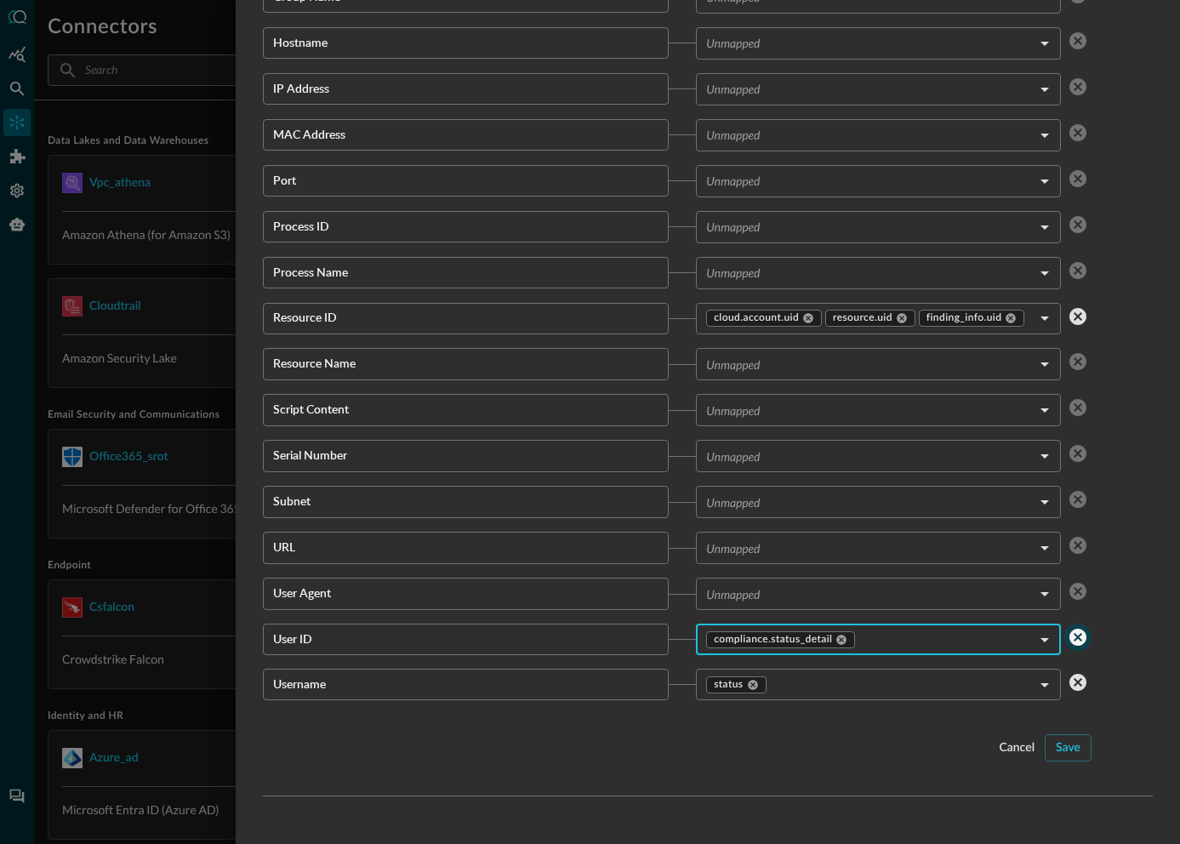
click at [1075, 638] on icon "clear selected values" at bounding box center [1078, 637] width 20 height 20
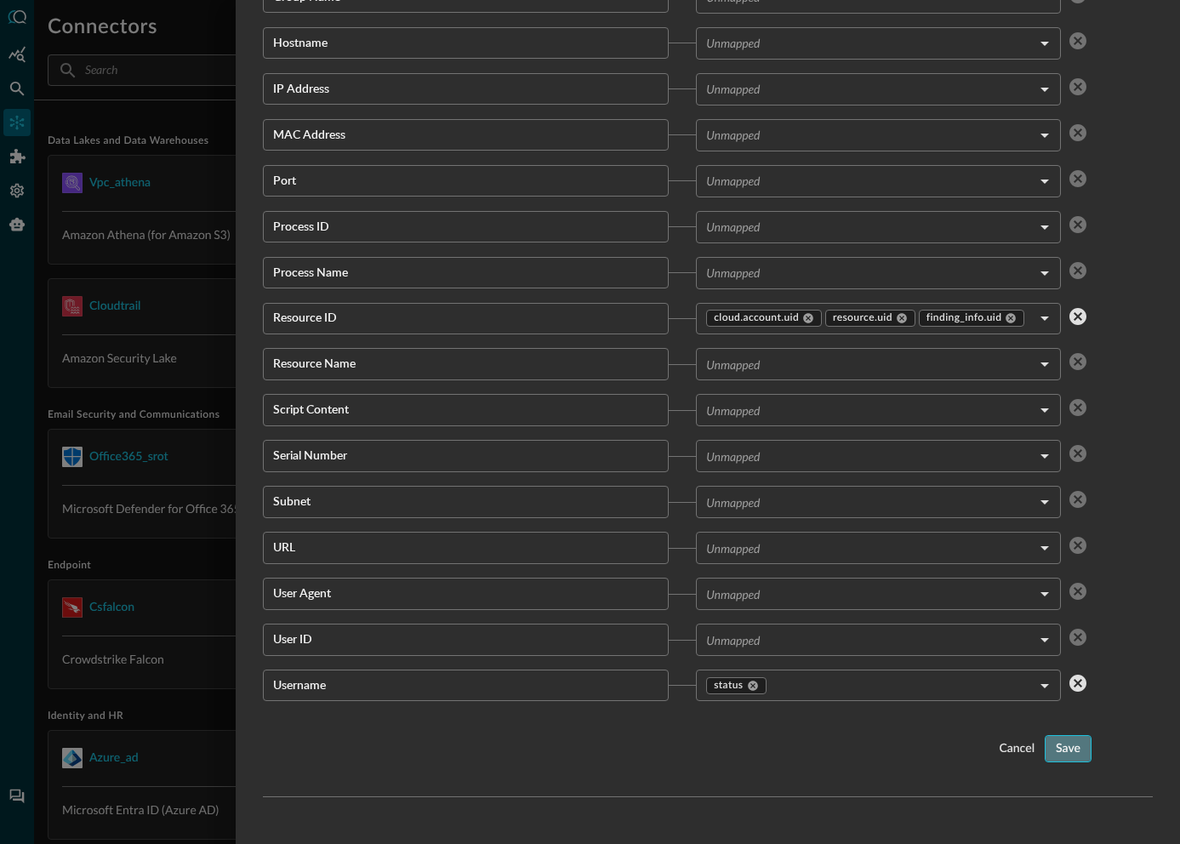
click at [1059, 750] on div "Save" at bounding box center [1068, 749] width 25 height 21
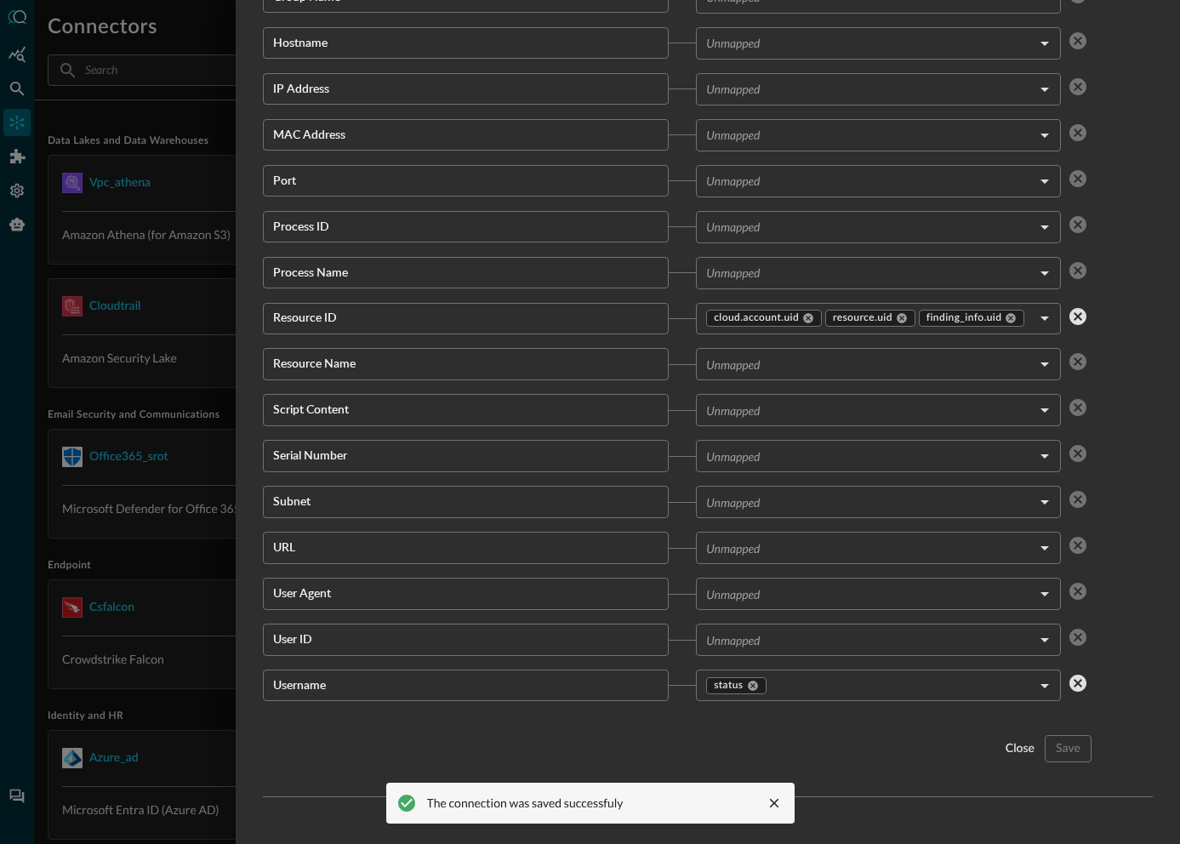
click at [772, 802] on icon "close message" at bounding box center [773, 803] width 9 height 9
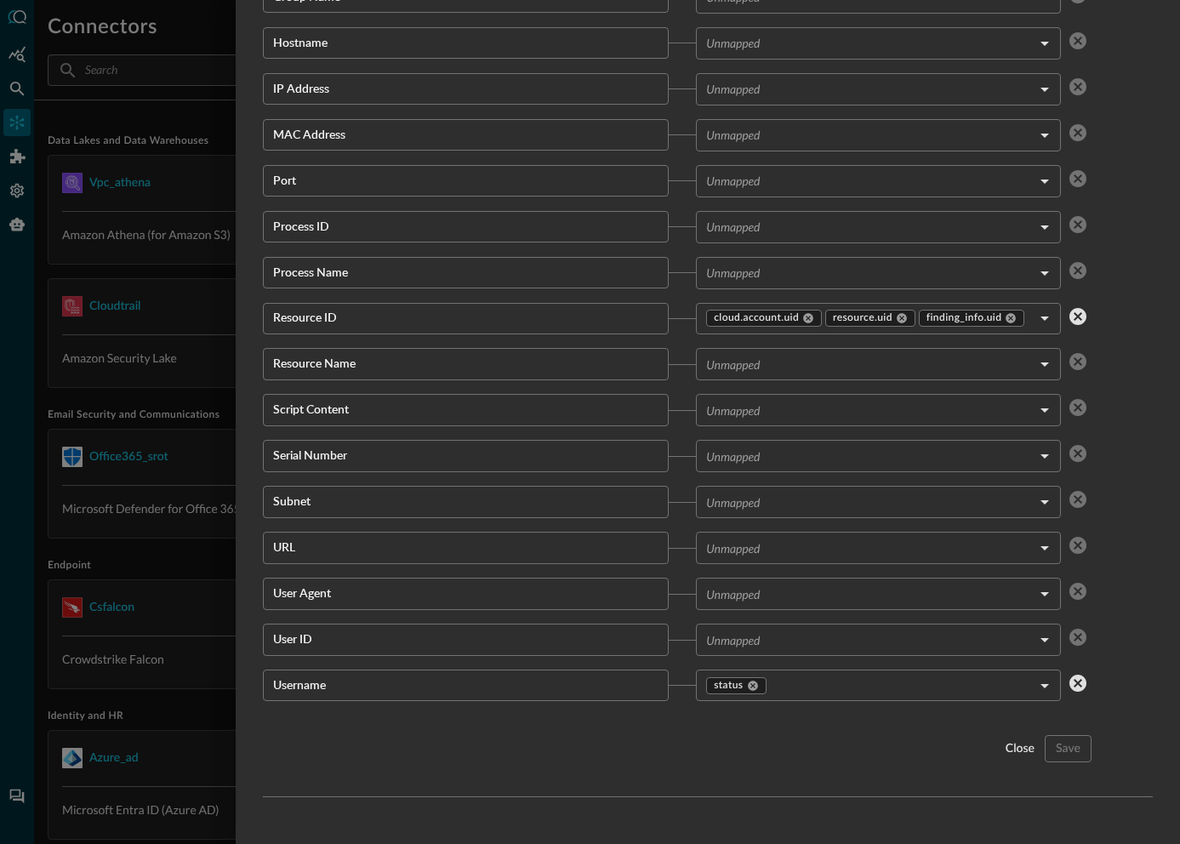
click at [193, 559] on div at bounding box center [590, 422] width 1180 height 844
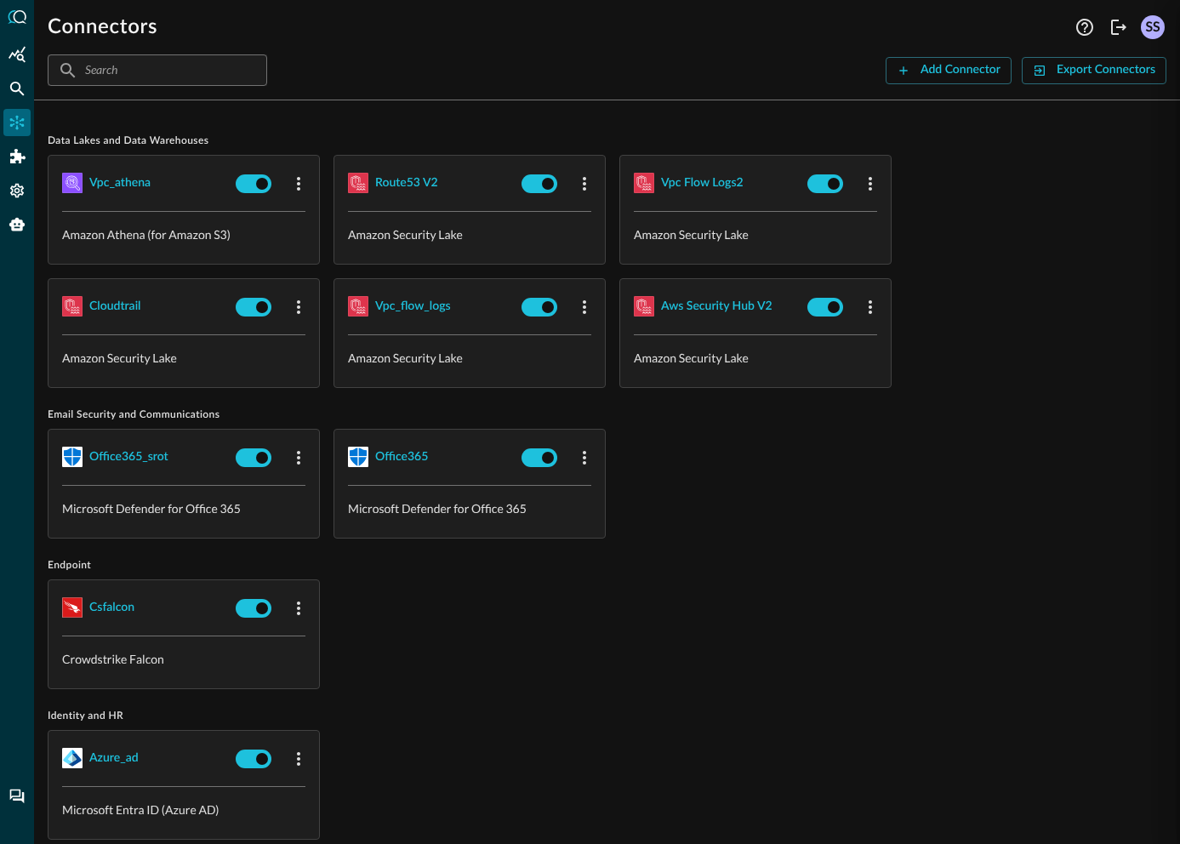
scroll to position [1666, 0]
click at [16, 96] on icon "Federated Search" at bounding box center [17, 88] width 17 height 17
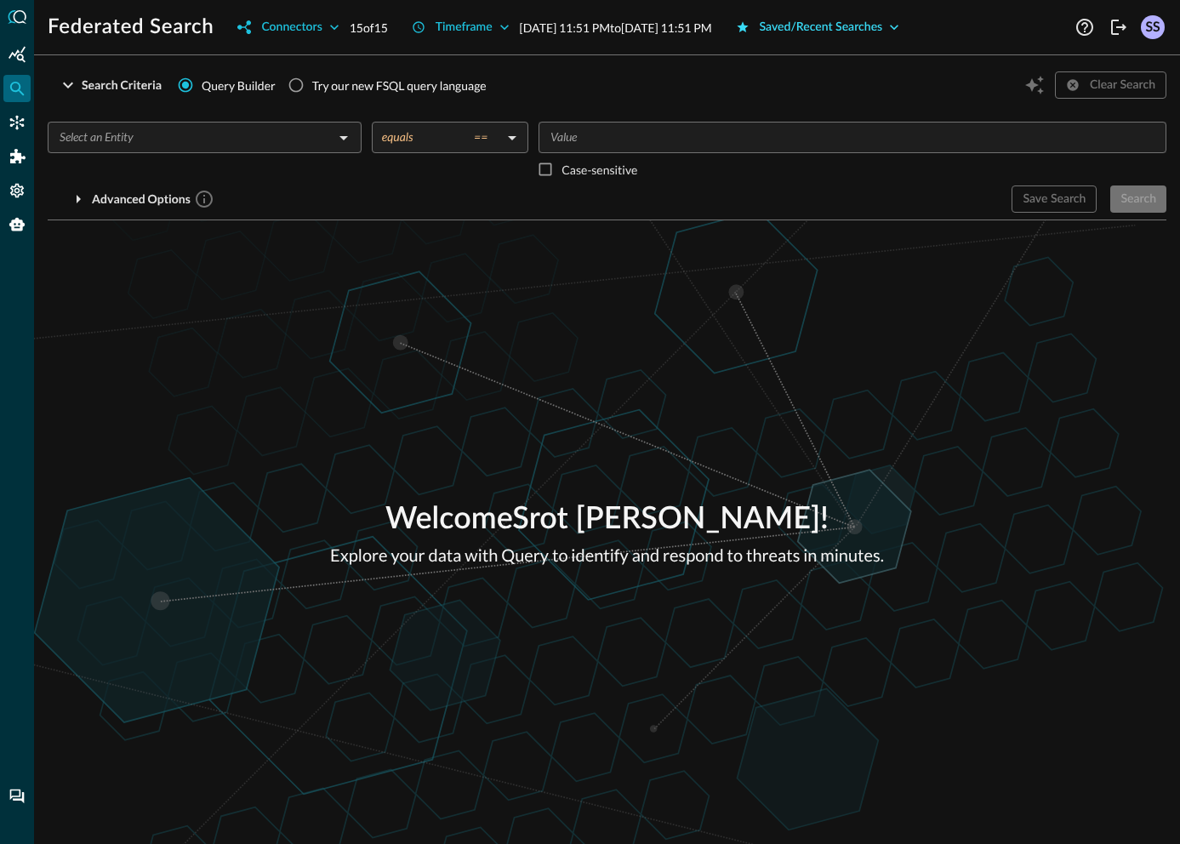
click at [863, 29] on div "Saved/Recent Searches" at bounding box center [821, 27] width 123 height 21
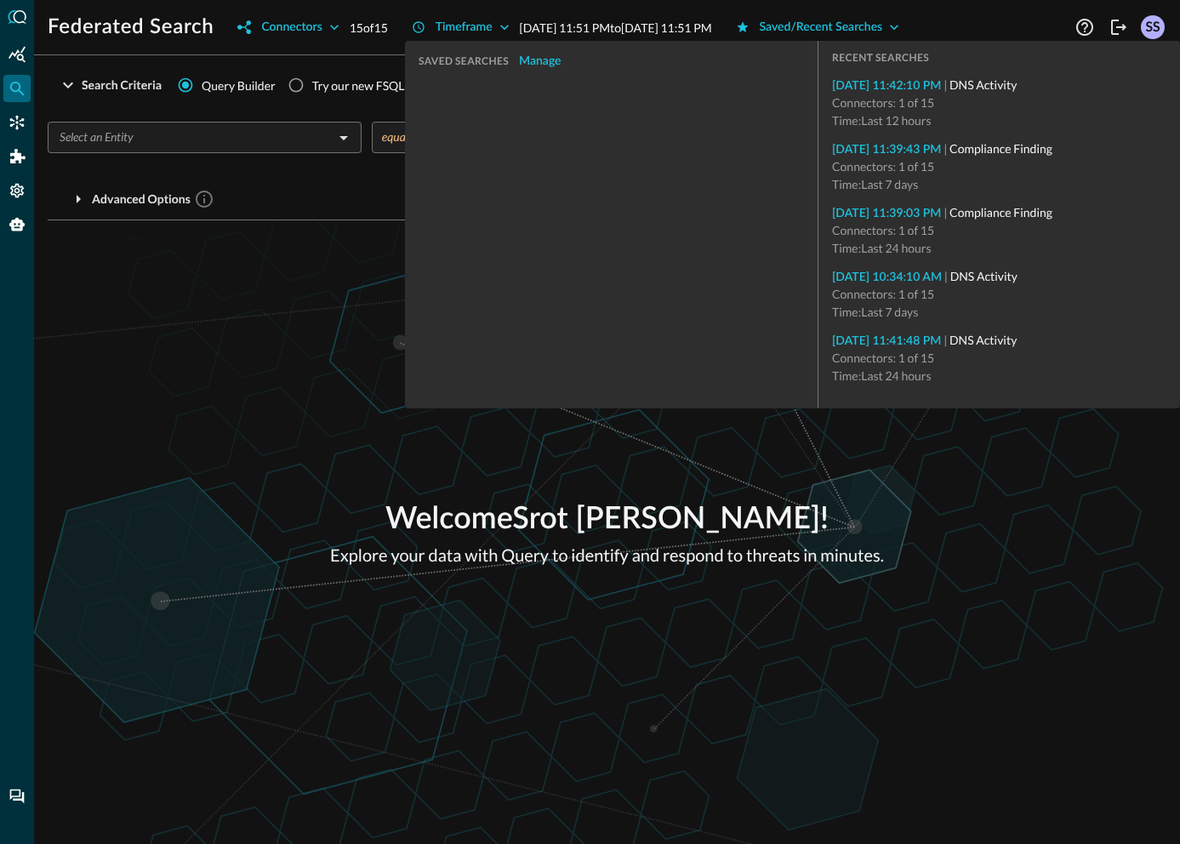
click at [256, 308] on div "Welcome Srot [PERSON_NAME] ! Explore your data with Query to identify and respo…" at bounding box center [607, 532] width 1146 height 624
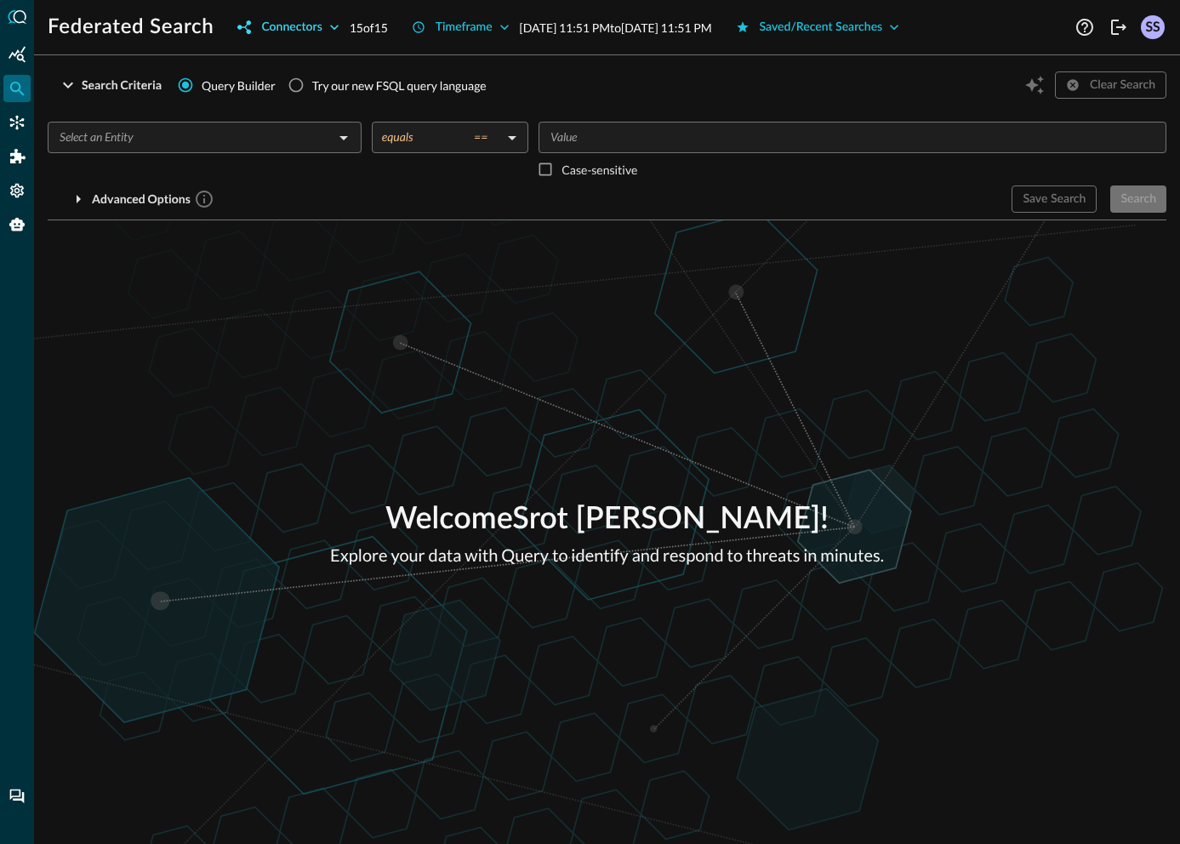
click at [306, 22] on div "Connectors" at bounding box center [291, 27] width 60 height 21
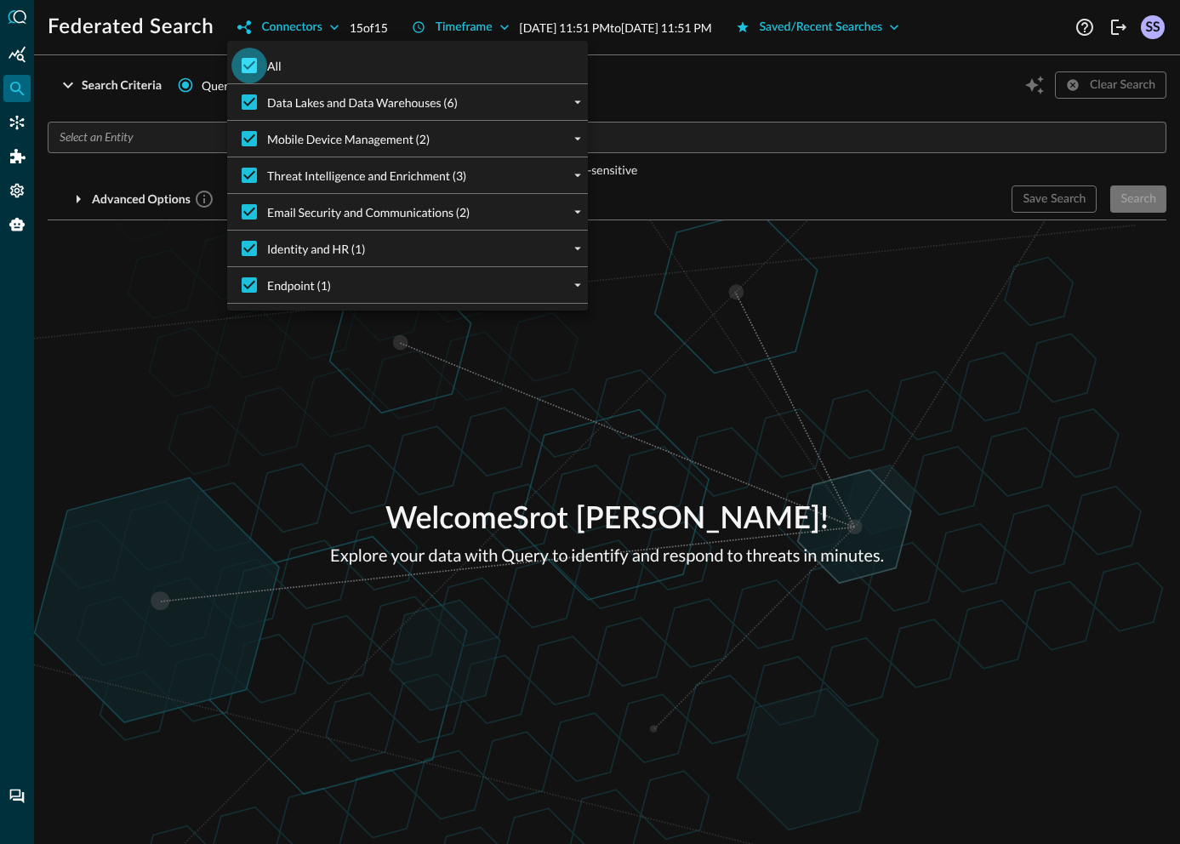
click at [264, 71] on input "All" at bounding box center [249, 66] width 36 height 36
checkbox input "false"
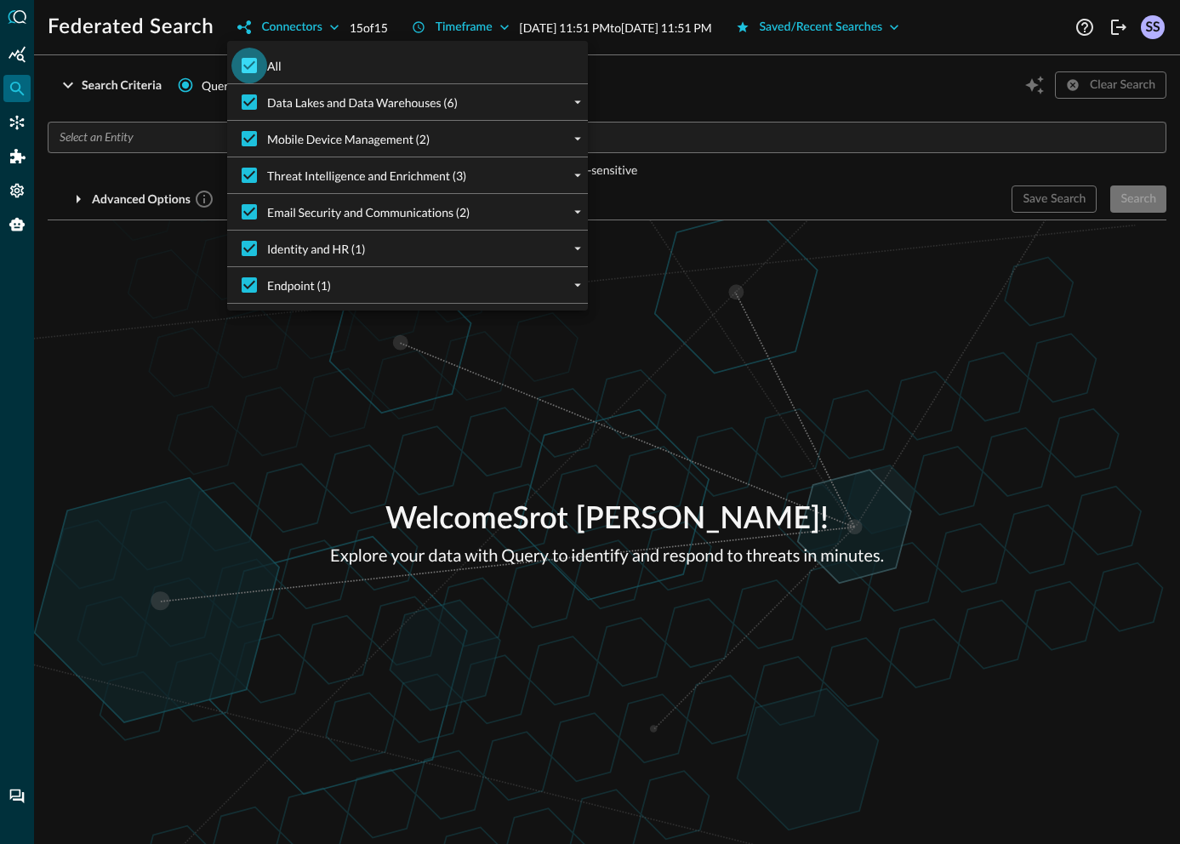
checkbox input "false"
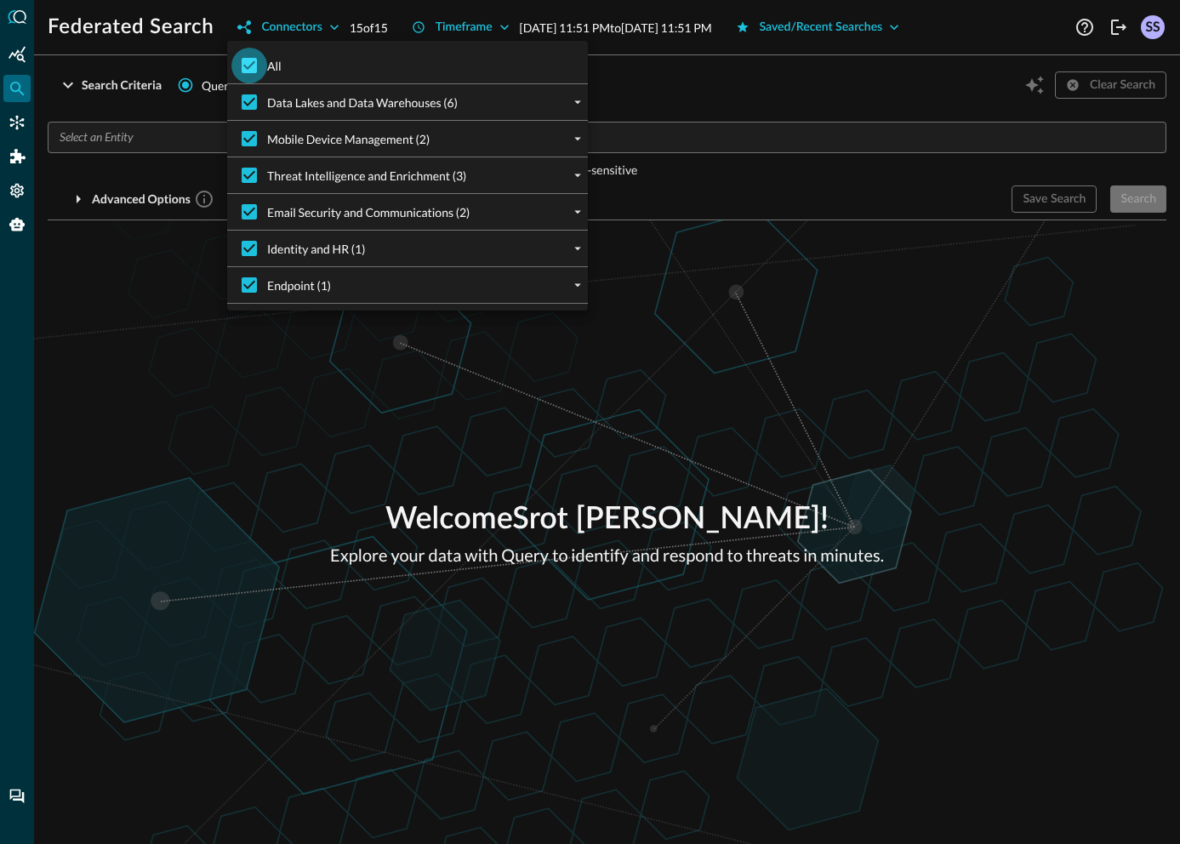
checkbox input "false"
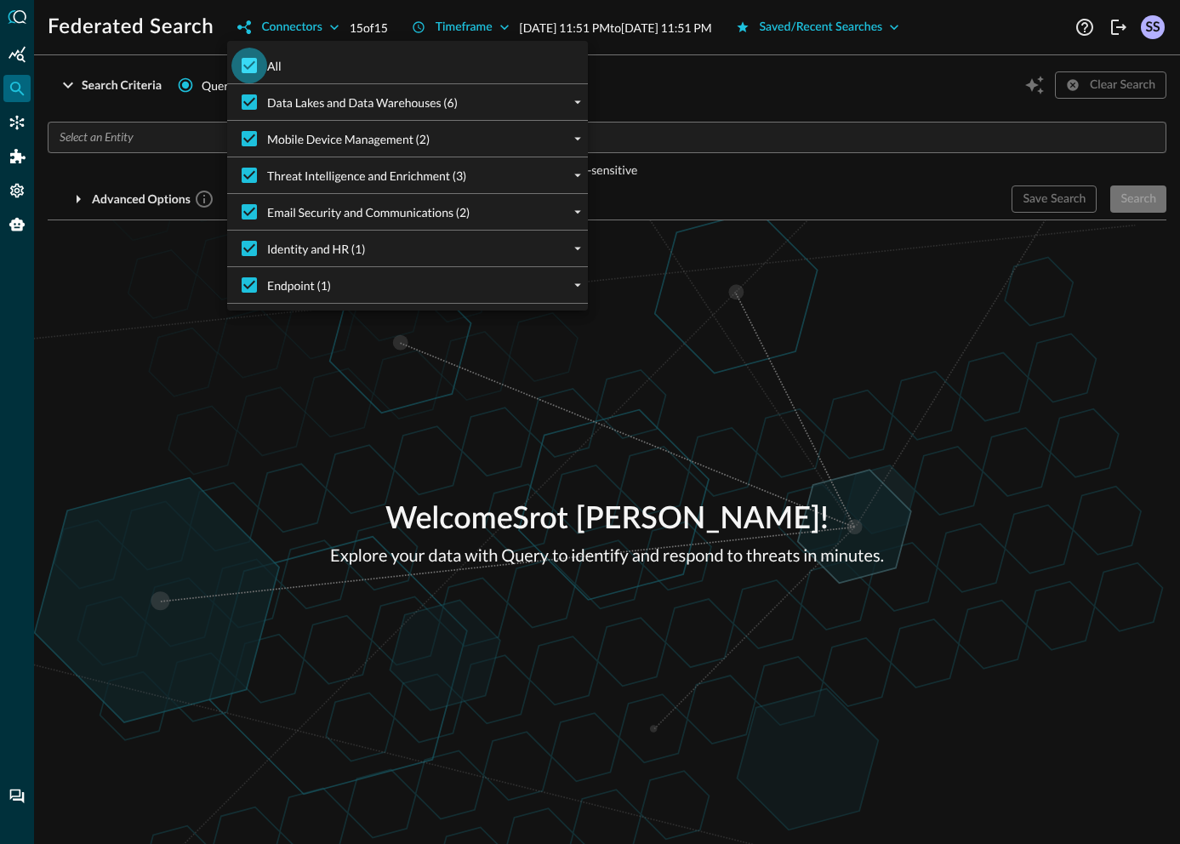
checkbox input "false"
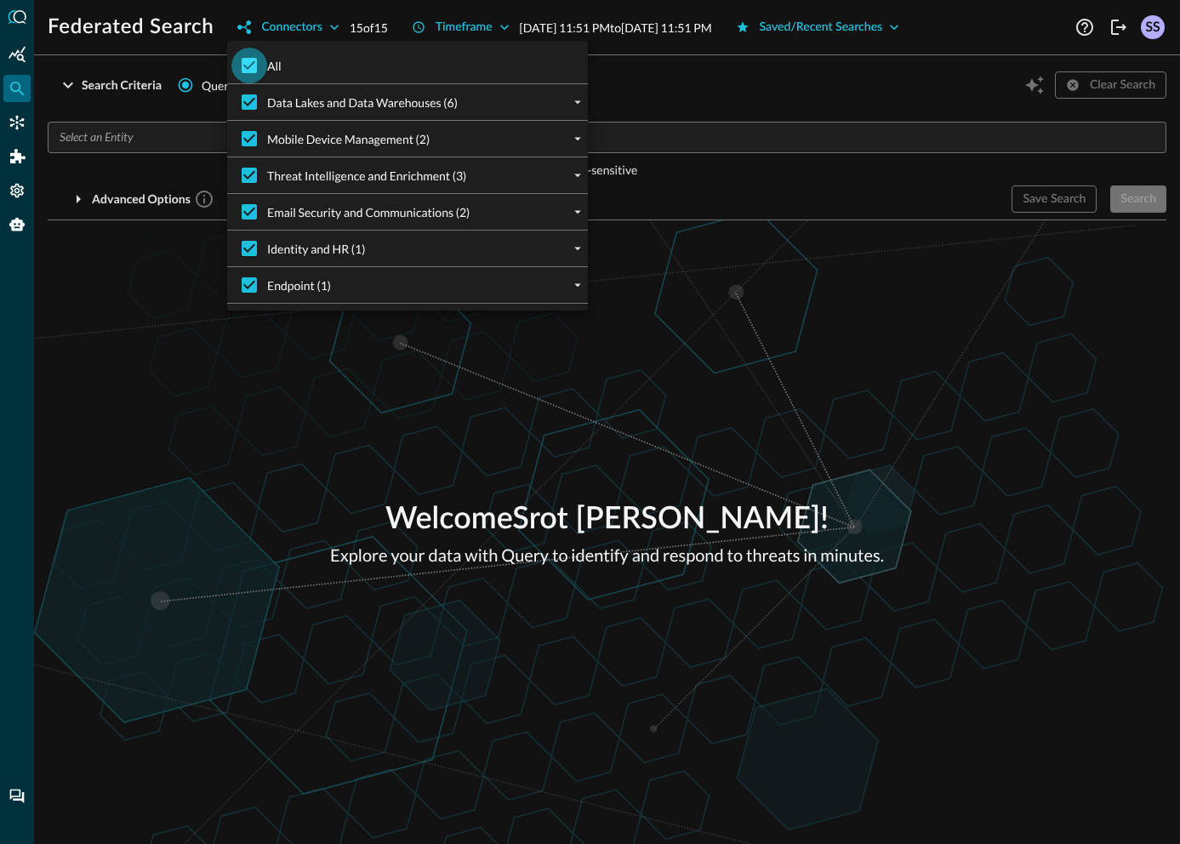
checkbox input "false"
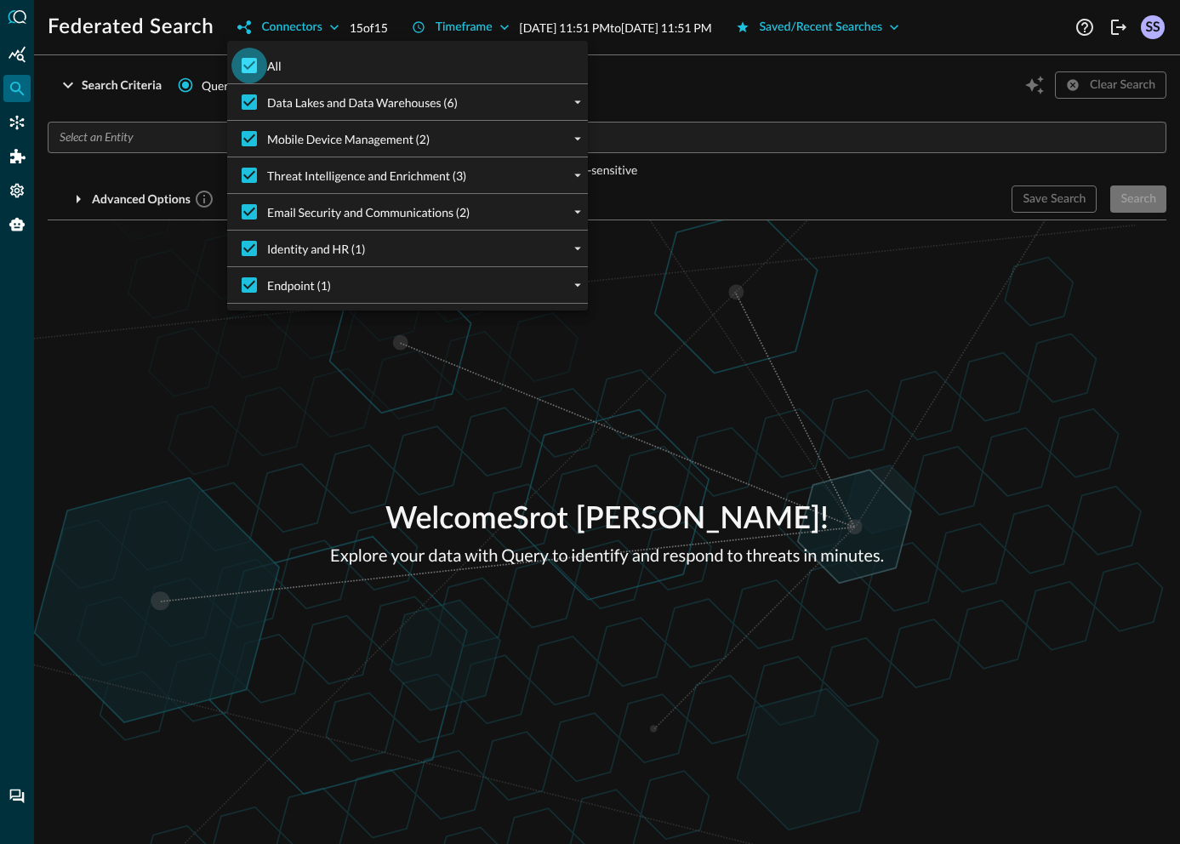
checkbox input "false"
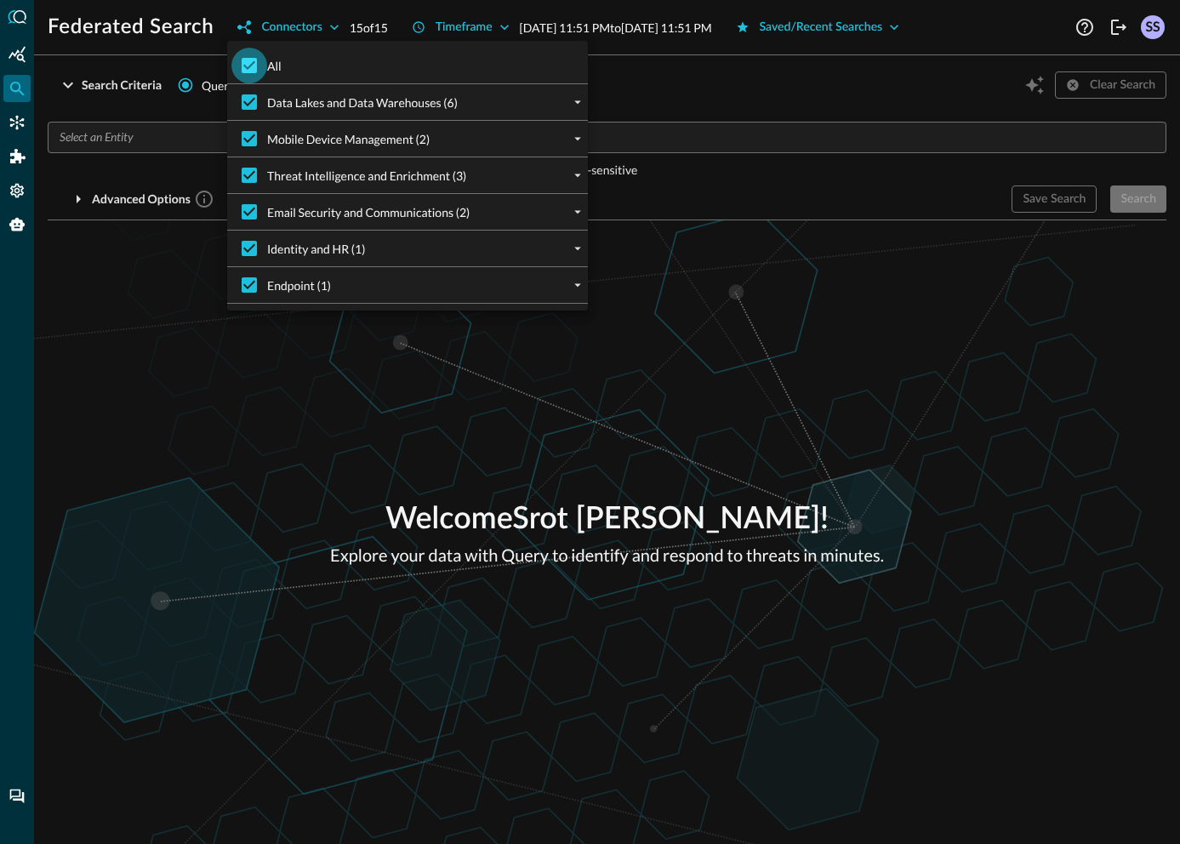
checkbox input "false"
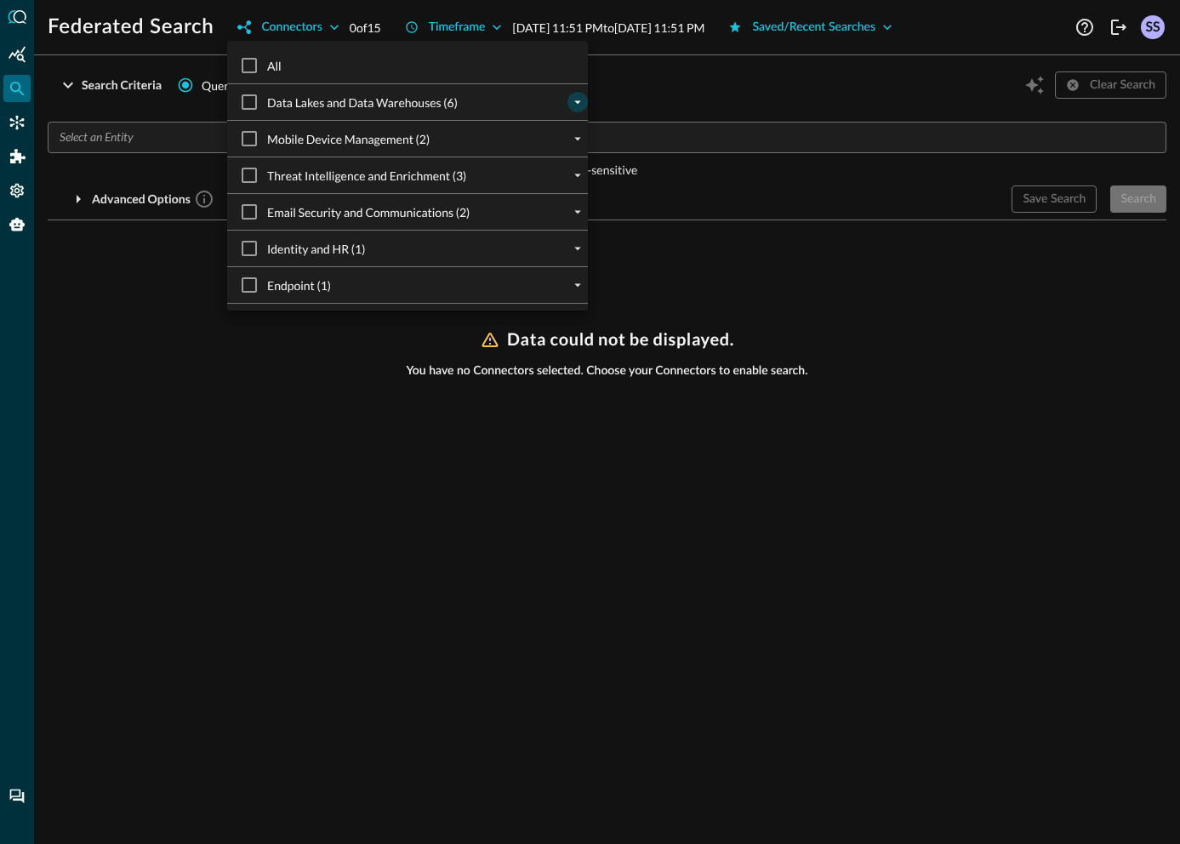
click at [570, 107] on icon "expand" at bounding box center [577, 101] width 15 height 15
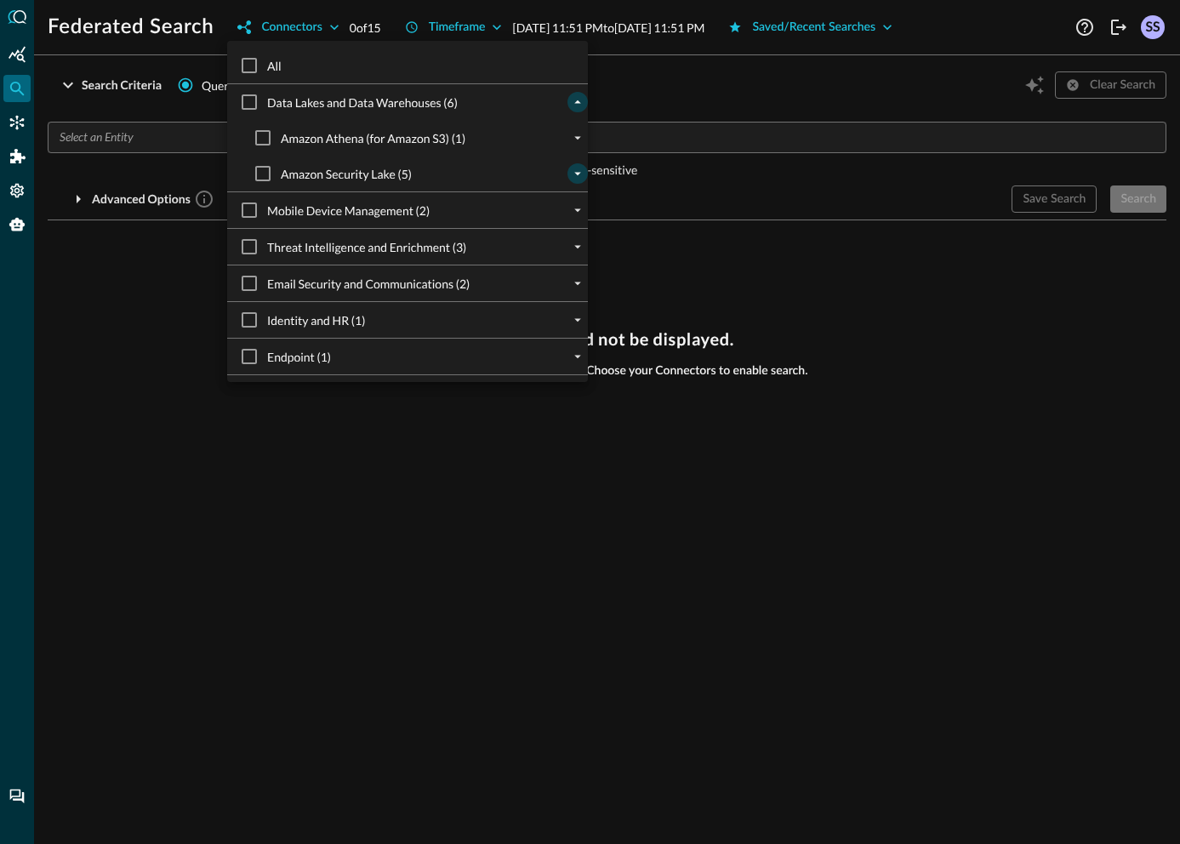
click at [568, 172] on button "expand" at bounding box center [578, 173] width 20 height 20
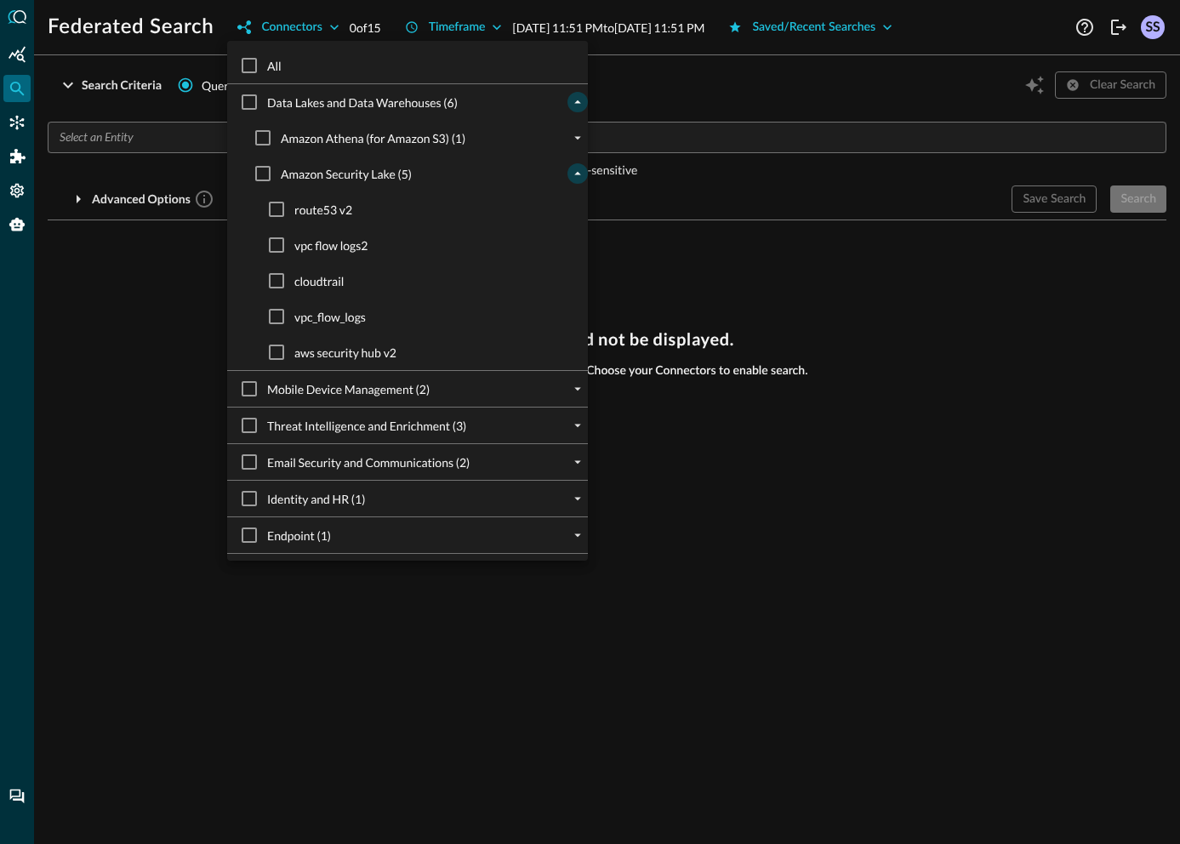
click at [357, 357] on span "aws security hub v2" at bounding box center [345, 353] width 102 height 18
click at [294, 357] on input "aws security hub v2" at bounding box center [277, 352] width 36 height 36
checkbox input "true"
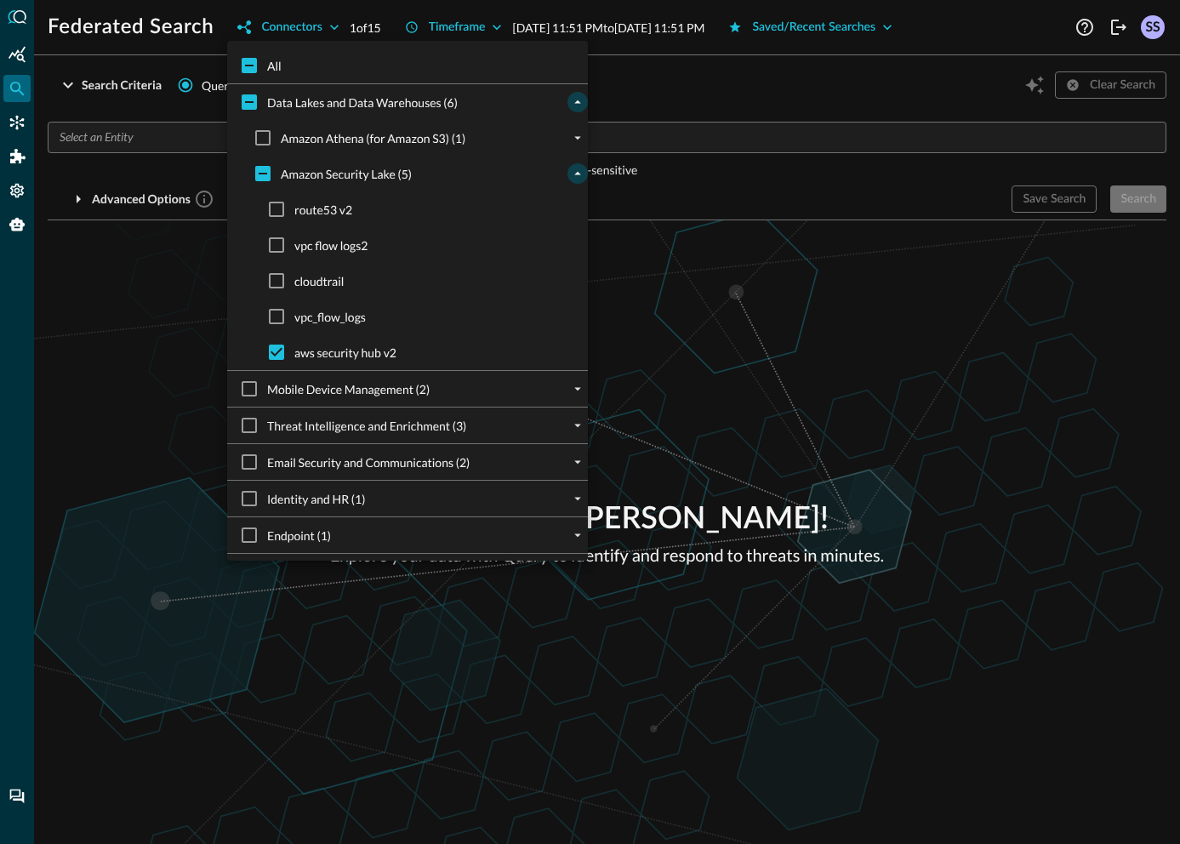
click at [744, 298] on div at bounding box center [590, 422] width 1180 height 844
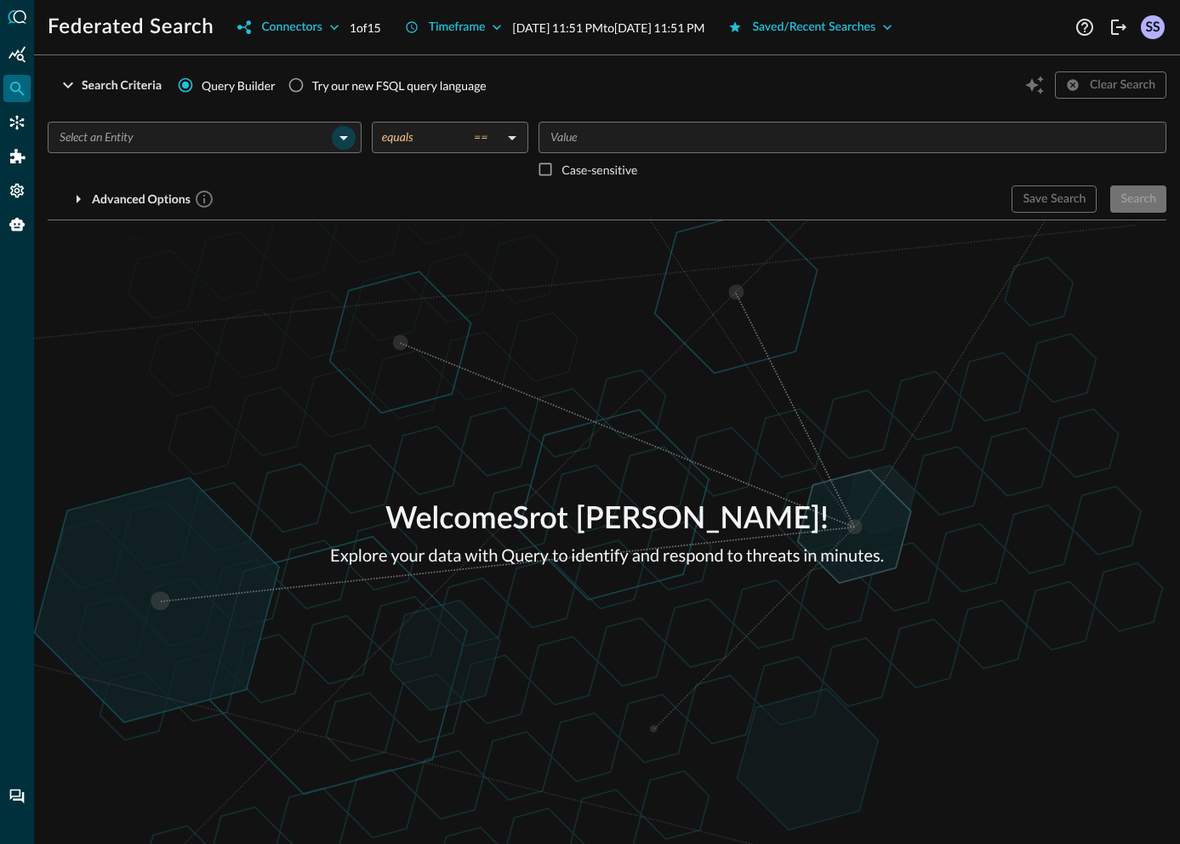
click at [347, 134] on icon "Open" at bounding box center [344, 138] width 20 height 20
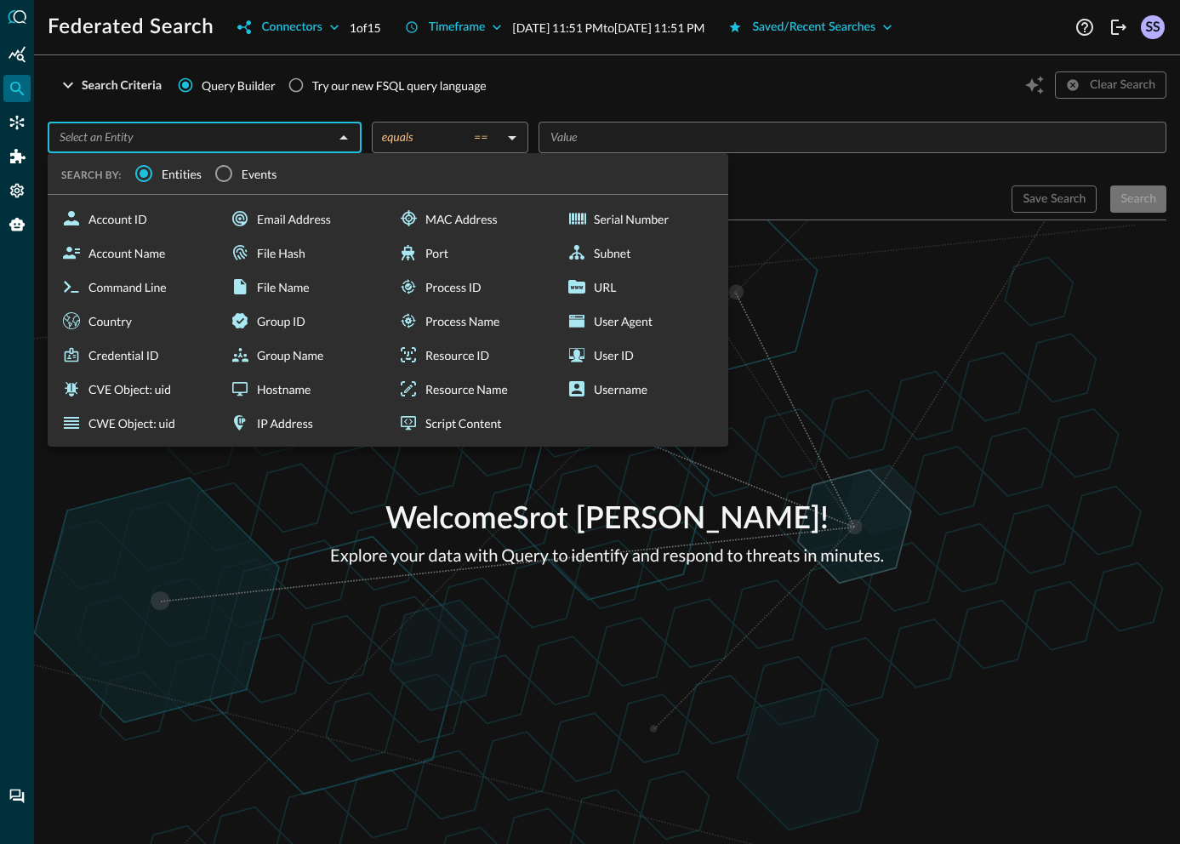
click at [250, 179] on span "Events" at bounding box center [260, 174] width 36 height 18
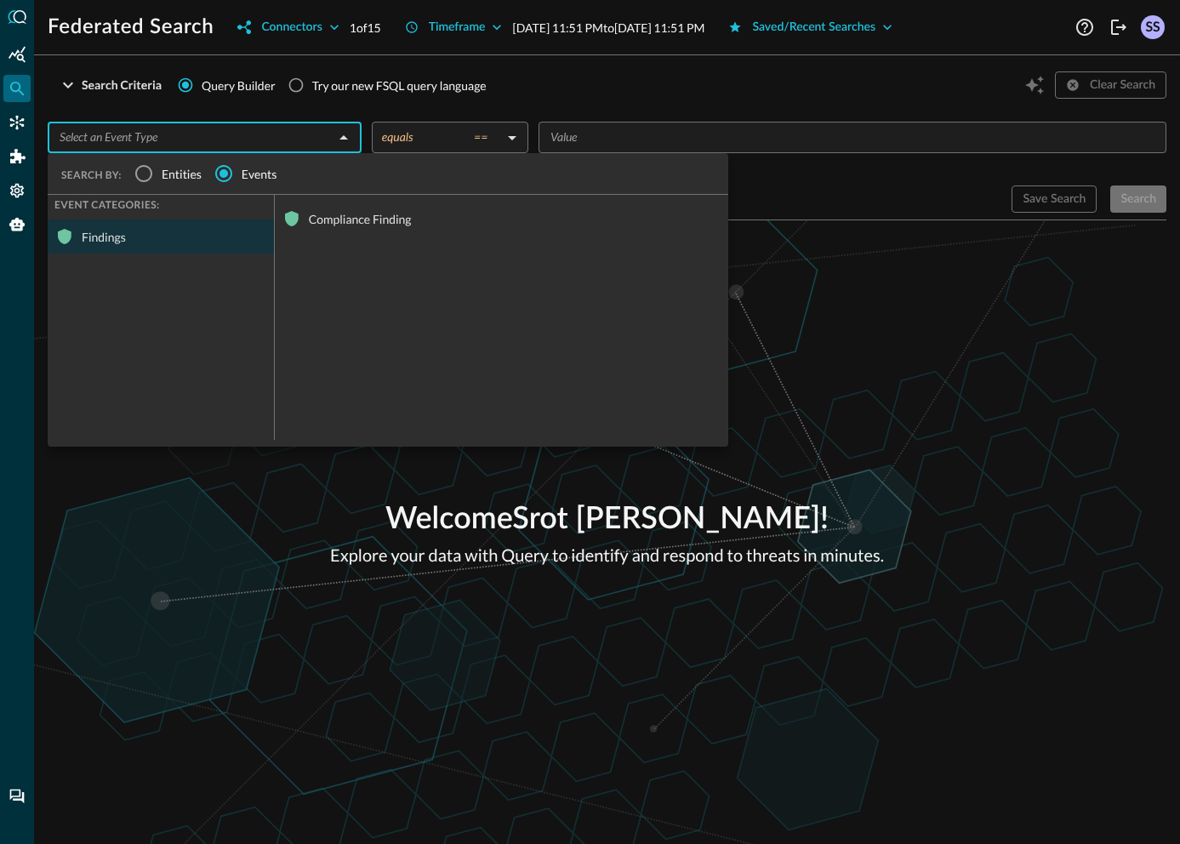
click at [333, 219] on div "Compliance Finding" at bounding box center [502, 219] width 454 height 34
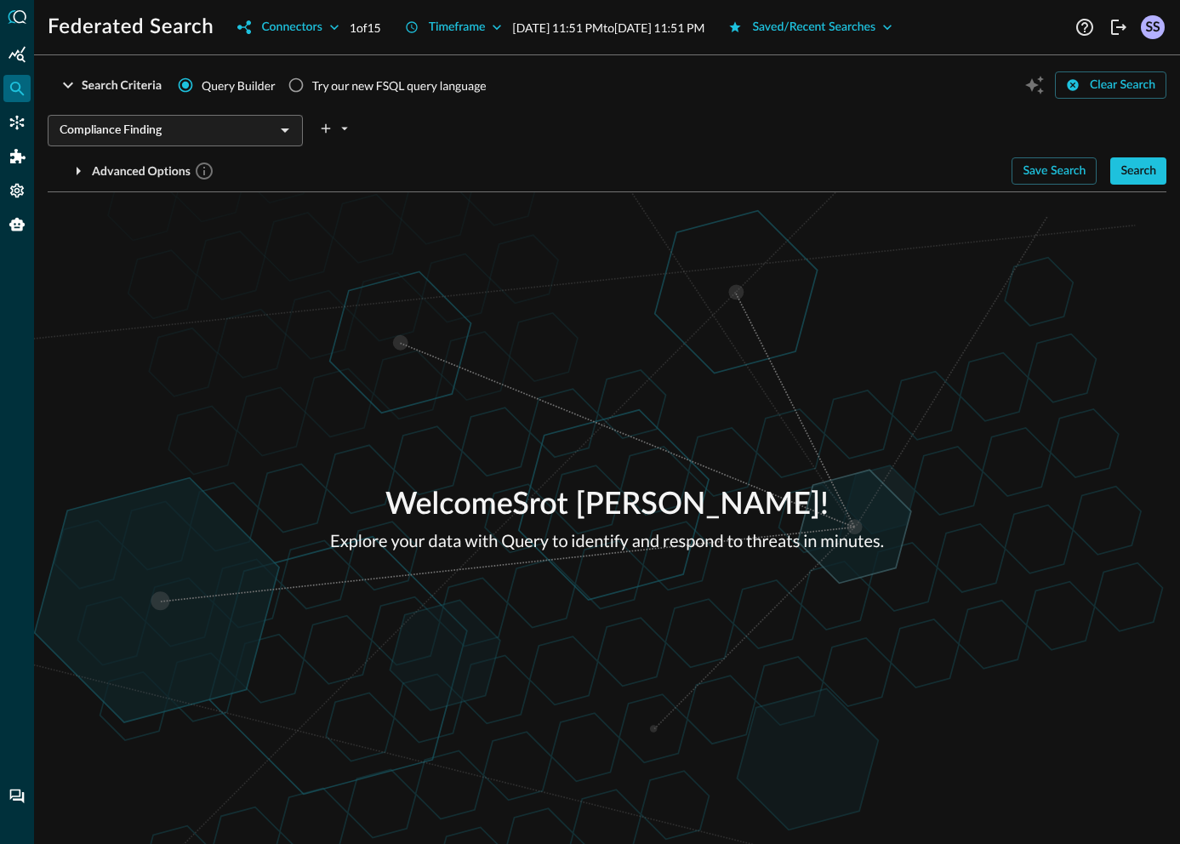
click at [808, 213] on div "Welcome Srot [PERSON_NAME] ! Explore your data with Query to identify and respo…" at bounding box center [607, 518] width 1146 height 652
click at [462, 31] on div "Timeframe" at bounding box center [457, 27] width 57 height 21
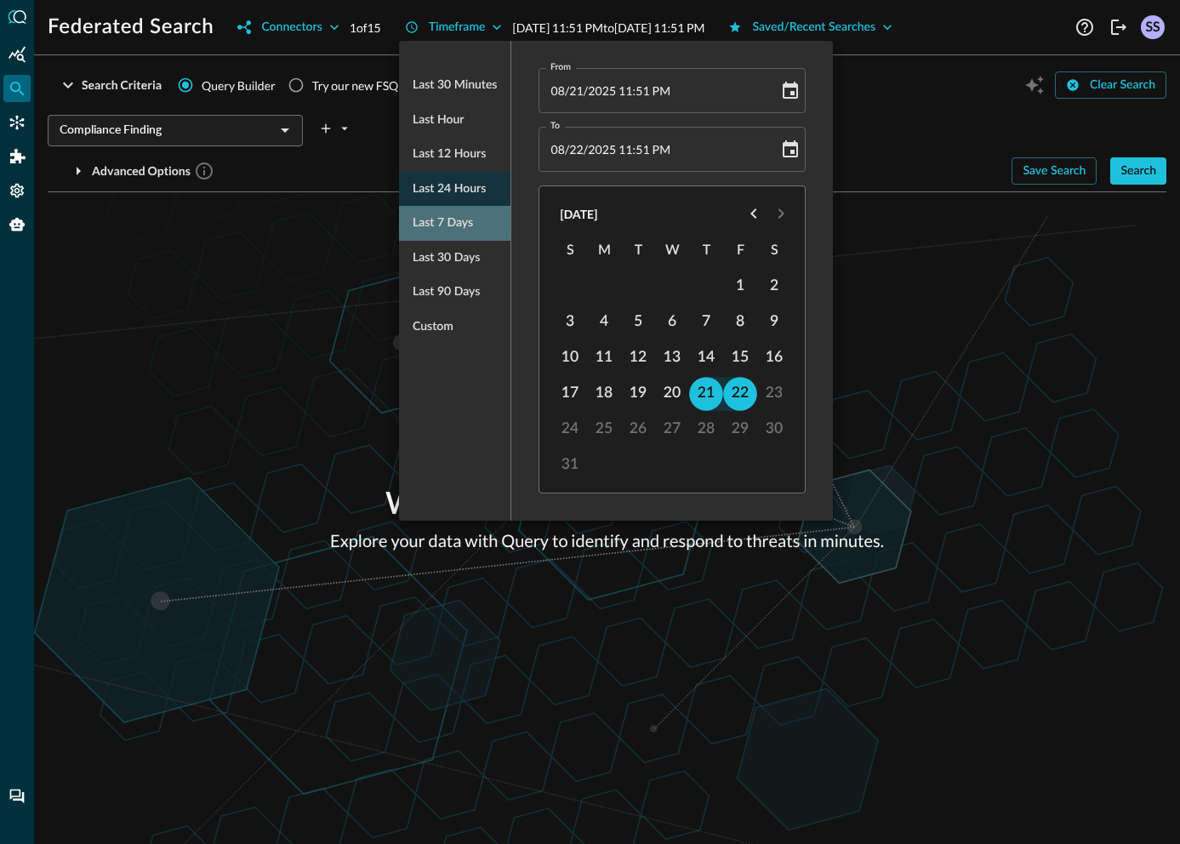
click at [437, 221] on span "Last 7 days" at bounding box center [443, 223] width 60 height 21
type input "08/15/2025 11:52 PM"
type input "08/22/2025 11:52 PM"
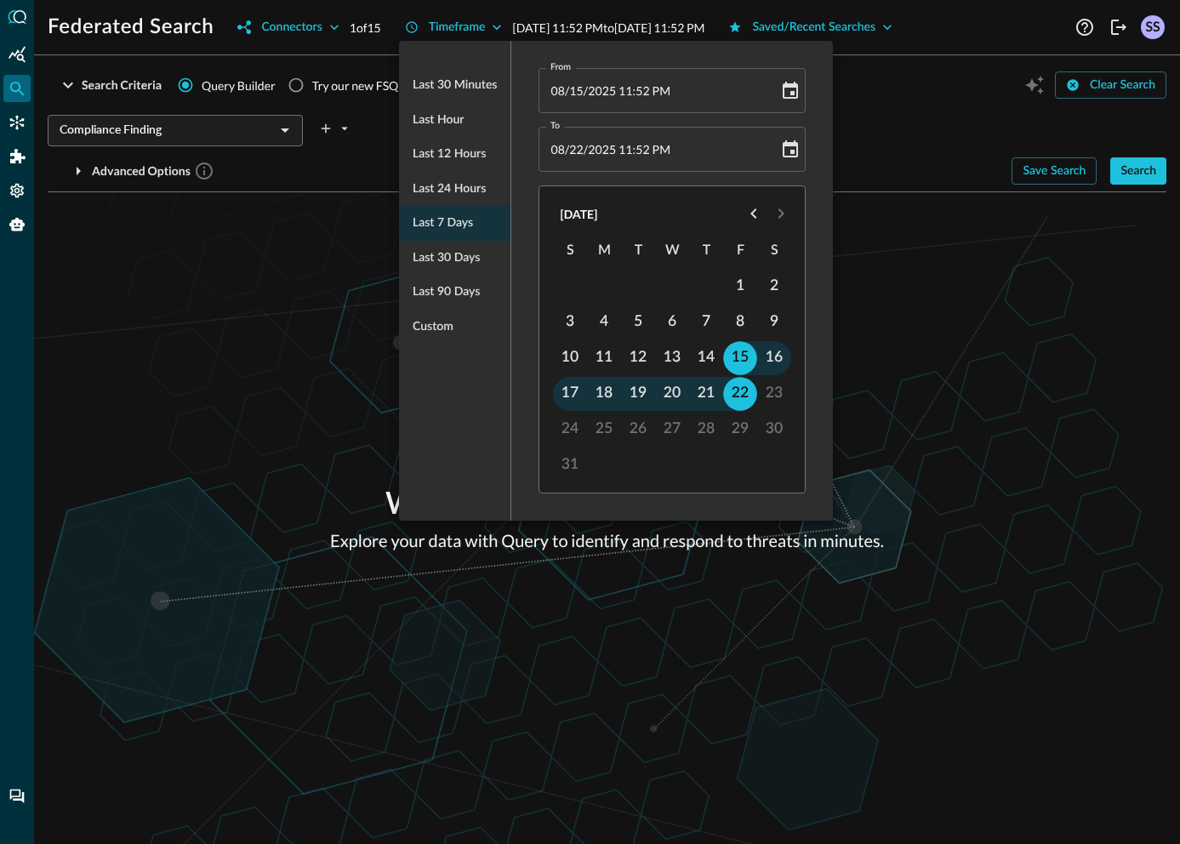
click at [265, 272] on div at bounding box center [590, 422] width 1180 height 844
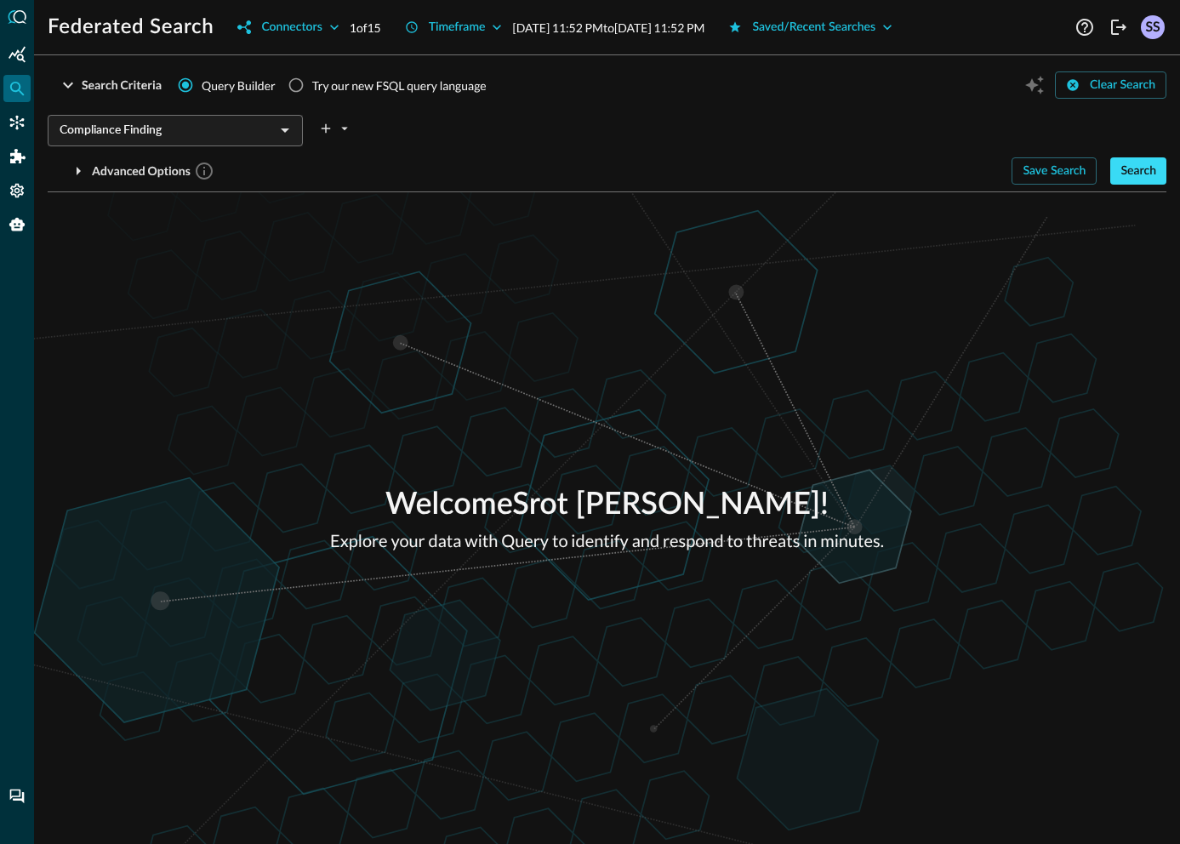
click at [1151, 170] on div "Search" at bounding box center [1139, 171] width 36 height 21
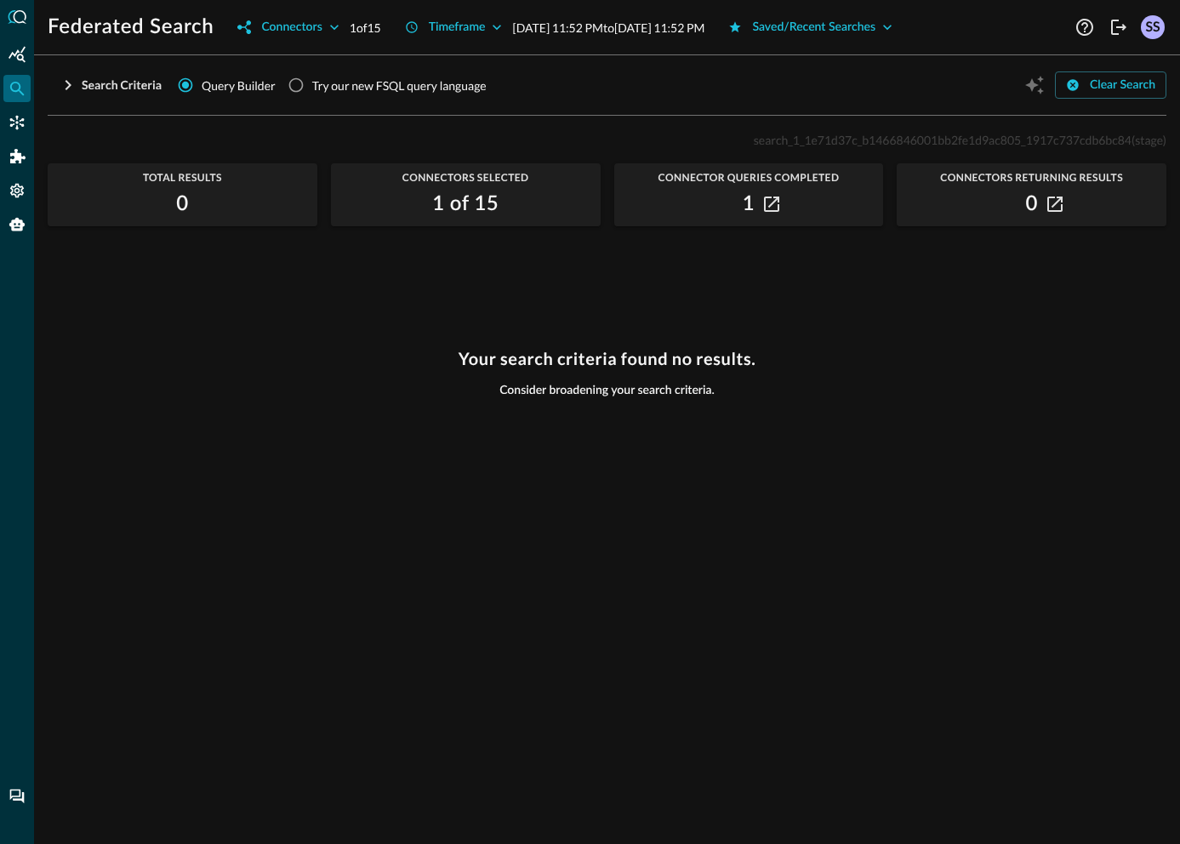
click at [766, 146] on span "search_1_1e71d37c_b1466846001bb2fe1d9ac805_1917c737cdb6bc84" at bounding box center [943, 140] width 378 height 14
copy span "search_1_1e71d37c_b1466846001bb2fe1d9ac805_1917c737cdb6bc84"
click at [963, 140] on span "search_1_1e71d37c_b1466846001bb2fe1d9ac805_1917c737cdb6bc84" at bounding box center [943, 140] width 378 height 14
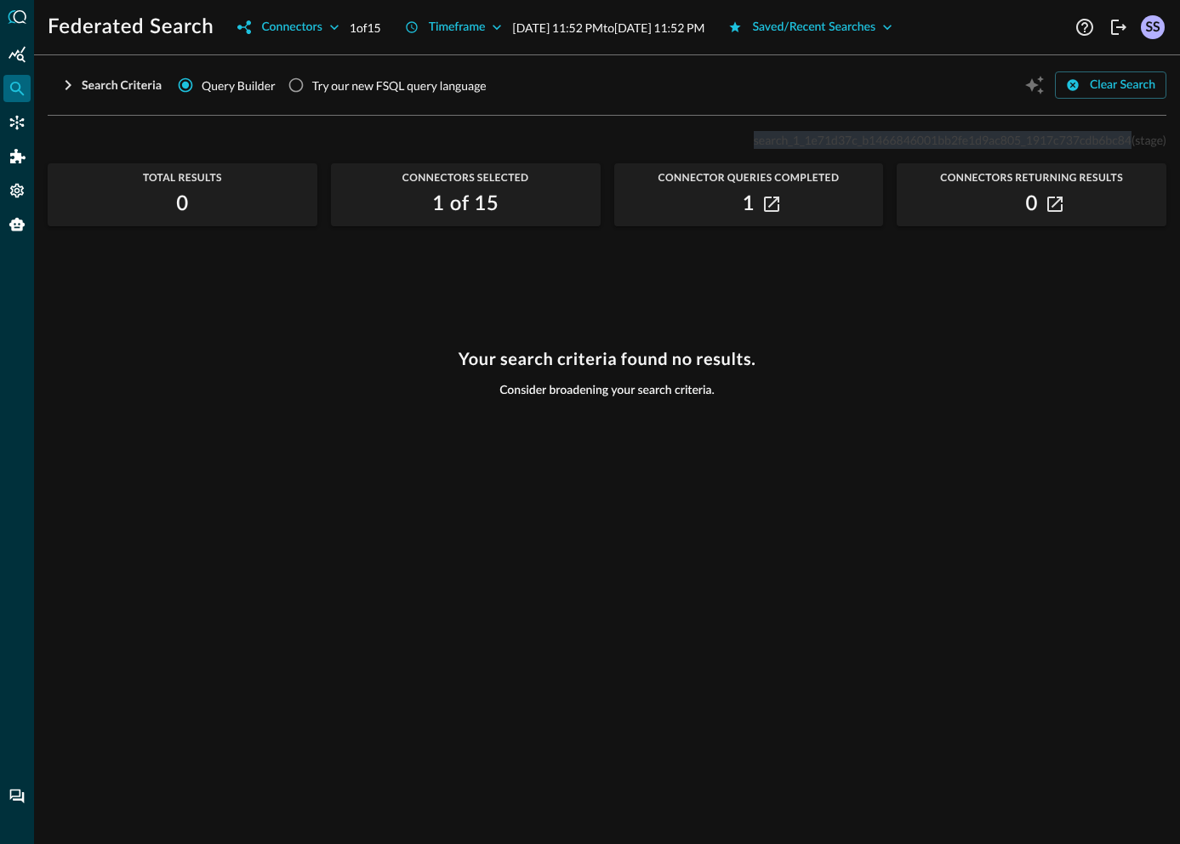
copy span "search_1_1e71d37c_b1466846001bb2fe1d9ac805_1917c737cdb6bc84"
click at [5, 111] on div "Connectors" at bounding box center [16, 122] width 27 height 27
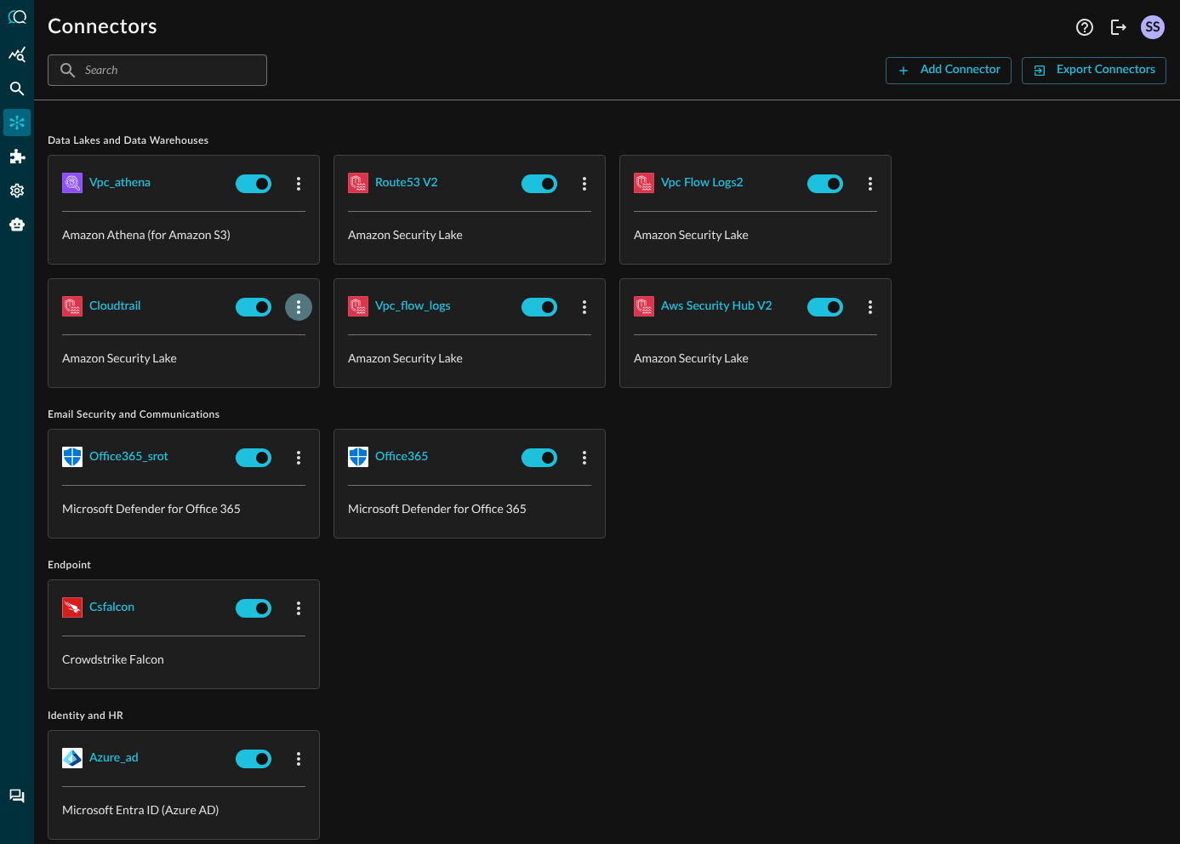
click at [300, 300] on icon "button" at bounding box center [299, 307] width 20 height 20
click at [318, 342] on div "Edit" at bounding box center [321, 344] width 44 height 21
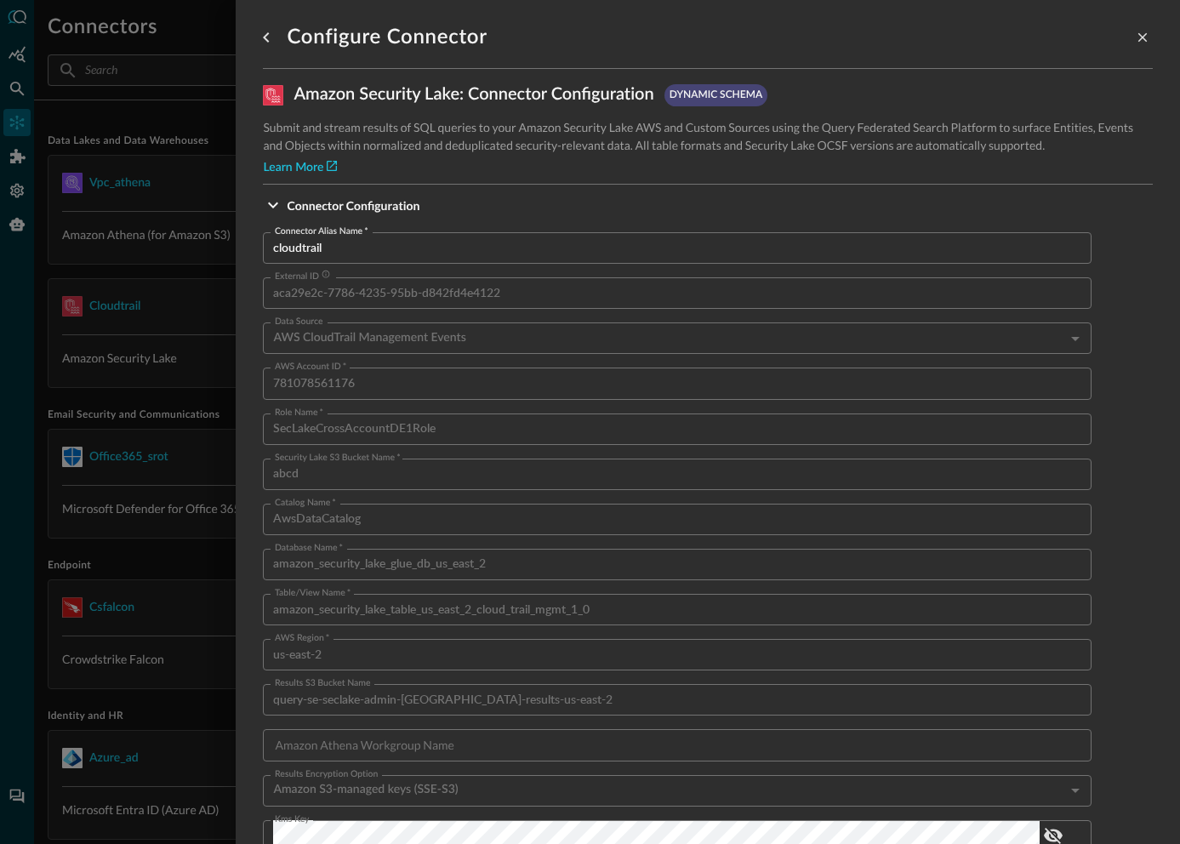
click at [192, 523] on div at bounding box center [590, 422] width 1180 height 844
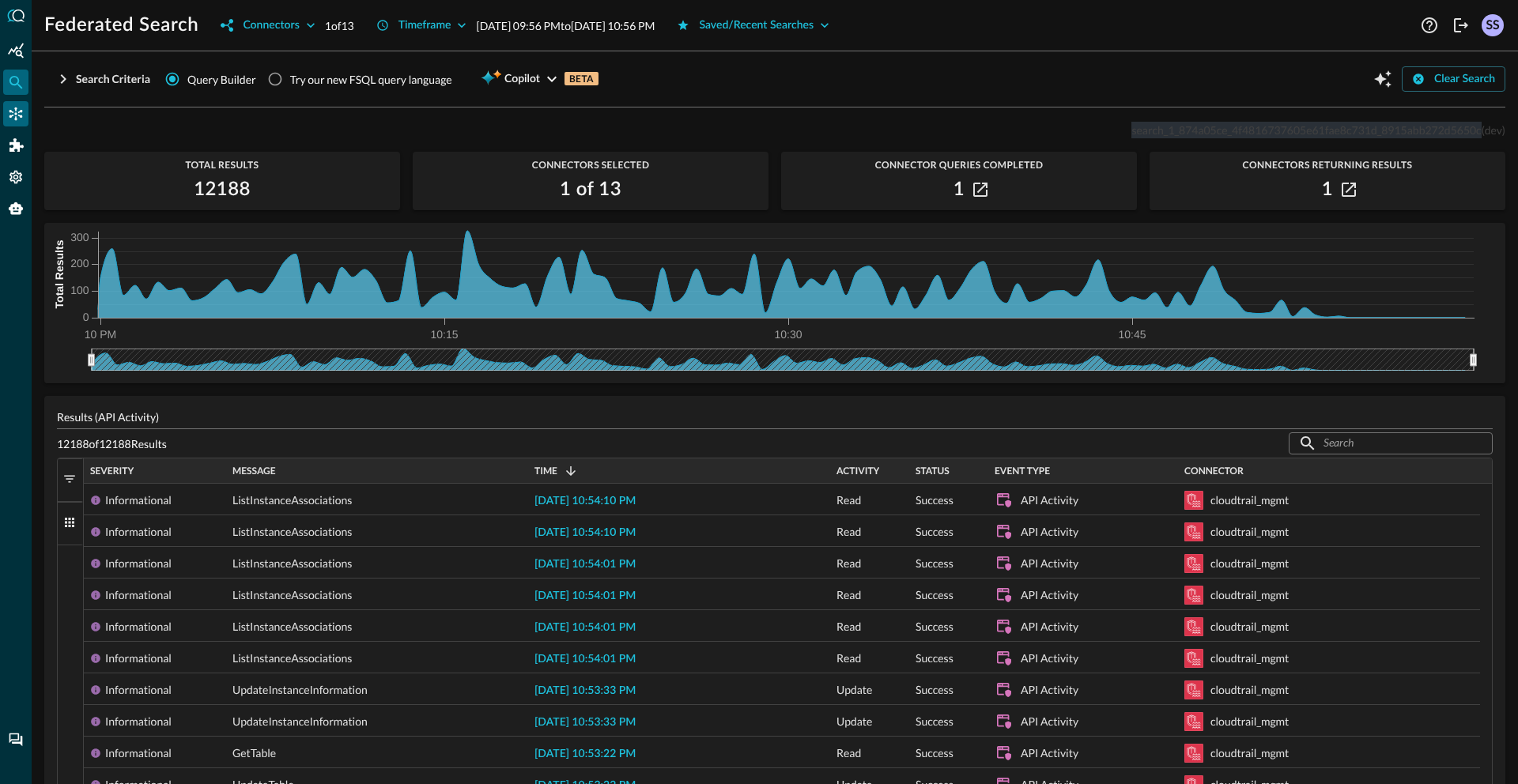
click at [11, 111] on icon "Connectors" at bounding box center [16, 114] width 13 height 13
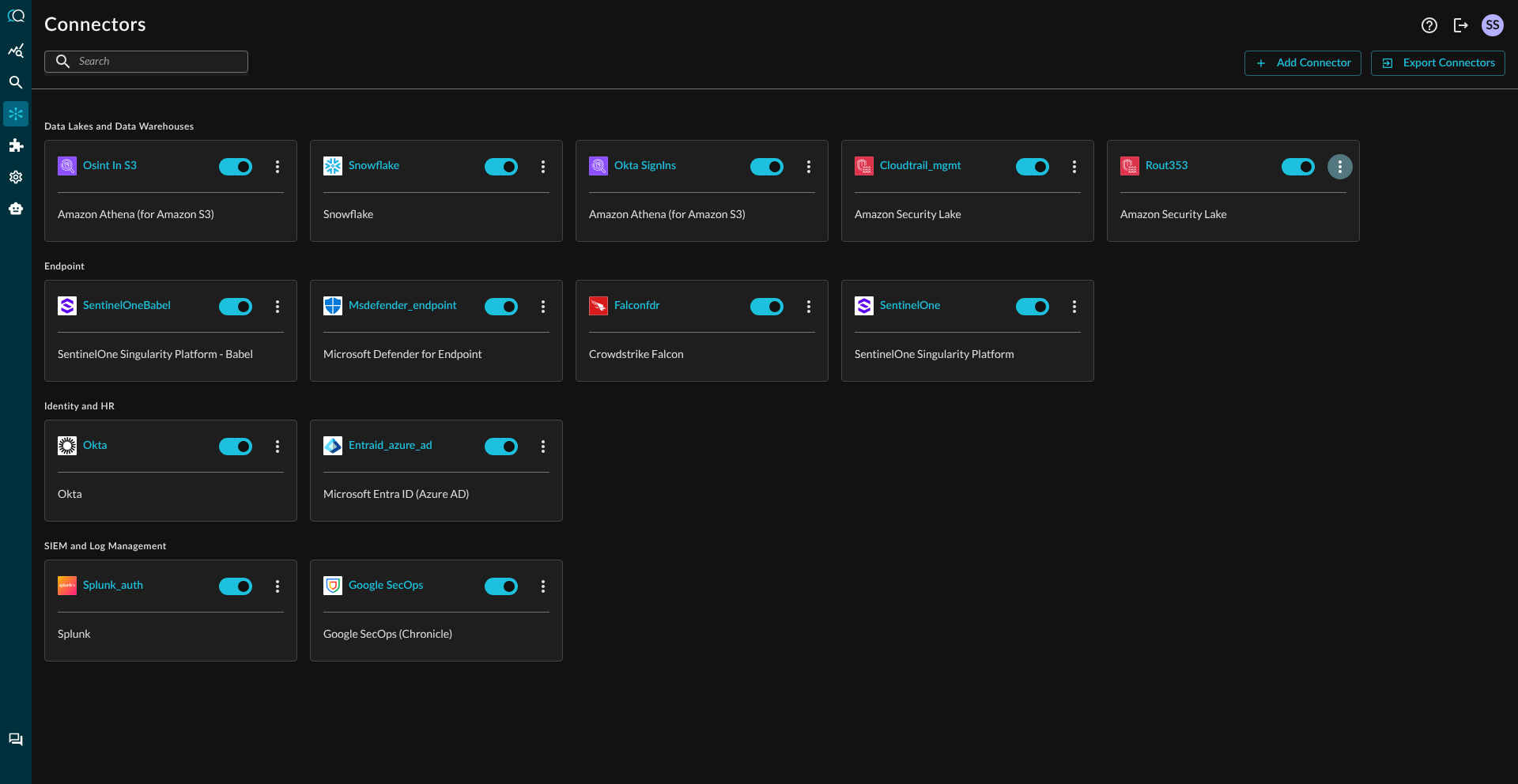
click at [1096, 172] on icon "button" at bounding box center [1340, 166] width 19 height 19
click at [1096, 199] on icon at bounding box center [1347, 201] width 14 height 14
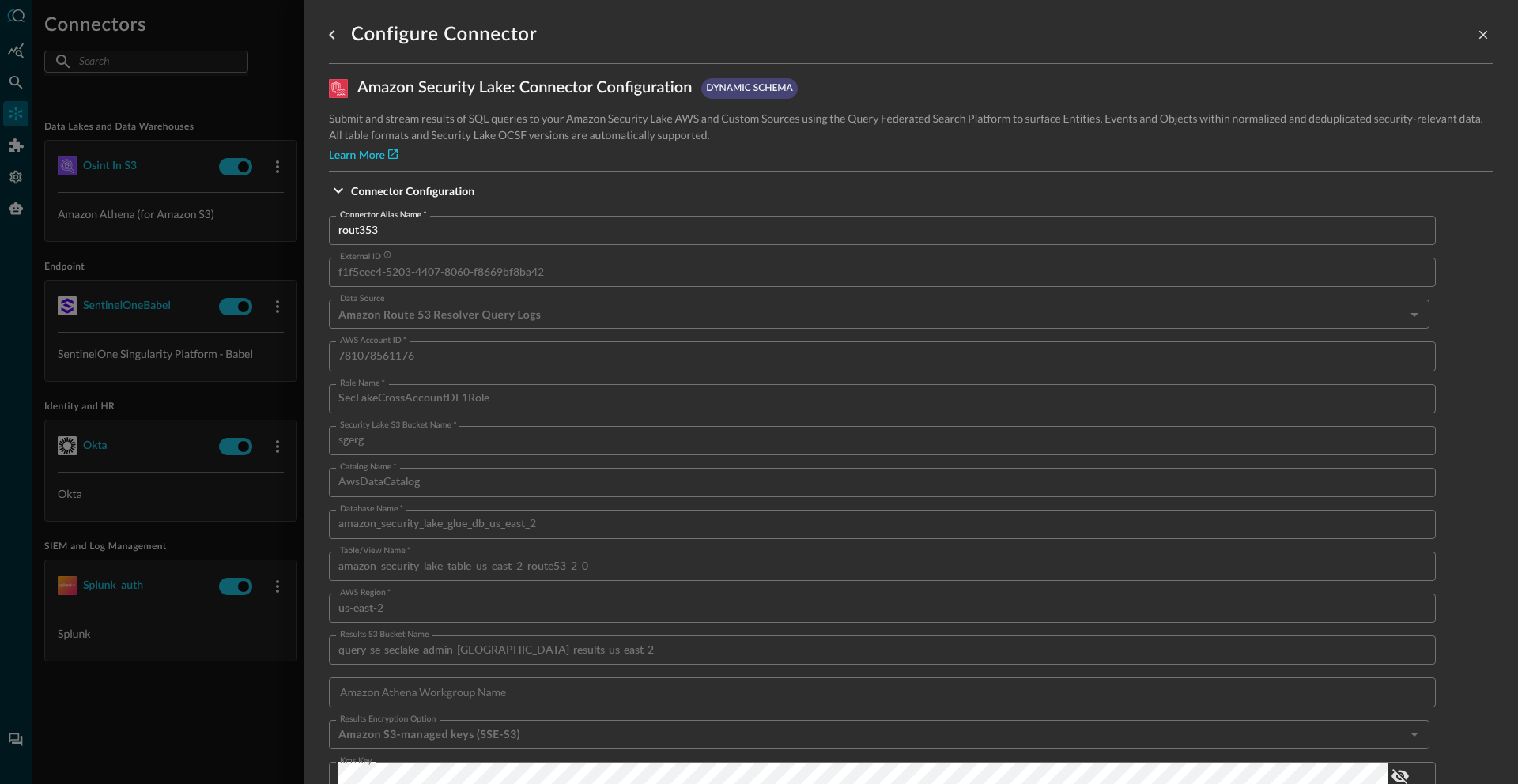
click at [137, 652] on div at bounding box center [759, 392] width 1518 height 784
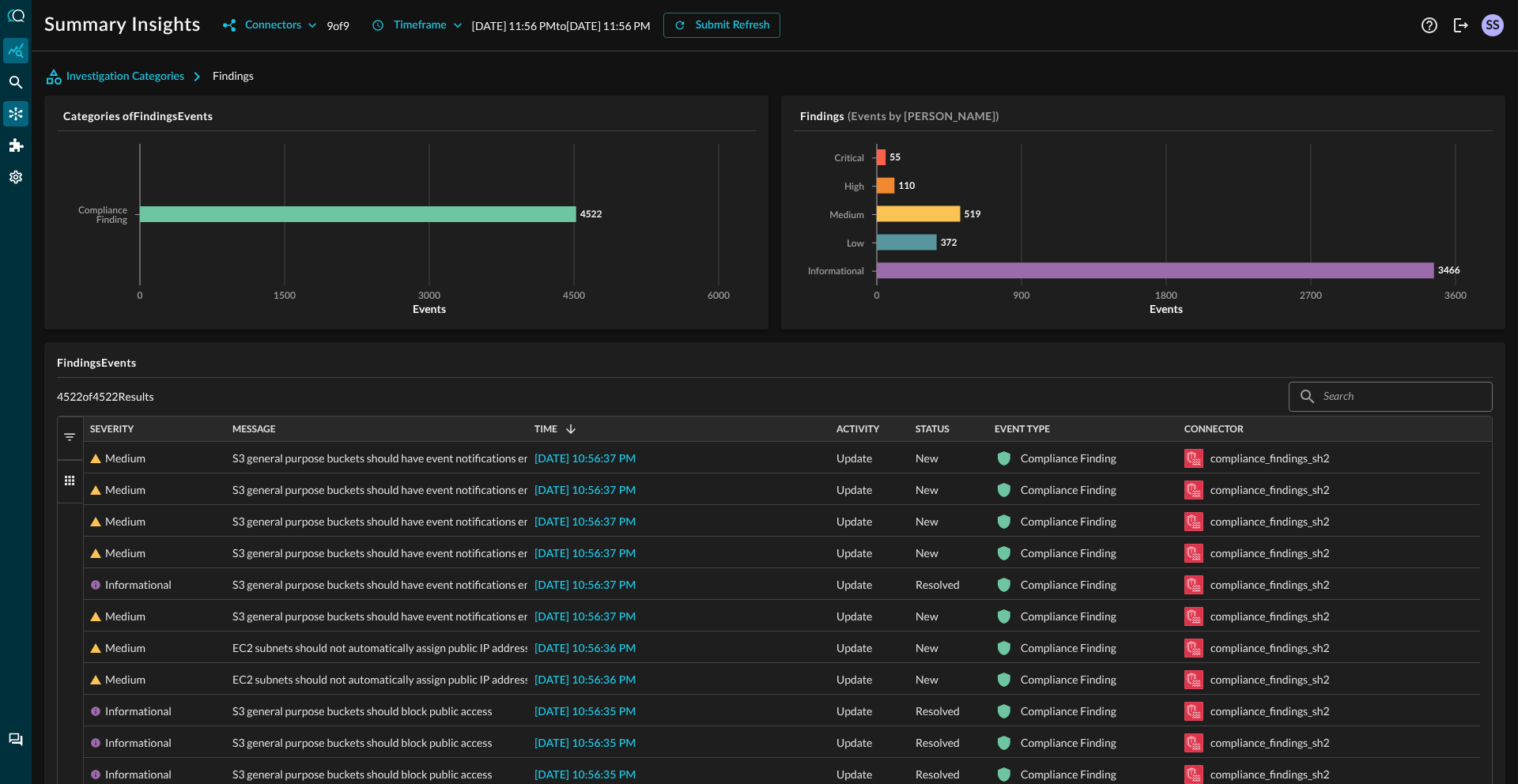
click at [20, 116] on icon "Connectors" at bounding box center [16, 114] width 13 height 13
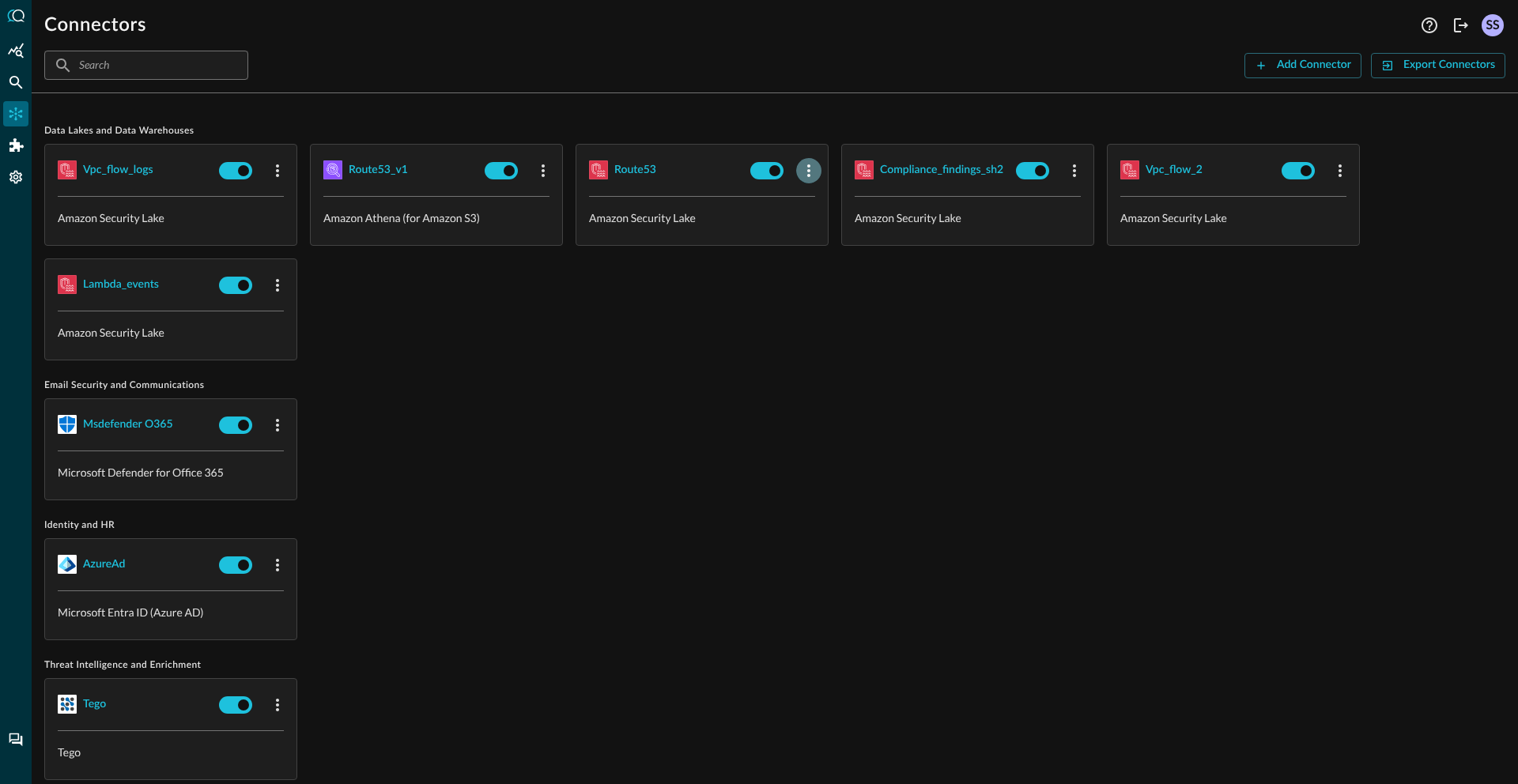
click at [807, 168] on icon "button" at bounding box center [808, 171] width 19 height 19
click at [830, 203] on span "Edit" at bounding box center [840, 205] width 20 height 11
click at [275, 159] on button "button" at bounding box center [277, 170] width 25 height 25
click at [309, 211] on span "Edit" at bounding box center [308, 205] width 20 height 11
click at [275, 284] on icon "button" at bounding box center [278, 285] width 19 height 19
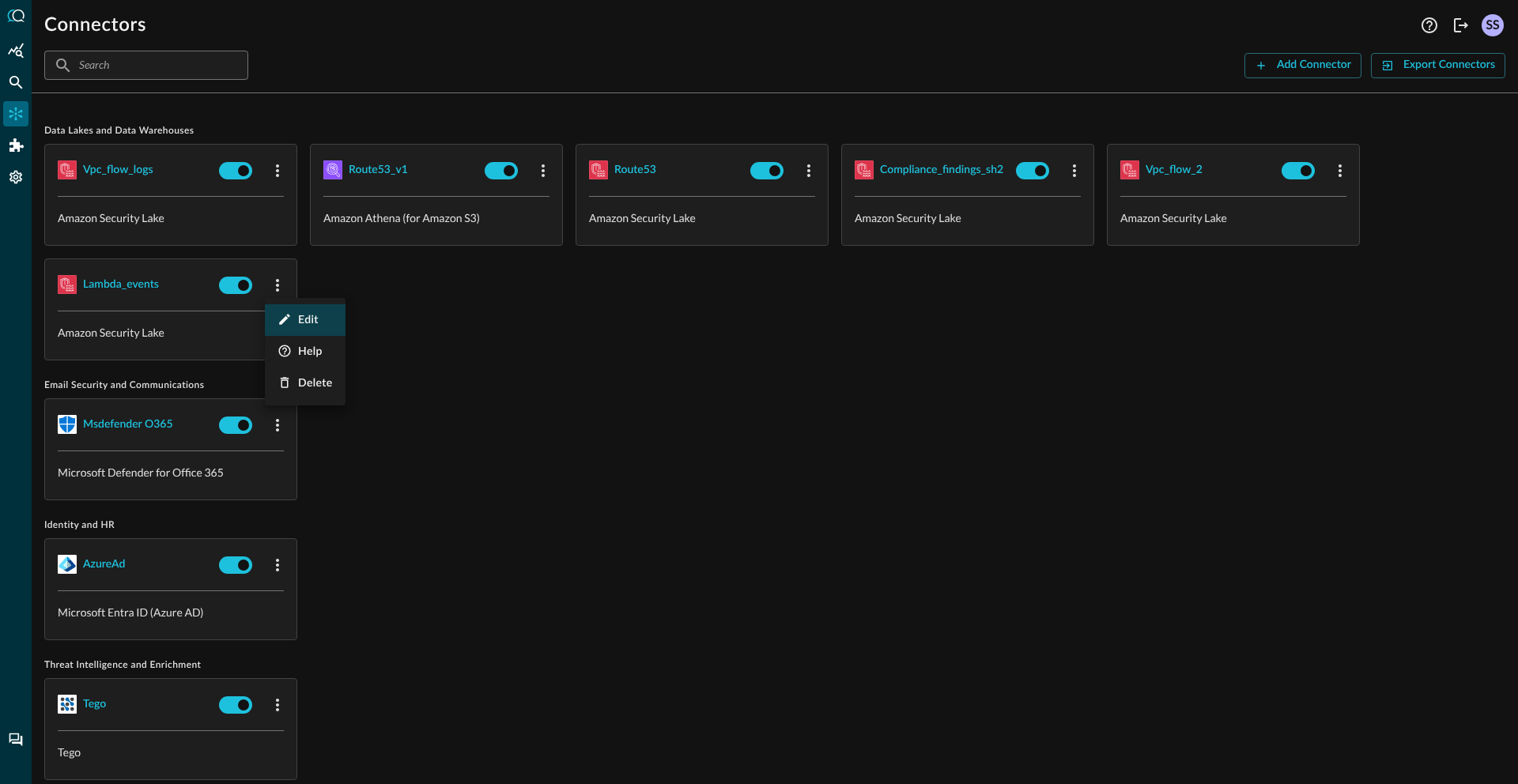
click at [294, 313] on div "Edit" at bounding box center [298, 320] width 41 height 20
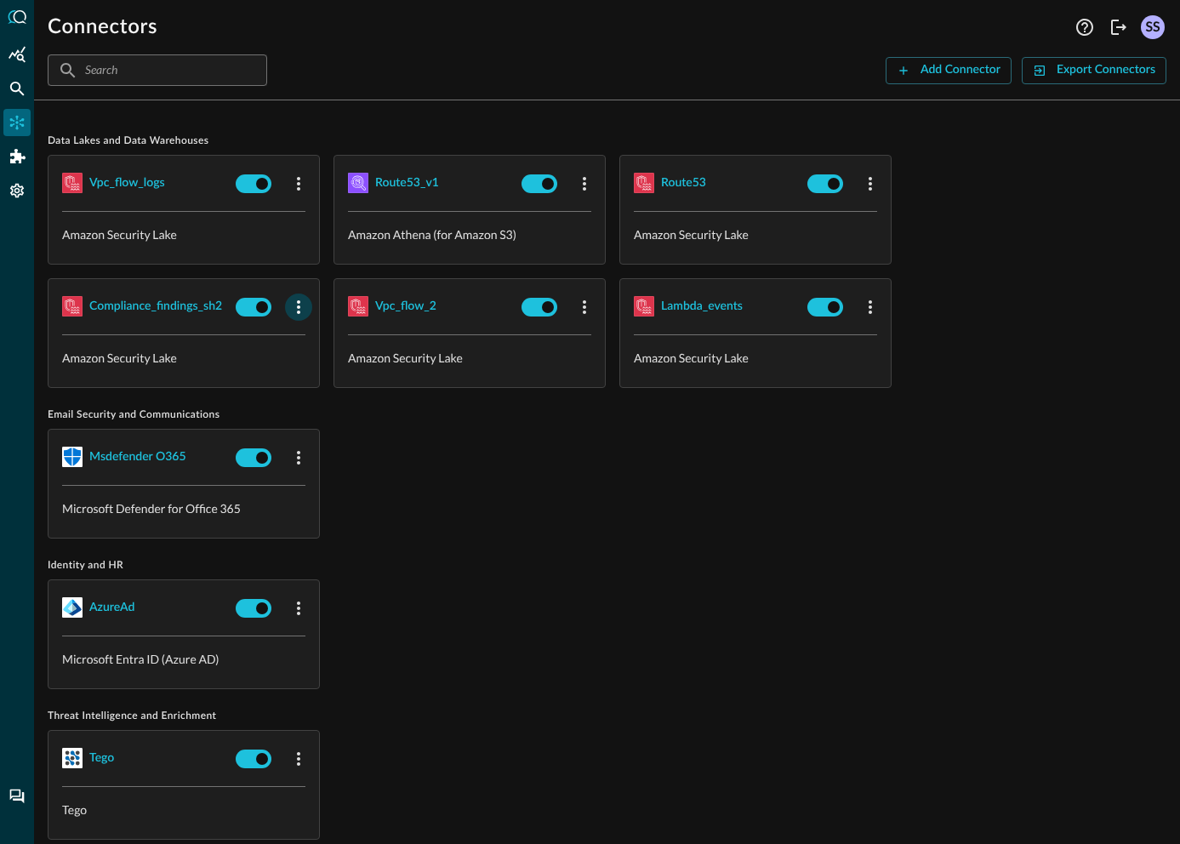
click at [294, 312] on icon "button" at bounding box center [299, 307] width 20 height 20
click at [317, 334] on div "Edit" at bounding box center [321, 344] width 44 height 21
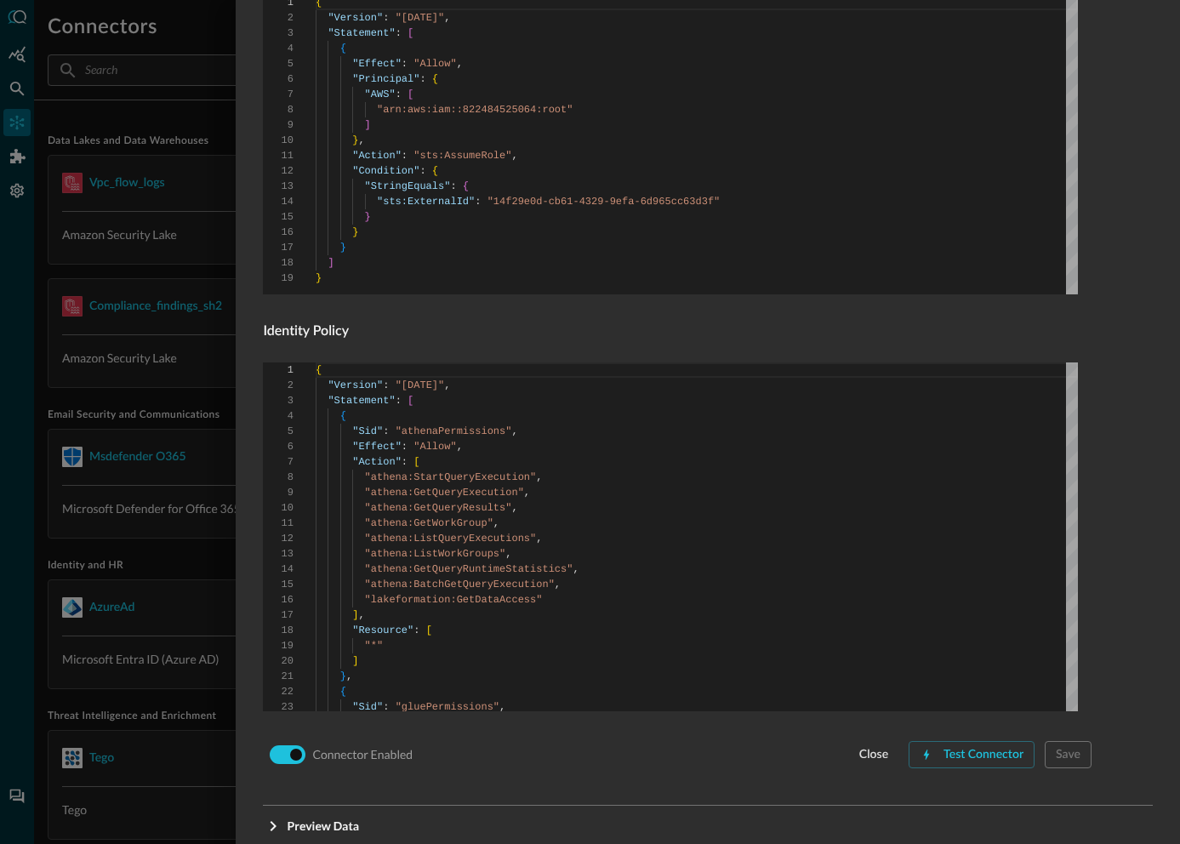
scroll to position [997, 0]
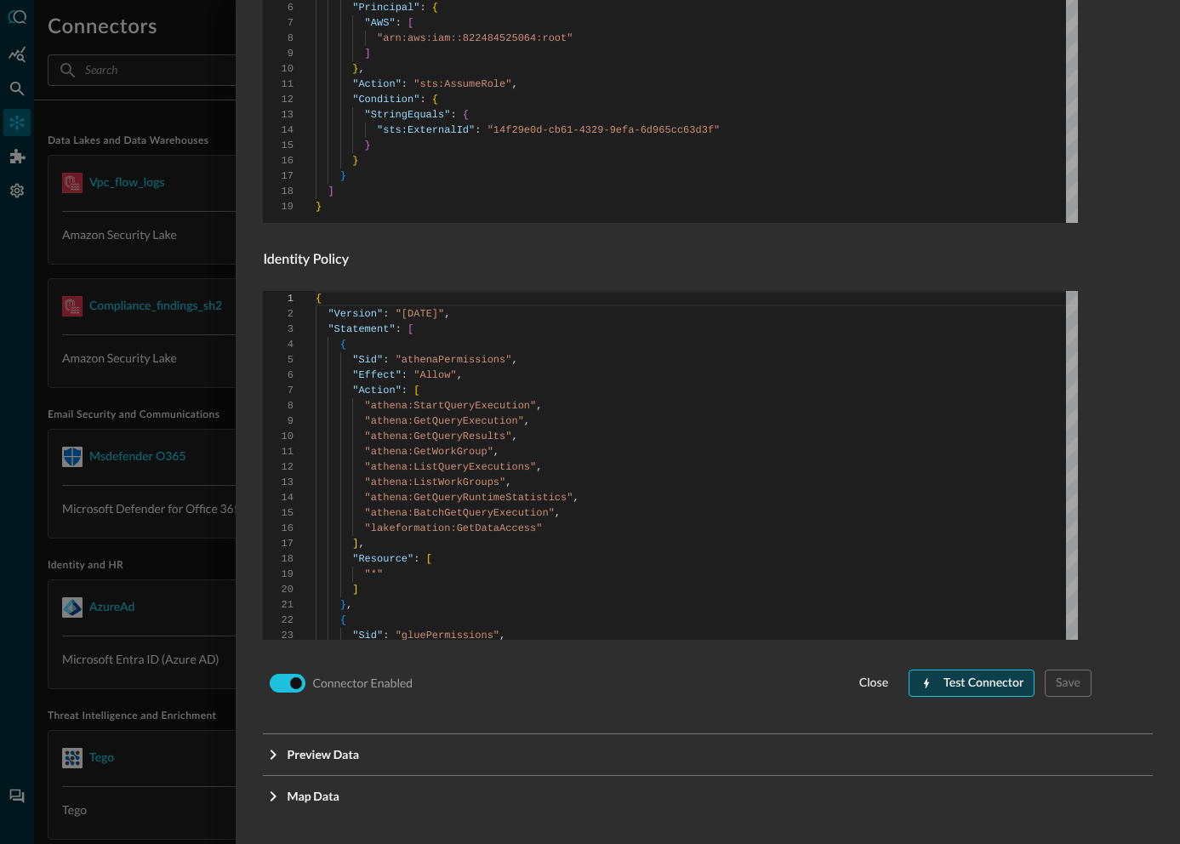
click at [993, 685] on div "Test Connector" at bounding box center [984, 683] width 80 height 21
click at [194, 243] on div at bounding box center [590, 422] width 1180 height 844
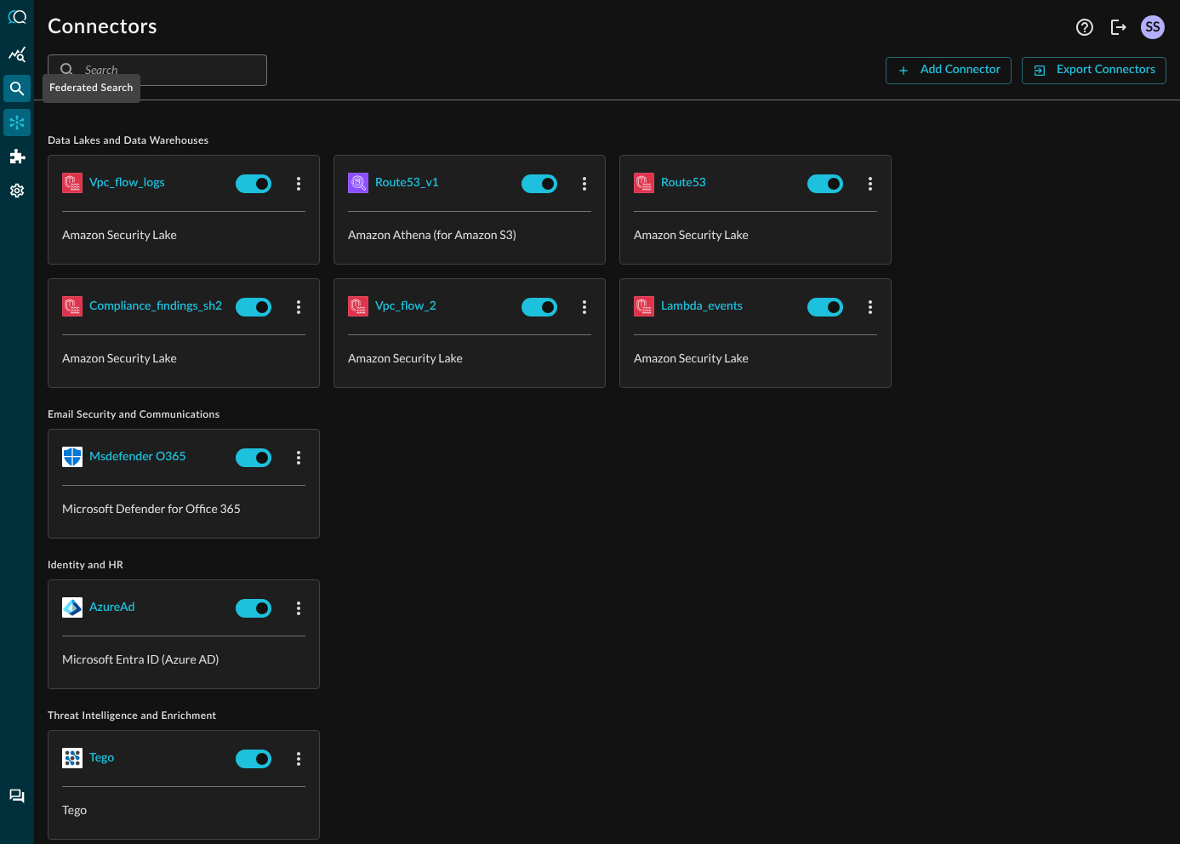
click at [20, 92] on icon "Federated Search" at bounding box center [17, 89] width 14 height 14
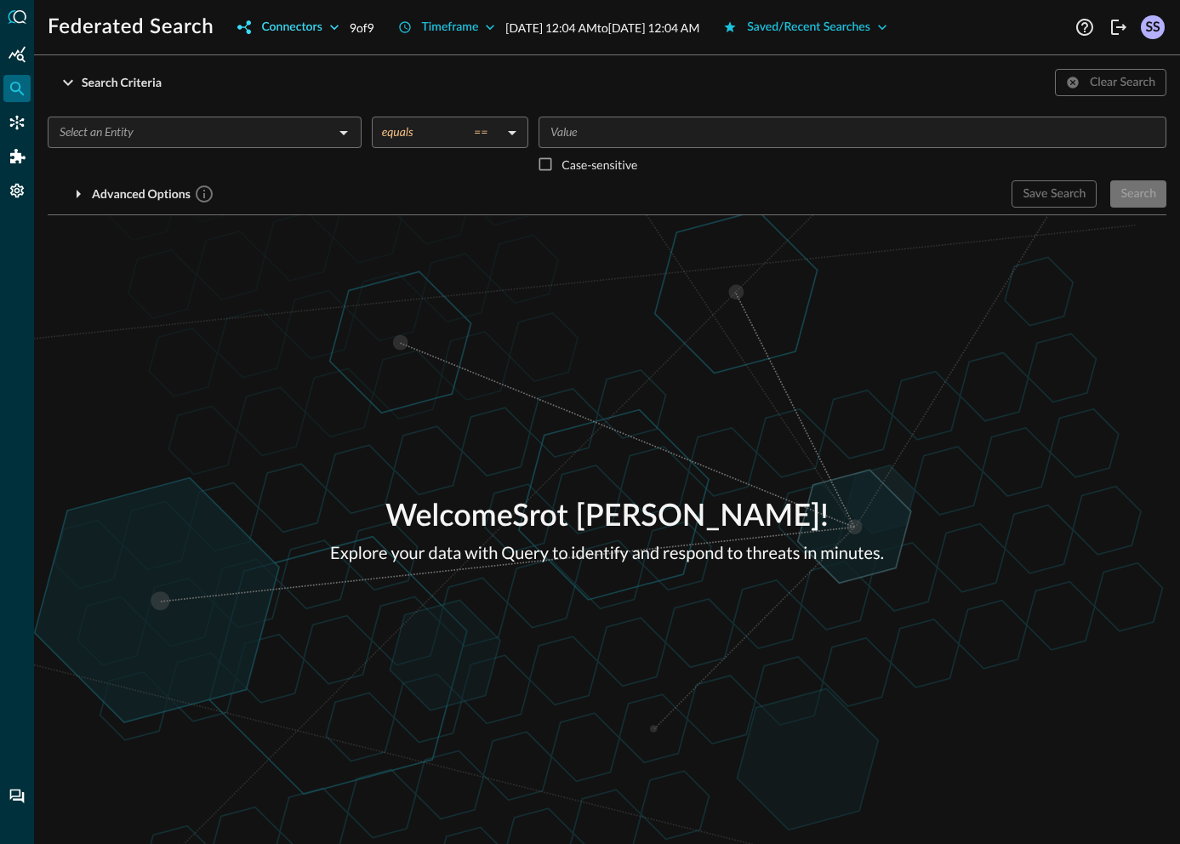
click at [290, 28] on div "Connectors" at bounding box center [291, 27] width 60 height 21
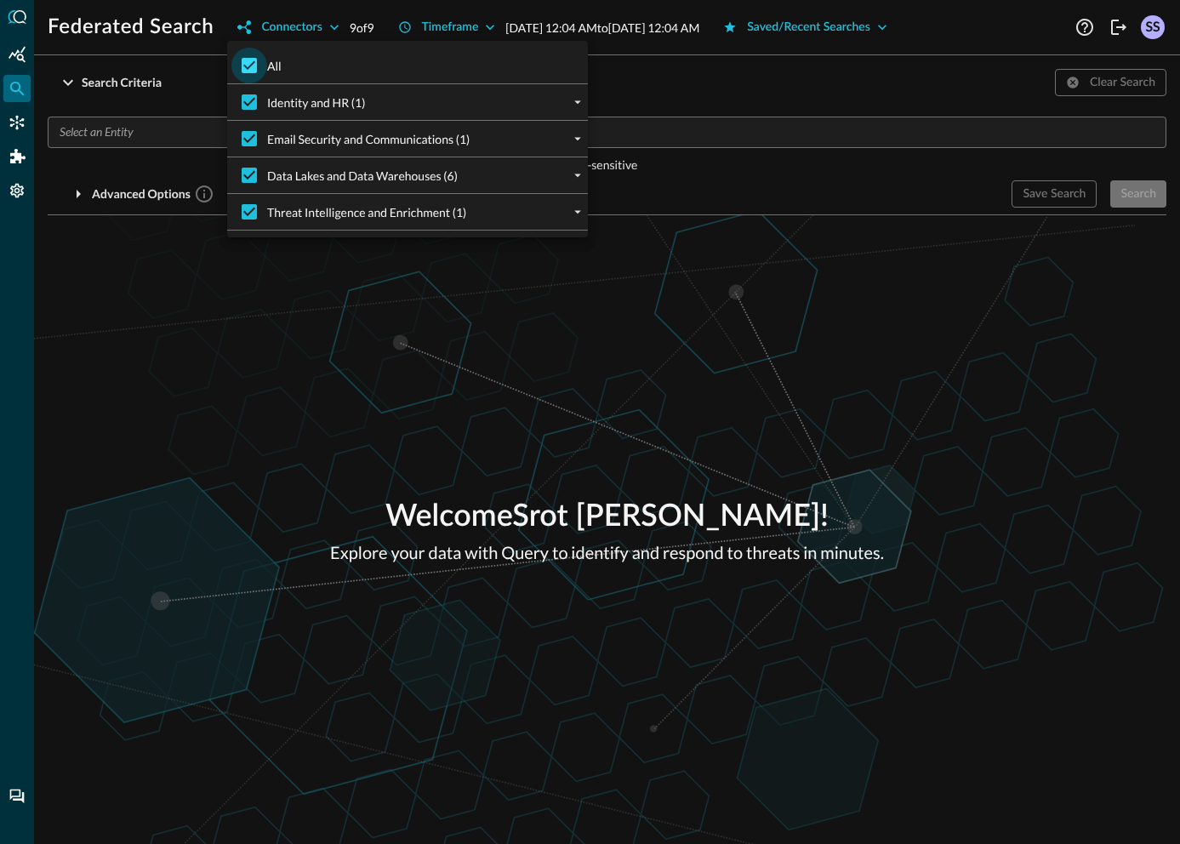
click at [252, 70] on input "All" at bounding box center [249, 66] width 36 height 36
checkbox input "false"
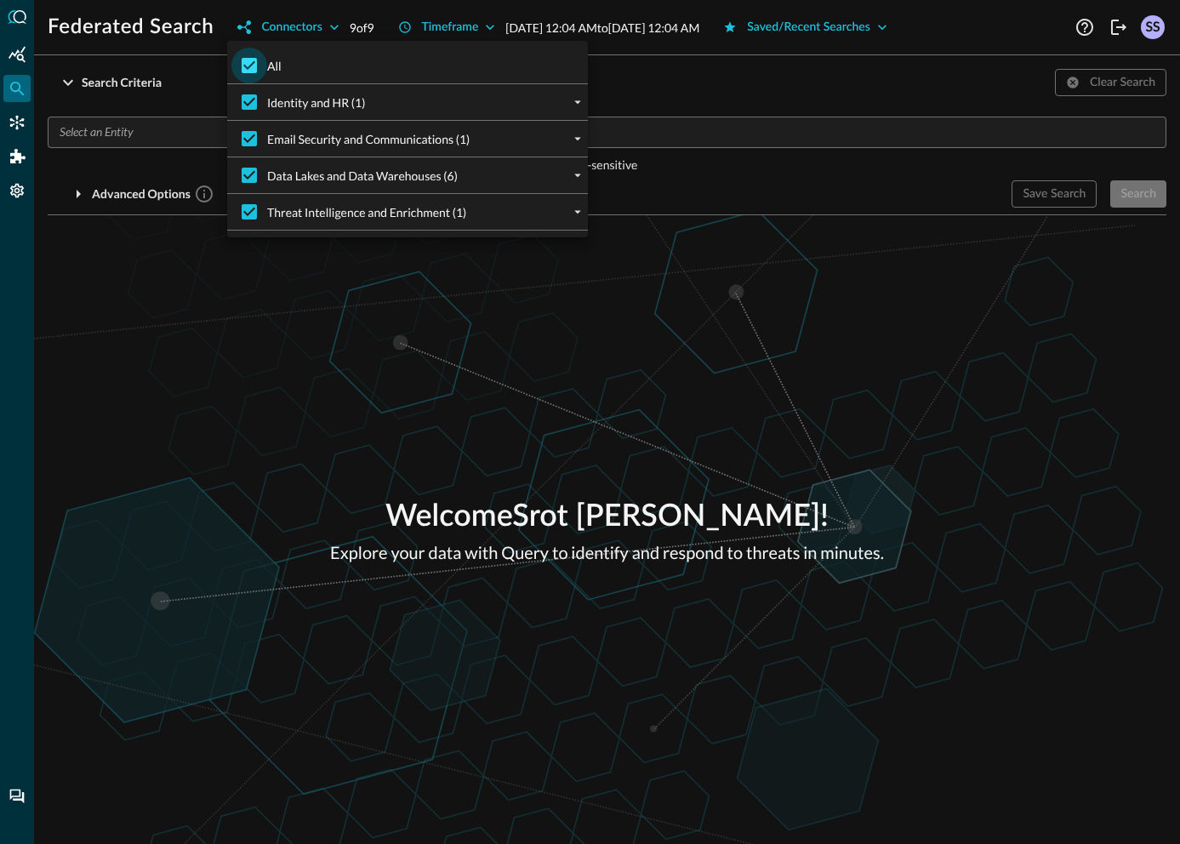
checkbox input "false"
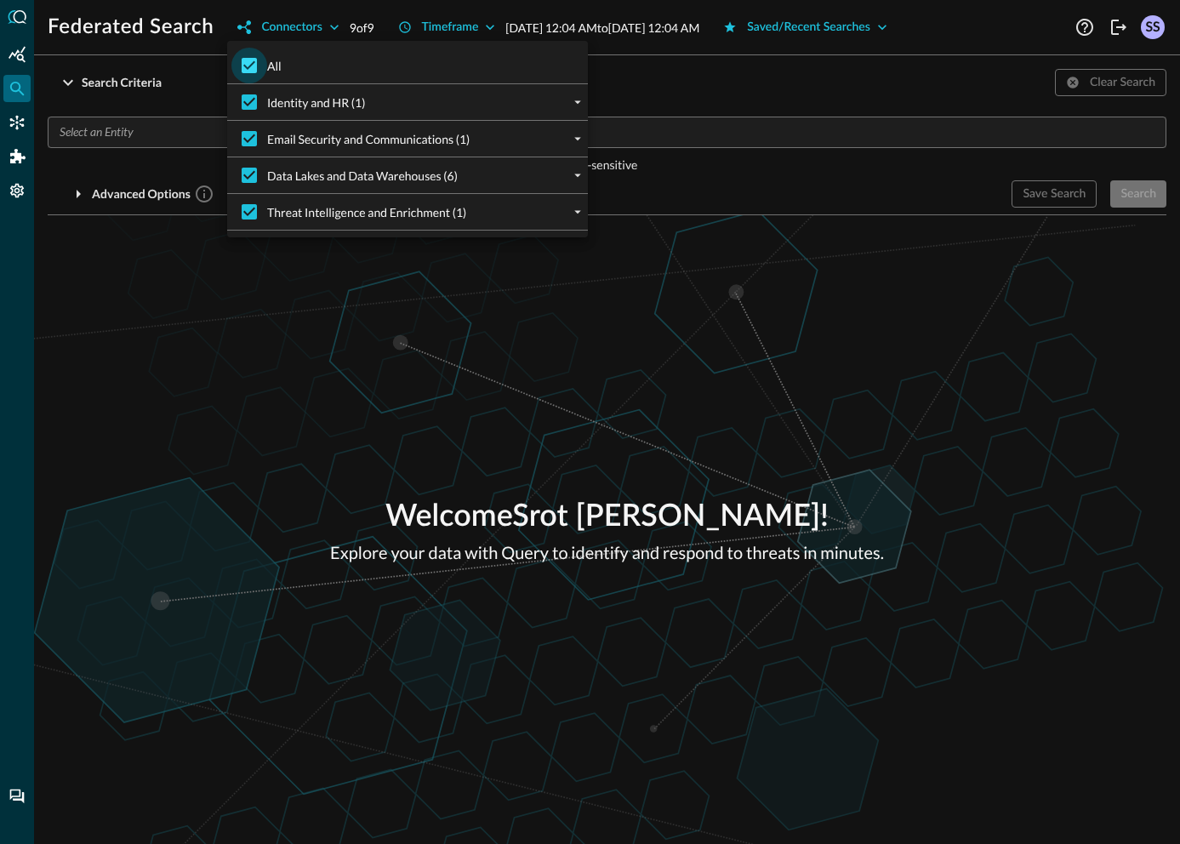
checkbox input "false"
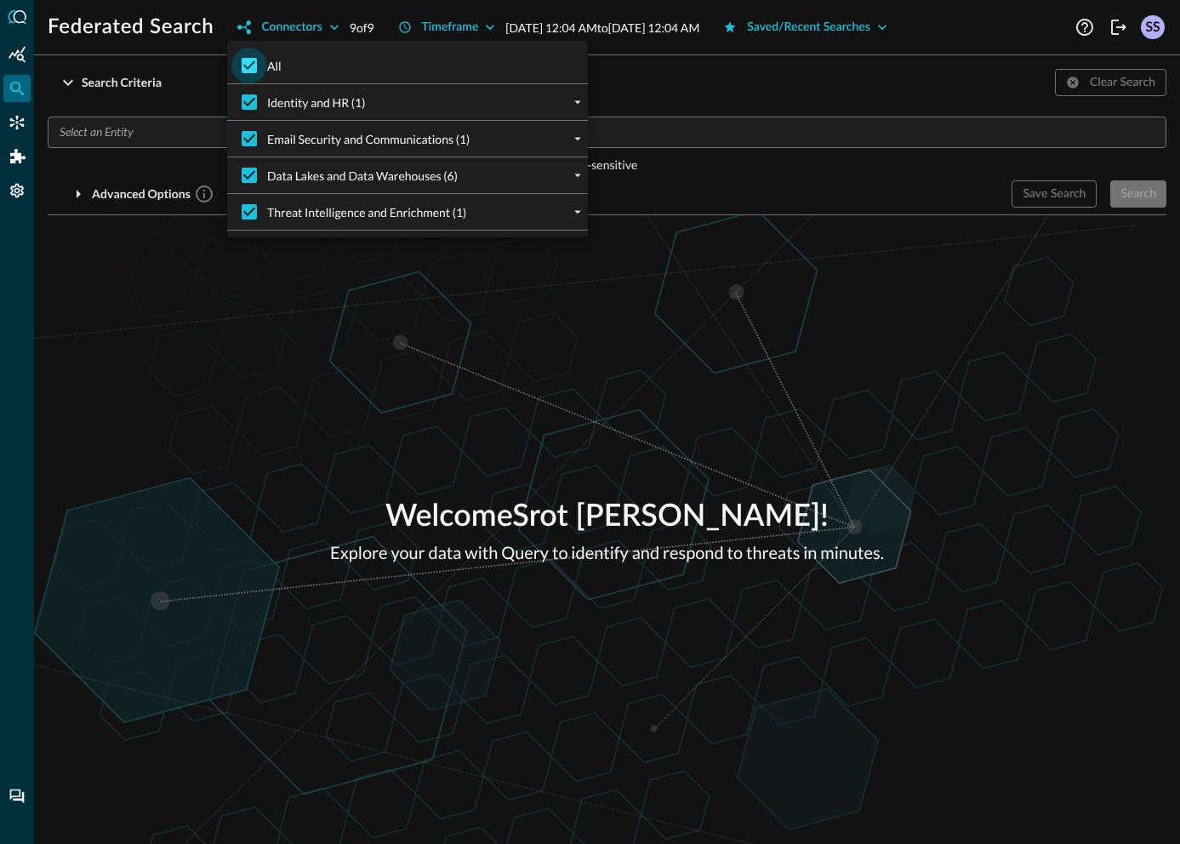
checkbox input "false"
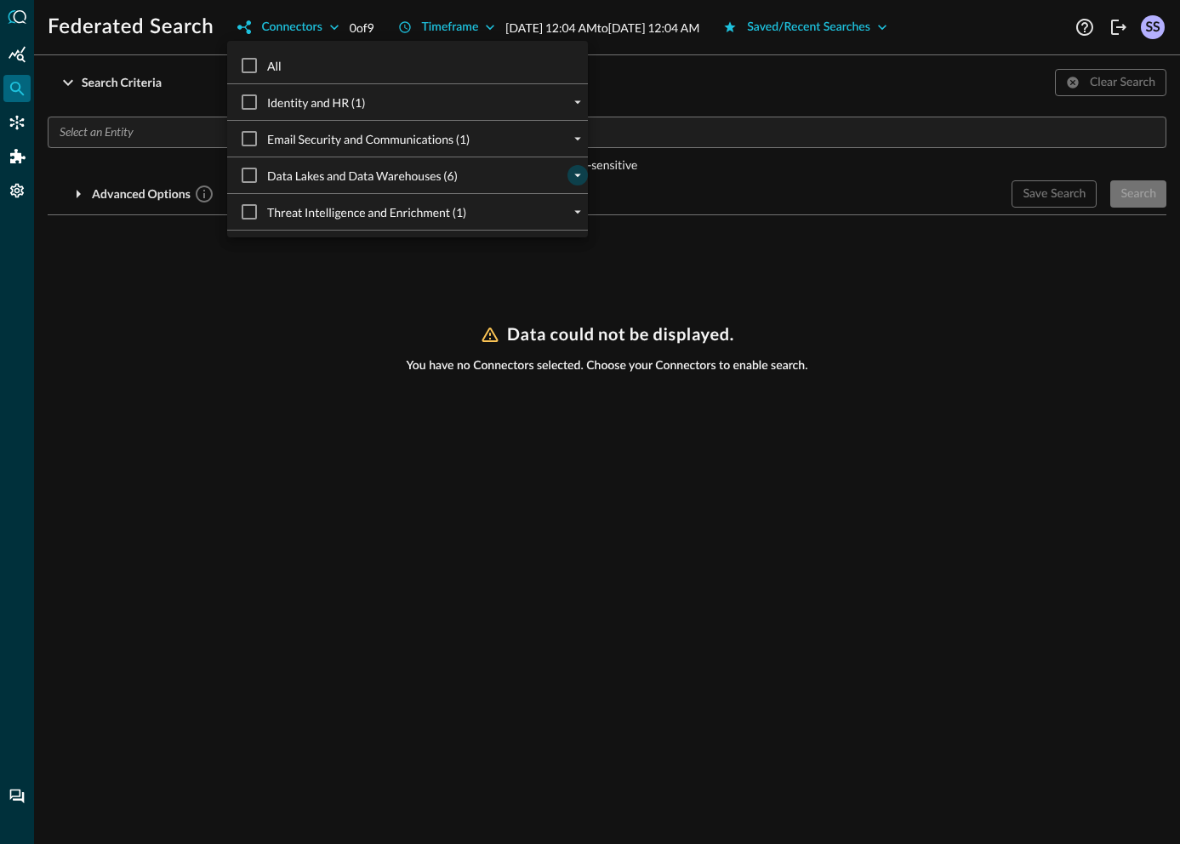
click at [574, 176] on button "expand" at bounding box center [578, 175] width 20 height 20
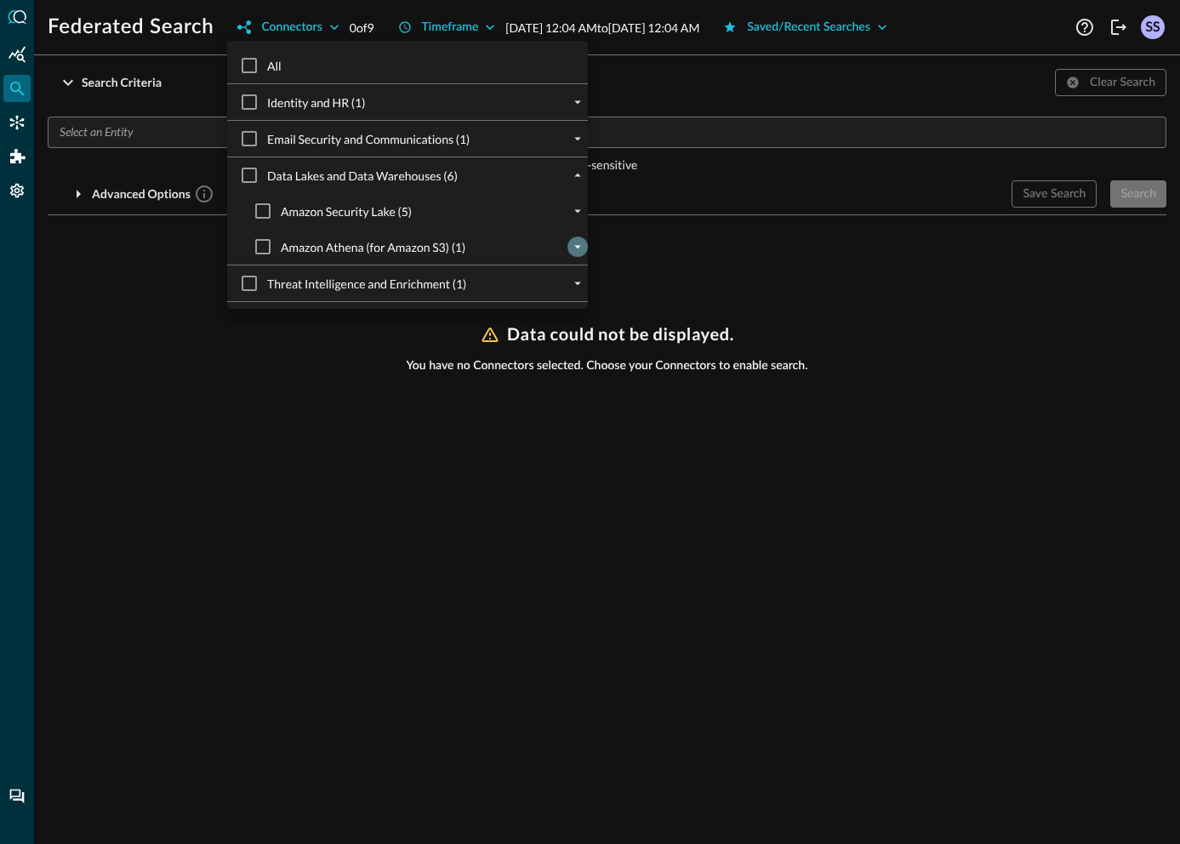
click at [573, 251] on button "expand" at bounding box center [578, 247] width 20 height 20
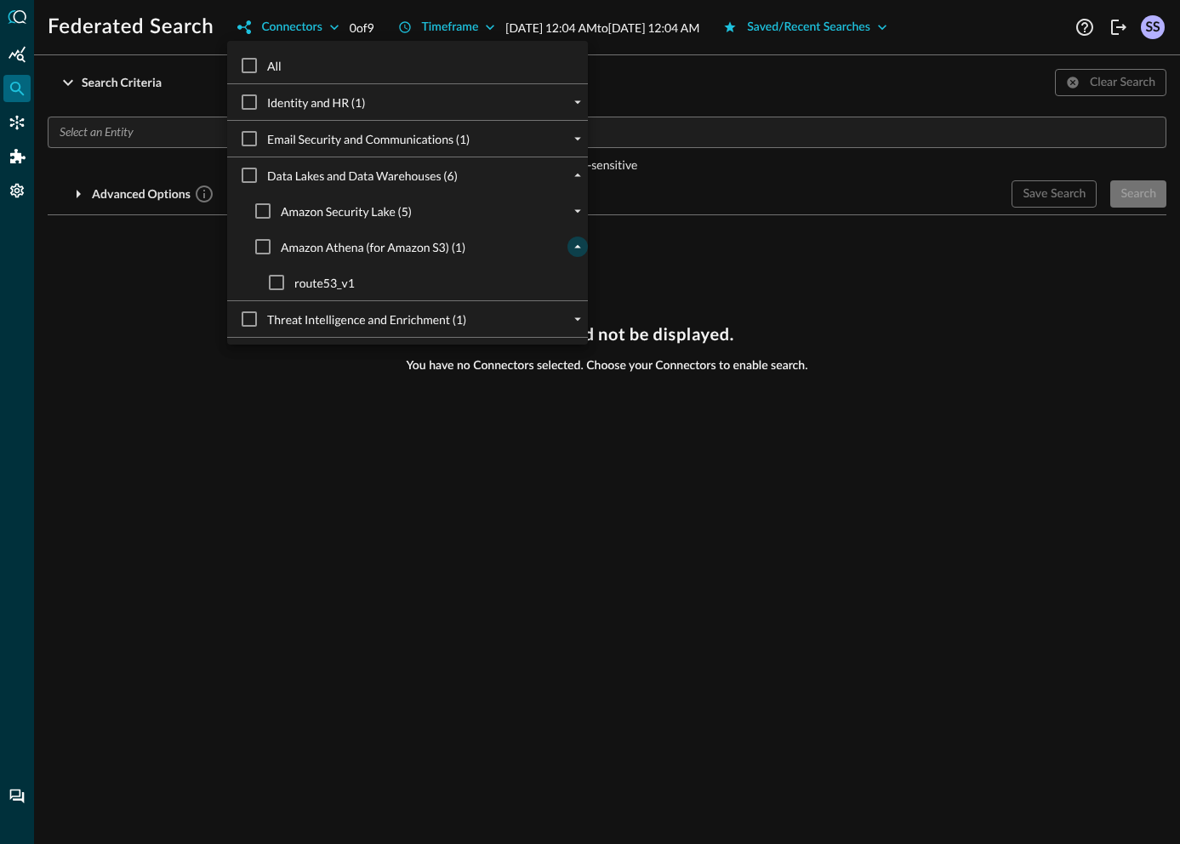
click at [573, 251] on button "collapse" at bounding box center [578, 247] width 20 height 20
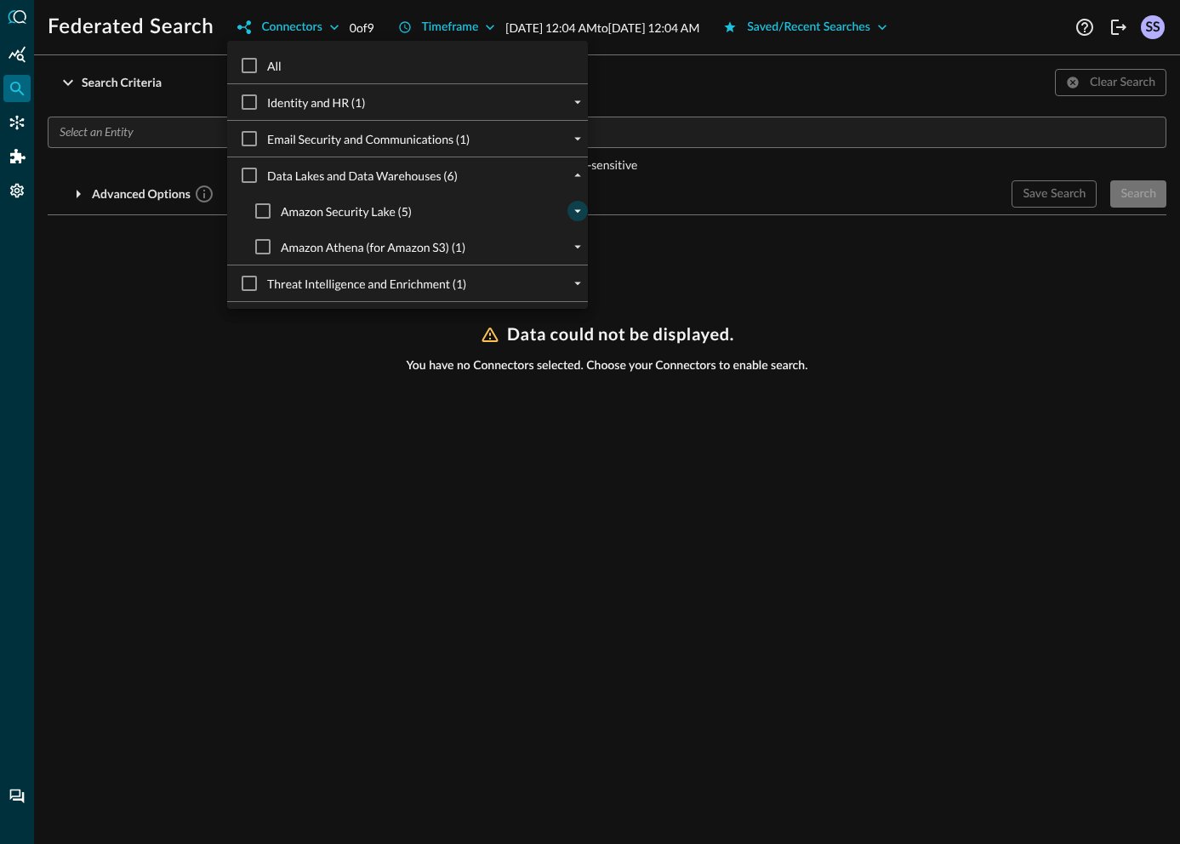
click at [574, 210] on icon "expand" at bounding box center [577, 211] width 7 height 3
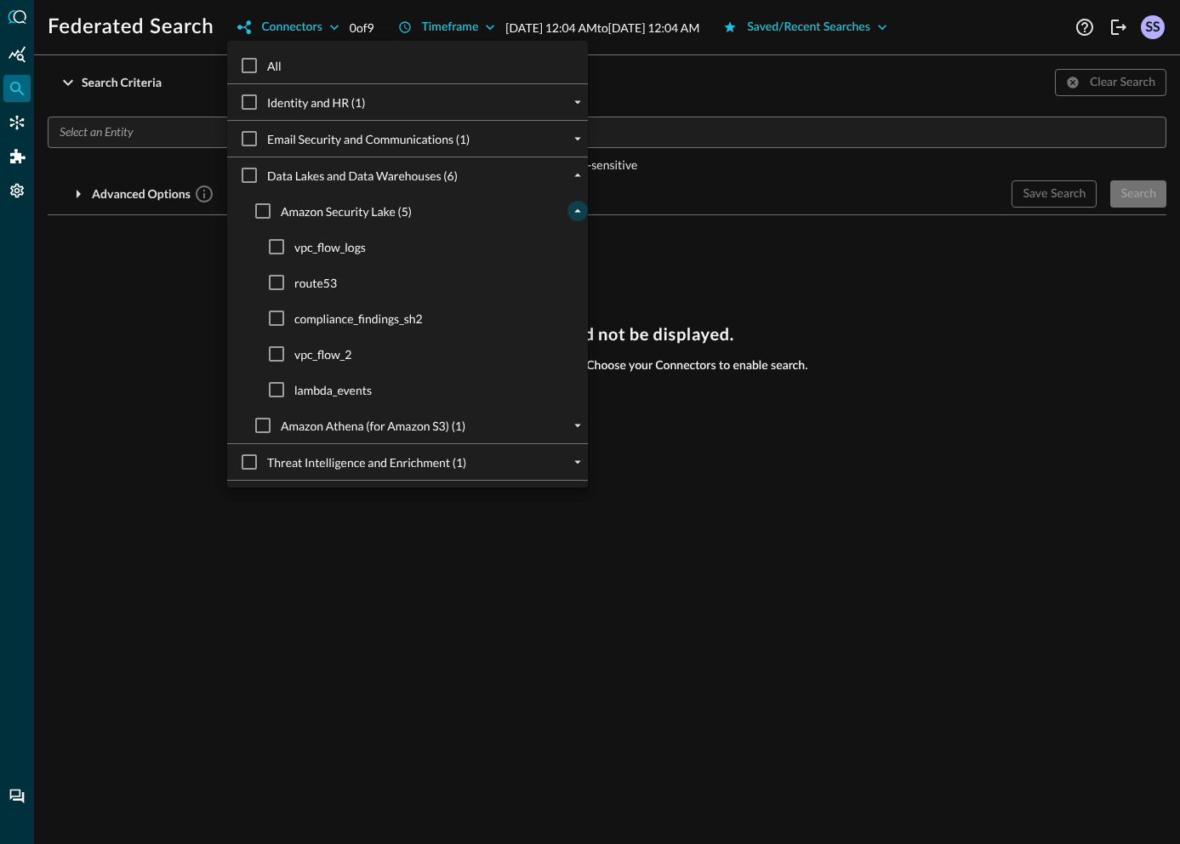
click at [346, 321] on span "compliance_findings_sh2" at bounding box center [358, 319] width 129 height 18
click at [294, 321] on input "compliance_findings_sh2" at bounding box center [277, 318] width 36 height 36
checkbox input "true"
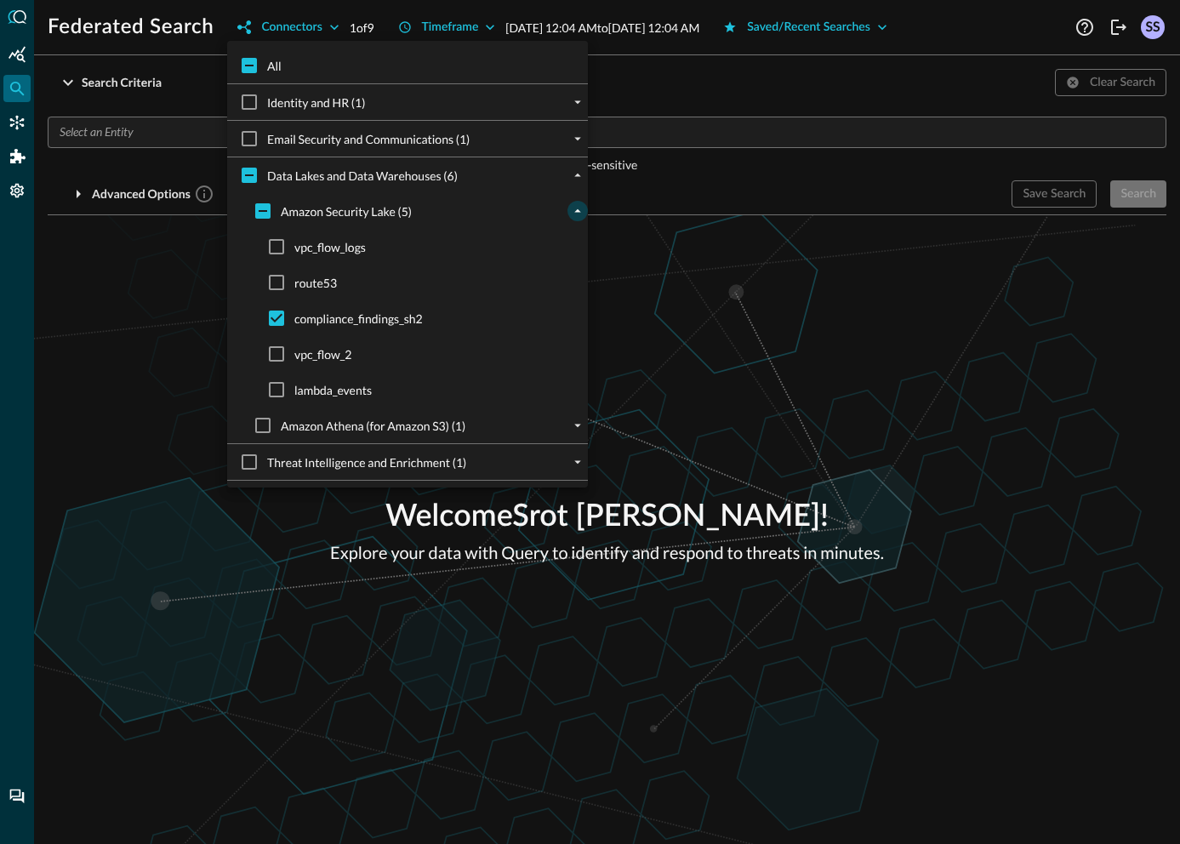
click at [851, 302] on div at bounding box center [590, 422] width 1180 height 844
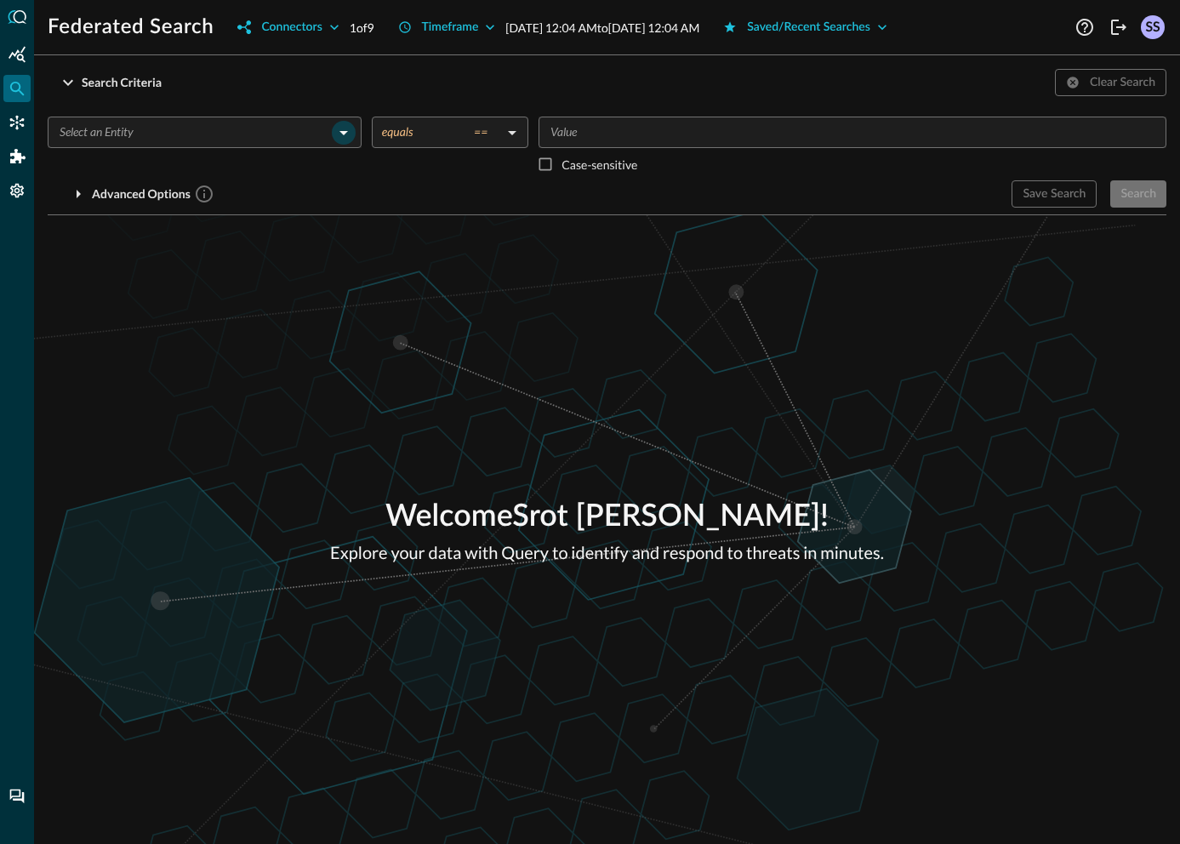
click at [345, 135] on icon "Open" at bounding box center [344, 133] width 20 height 20
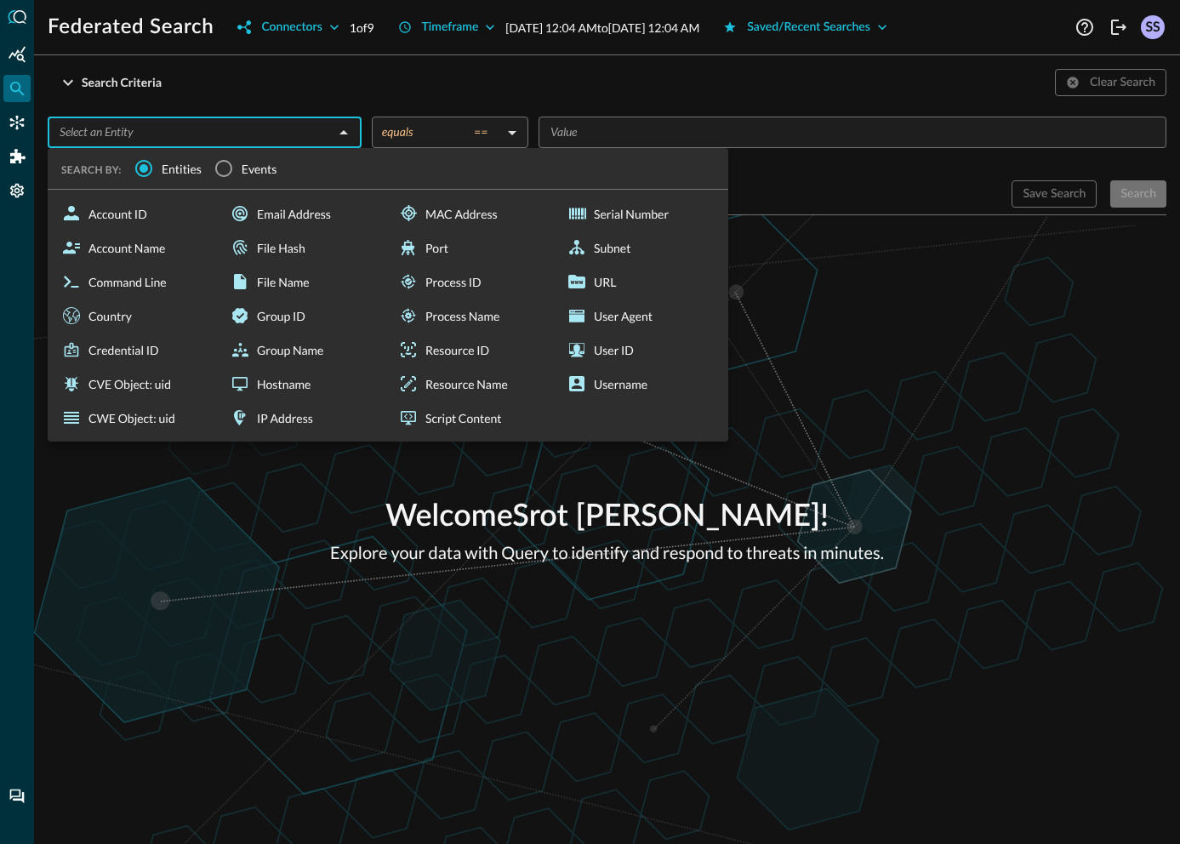
click at [266, 175] on span "Events" at bounding box center [260, 169] width 36 height 18
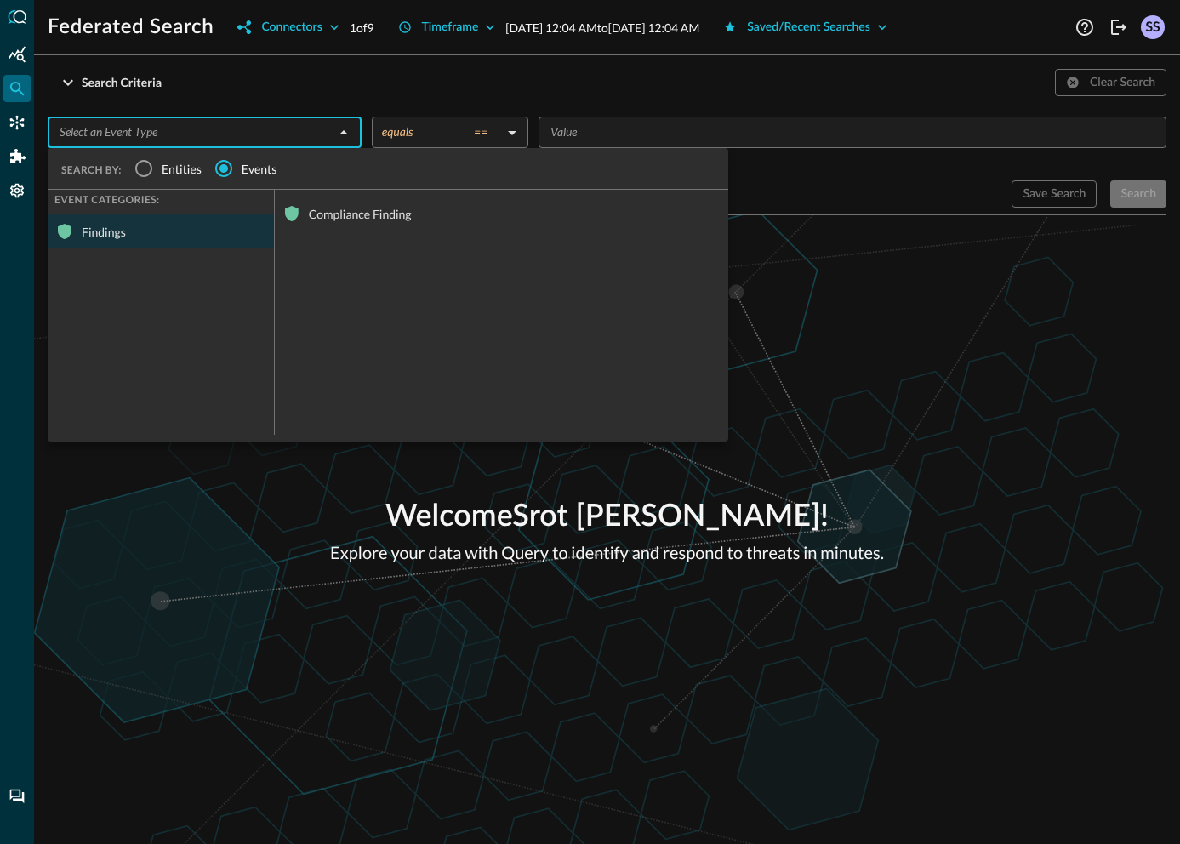
drag, startPoint x: 324, startPoint y: 221, endPoint x: 348, endPoint y: 229, distance: 25.0
click at [324, 221] on div "Compliance Finding" at bounding box center [502, 214] width 454 height 34
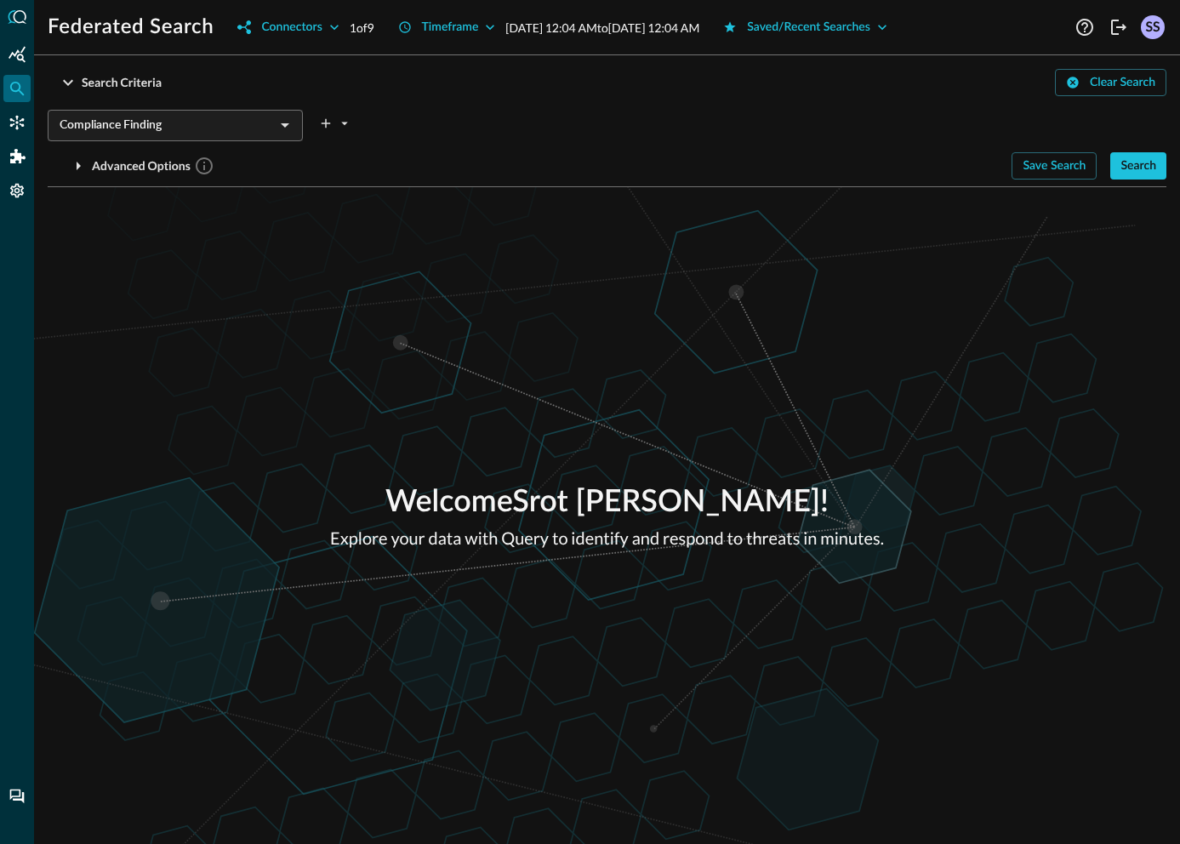
click at [1019, 282] on div "Welcome Srot [PERSON_NAME] ! Explore your data with Query to identify and respo…" at bounding box center [607, 515] width 1146 height 657
click at [1123, 163] on div "Search" at bounding box center [1139, 166] width 36 height 21
